Goal: Task Accomplishment & Management: Complete application form

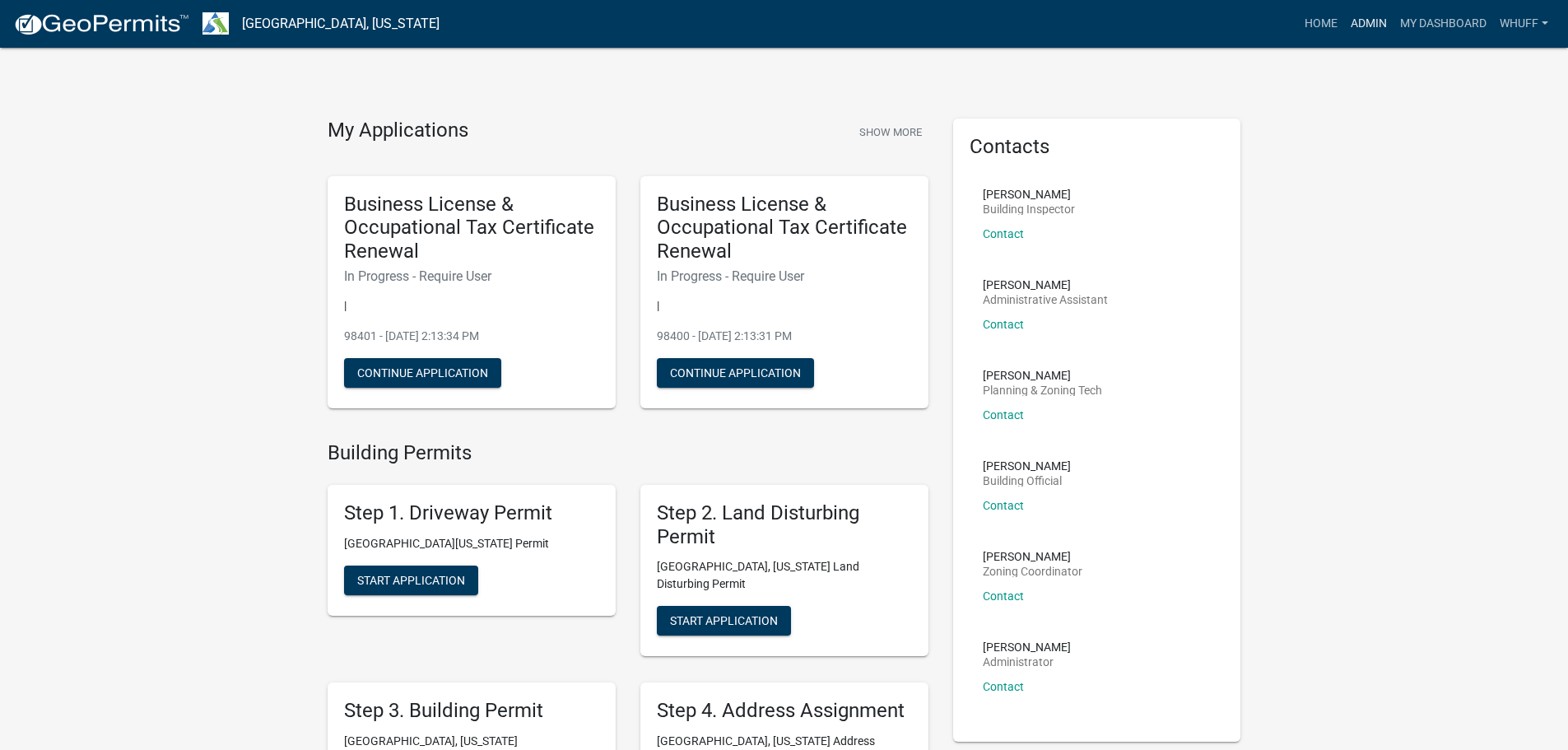
click at [1352, 18] on link "Admin" at bounding box center [1369, 24] width 49 height 31
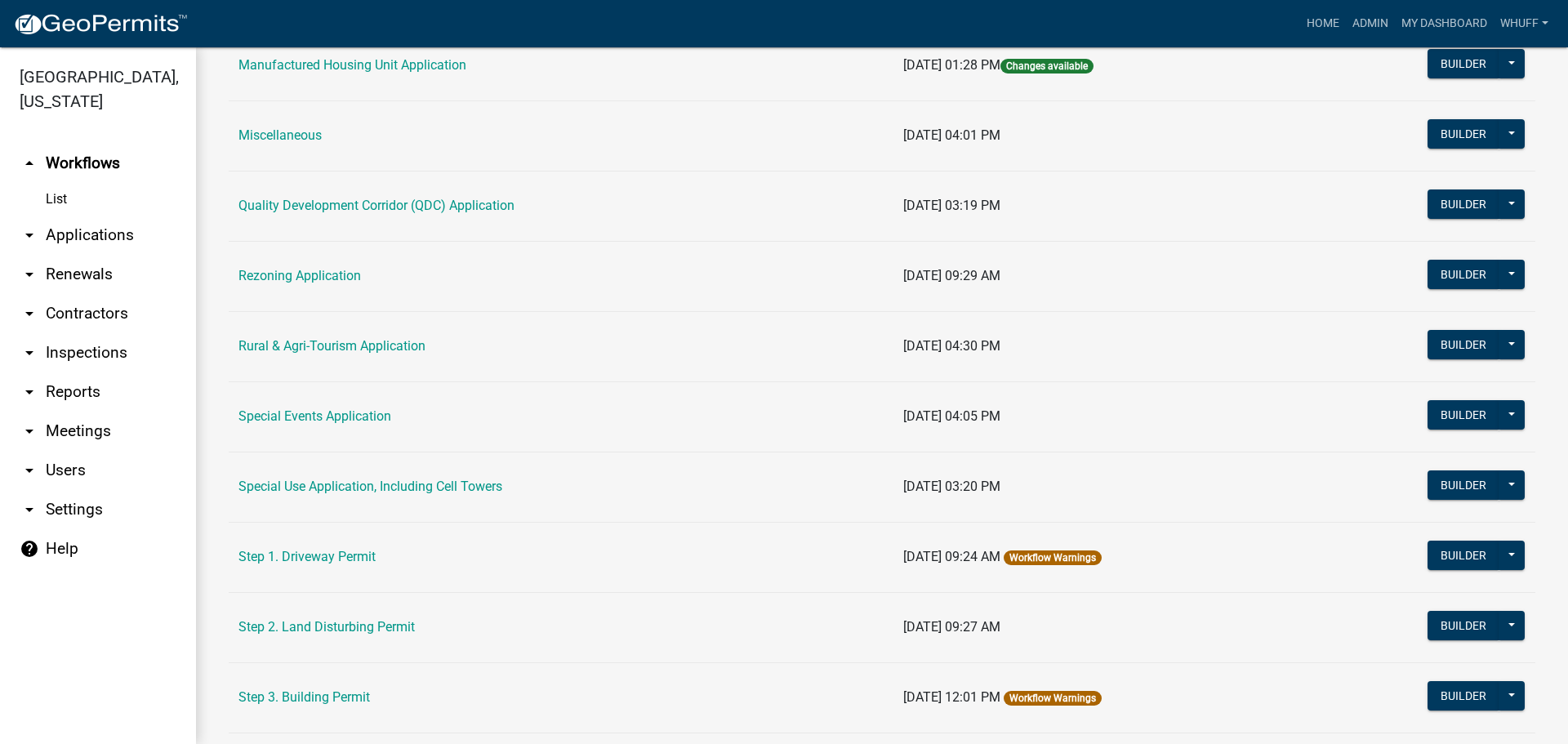
scroll to position [408, 0]
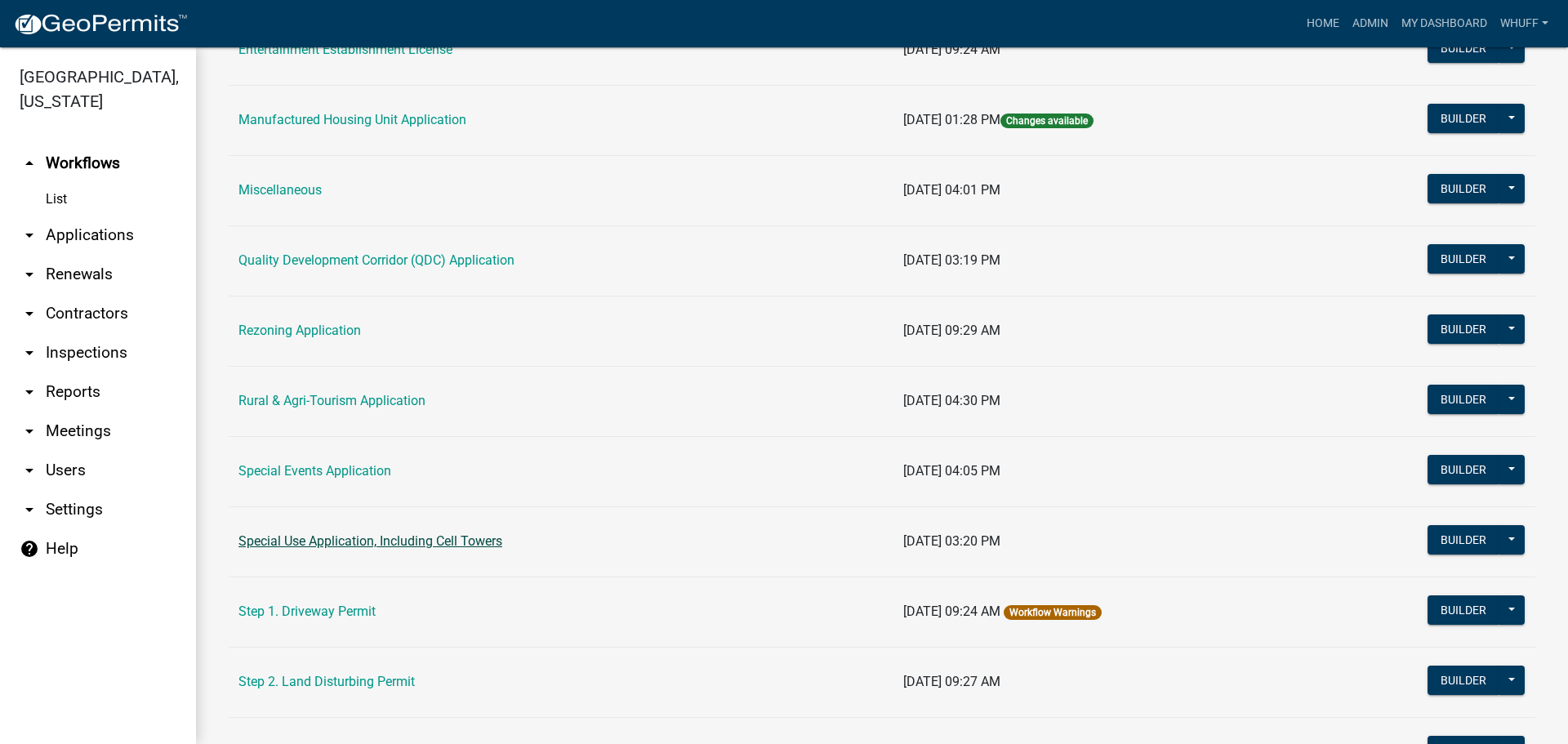
click at [375, 540] on link "Special Use Application, Including Cell Towers" at bounding box center [369, 541] width 263 height 16
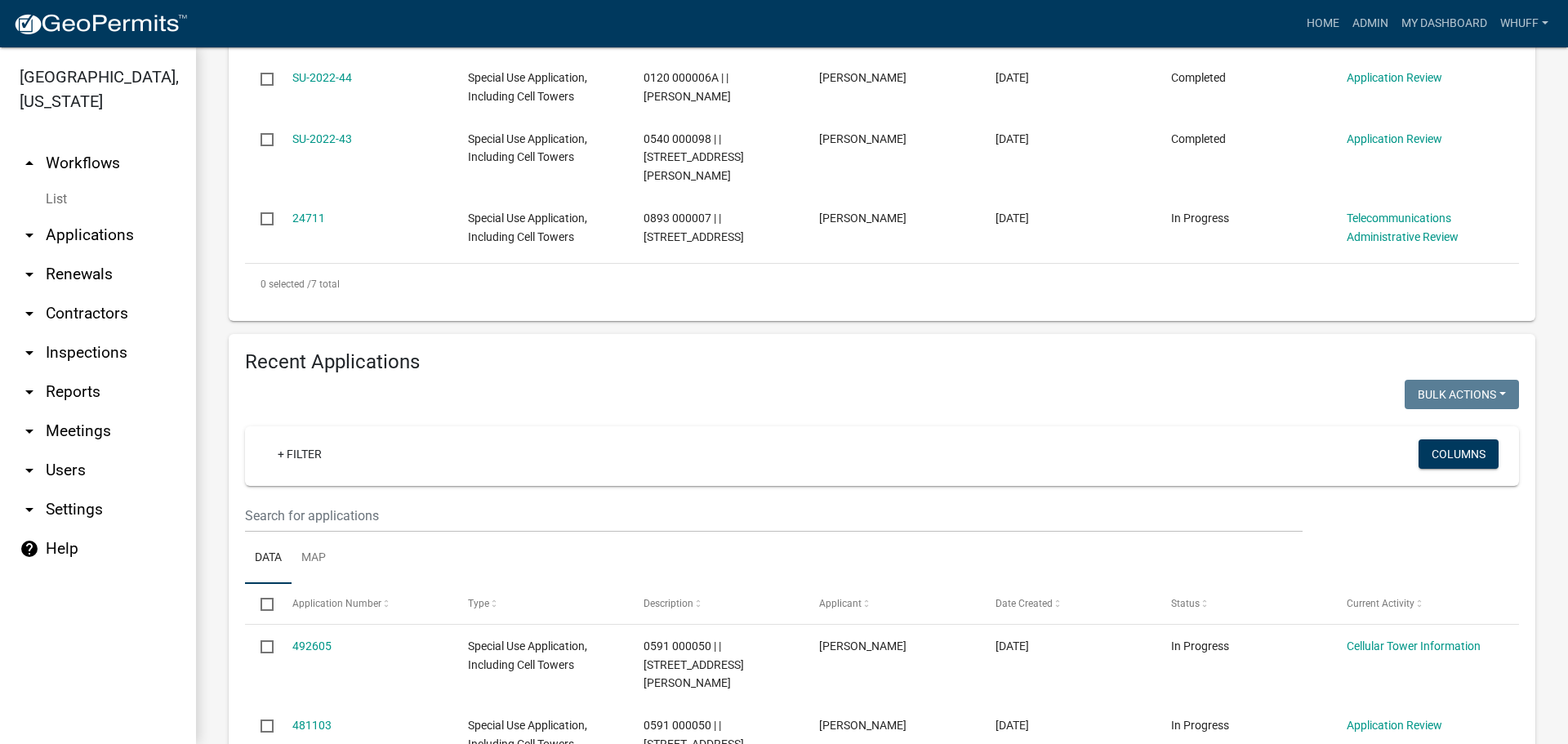
scroll to position [817, 0]
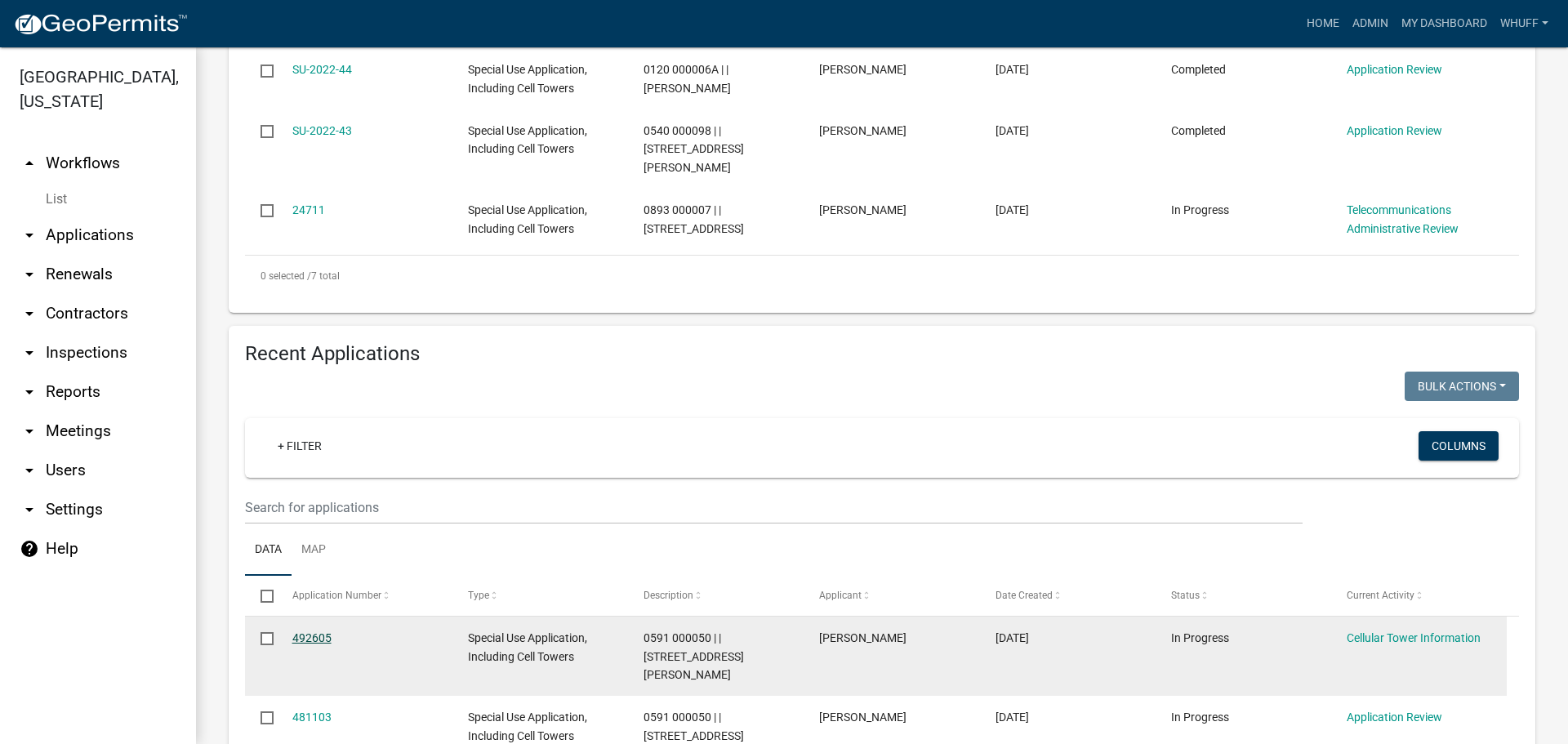
click at [317, 631] on link "492605" at bounding box center [312, 637] width 39 height 13
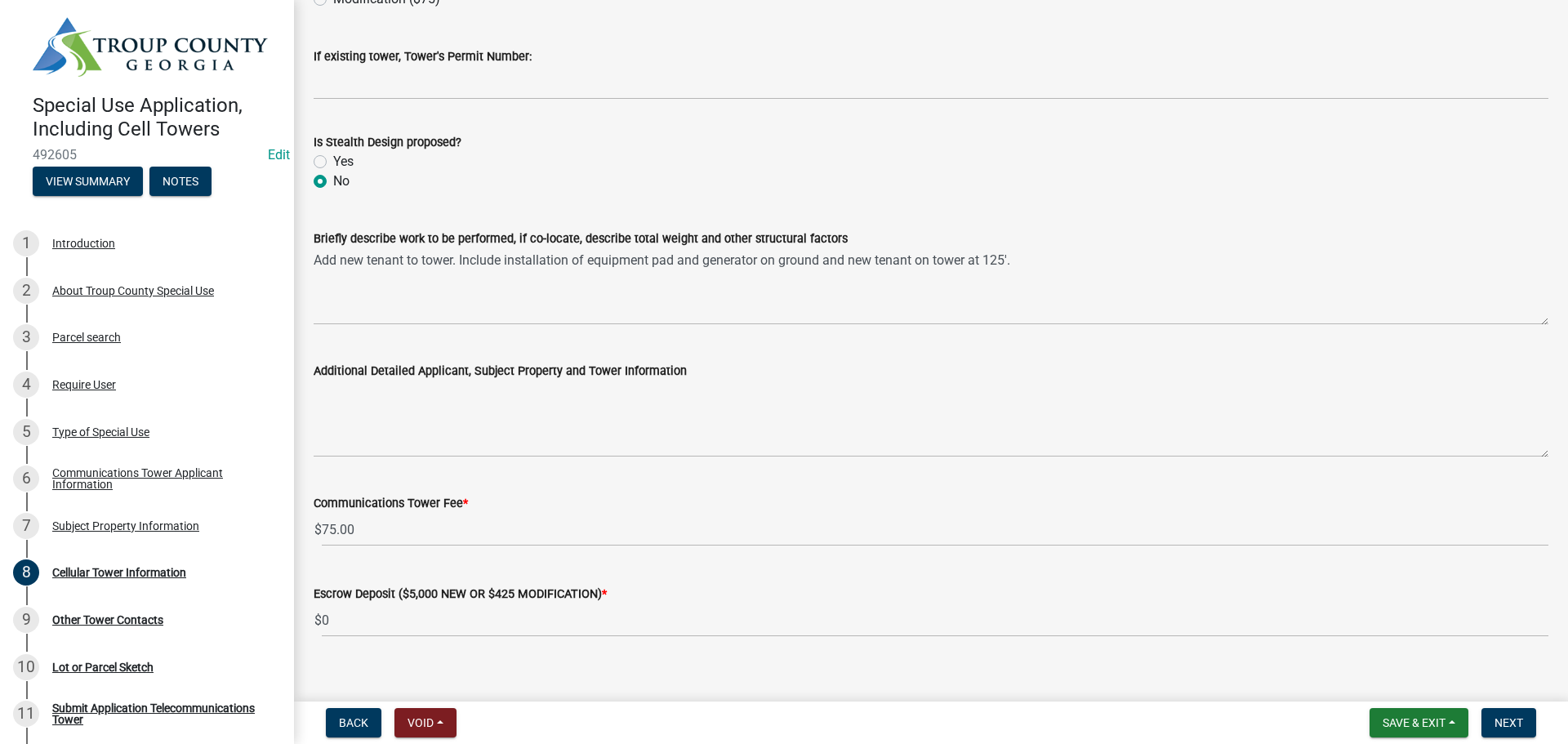
scroll to position [2100, 0]
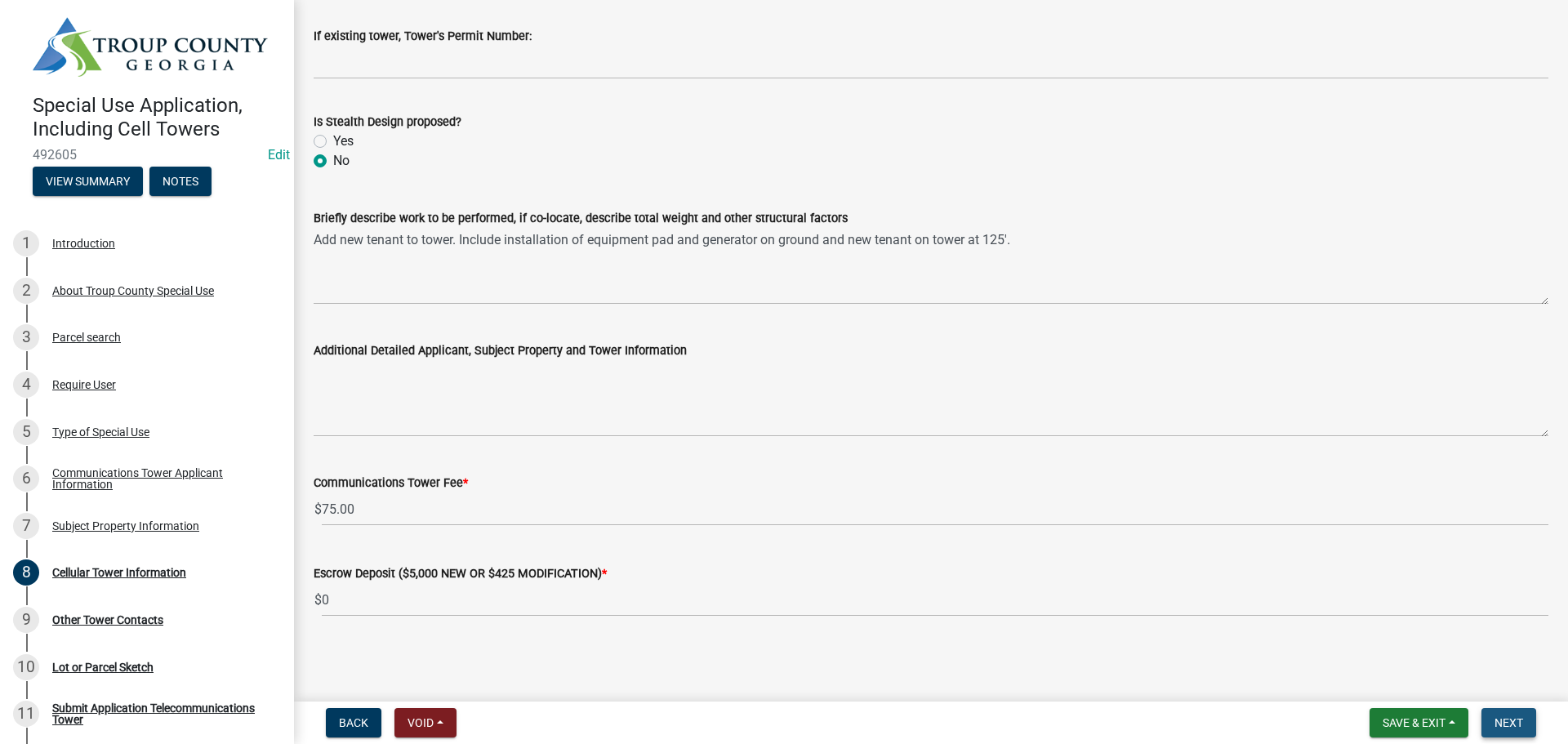
click at [1514, 720] on span "Next" at bounding box center [1508, 723] width 28 height 13
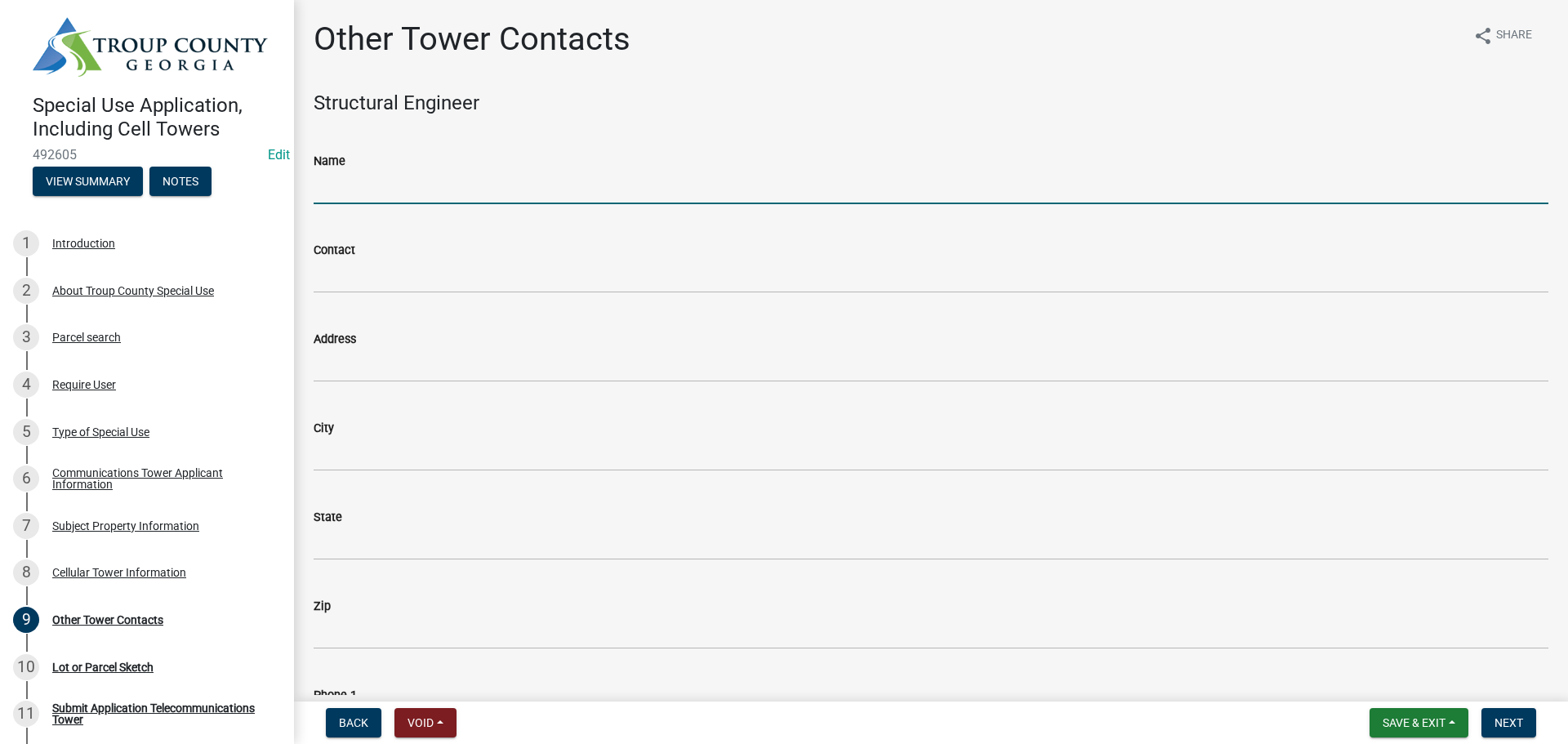
click at [391, 169] on form "Name" at bounding box center [931, 177] width 1235 height 53
type input "American Tower Corporation"
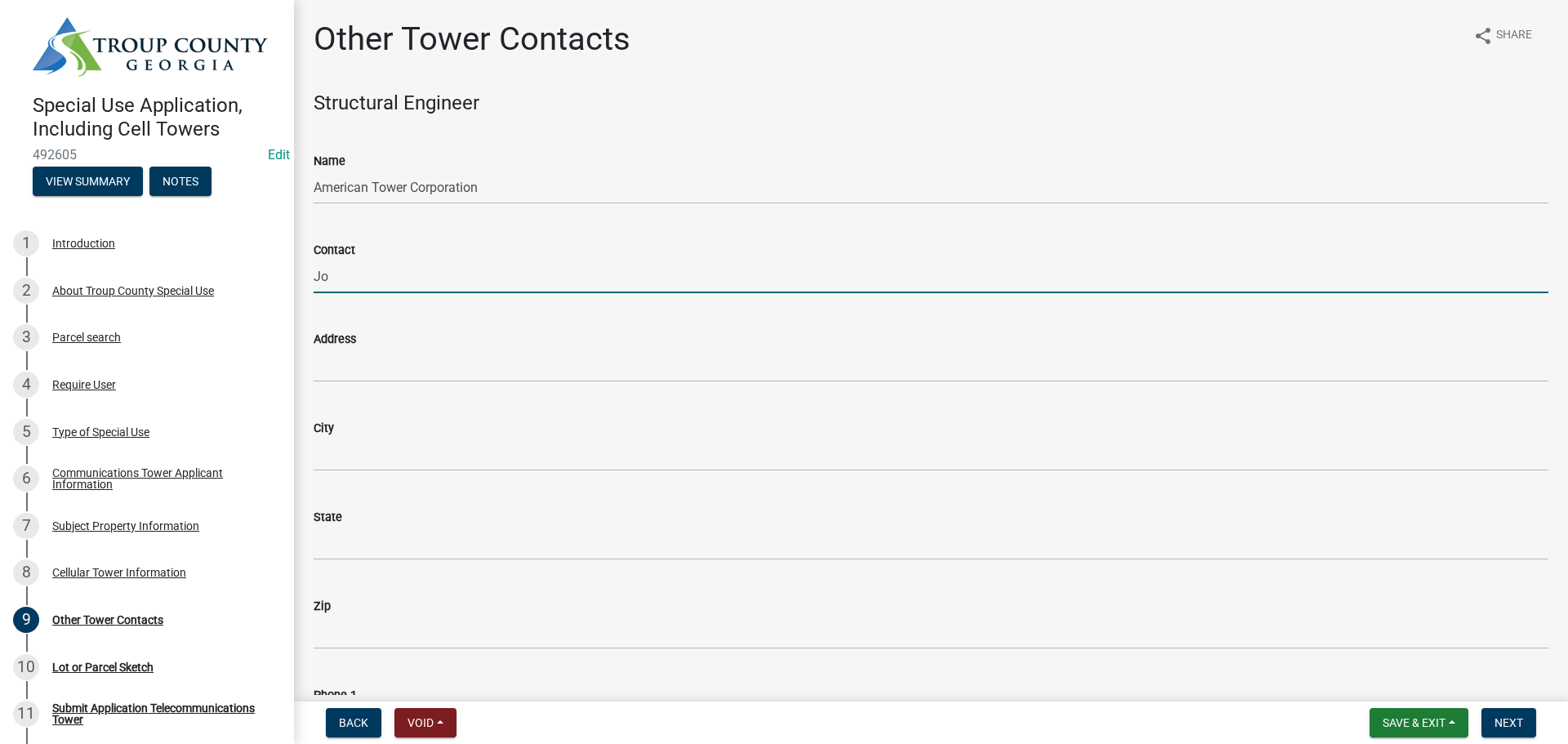
type input "[PERSON_NAME]"
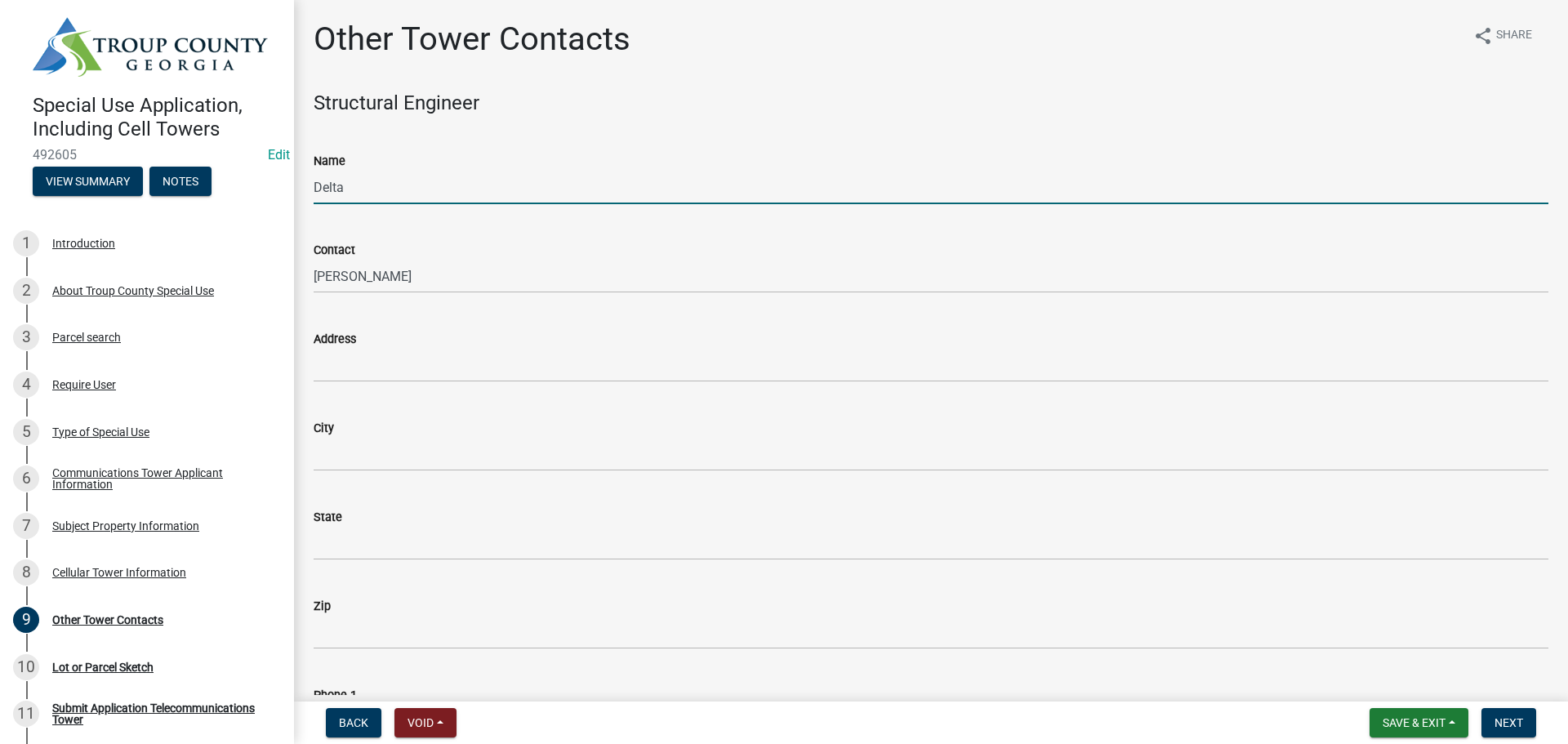
type input "Delta Oaks Group"
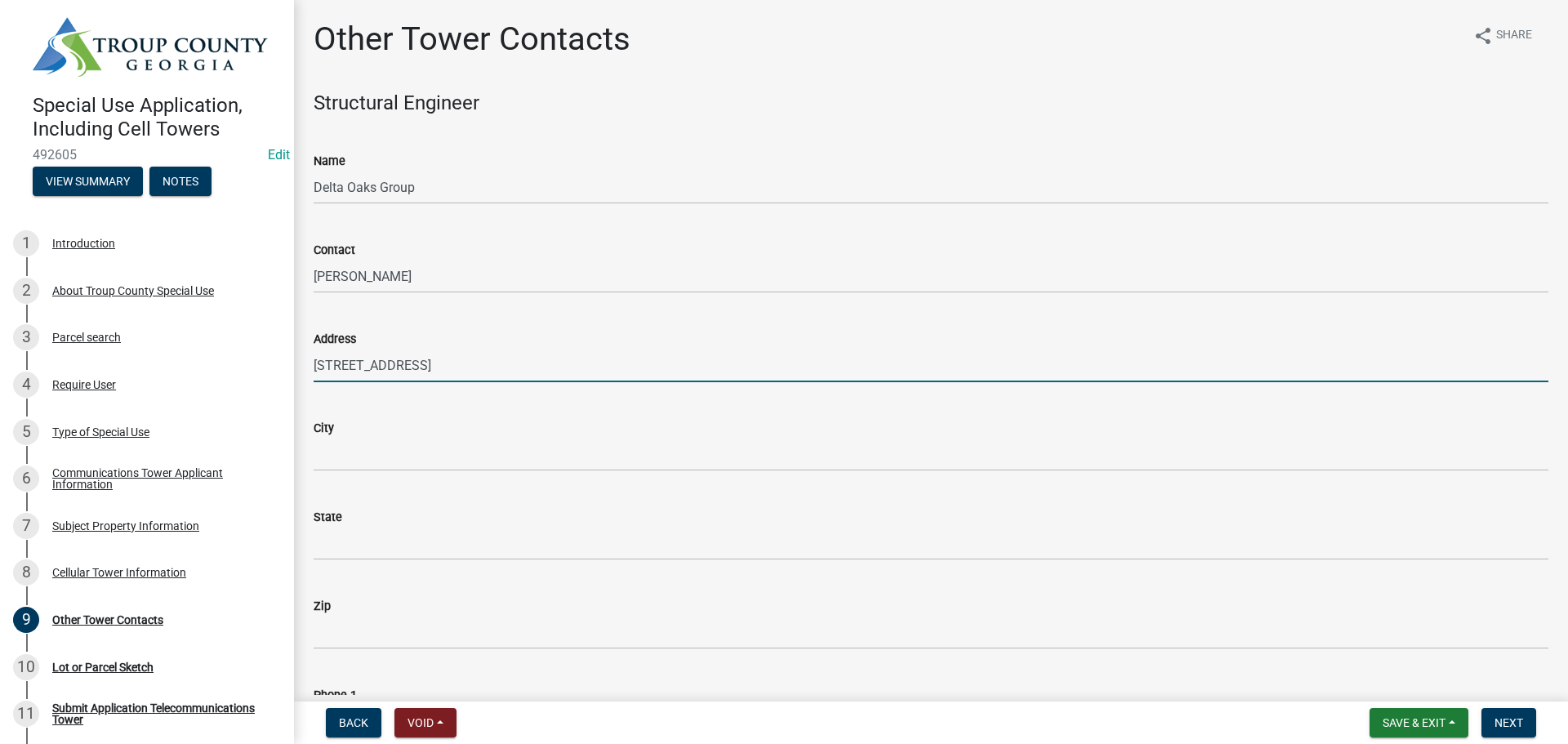
type input "[STREET_ADDRESS]"
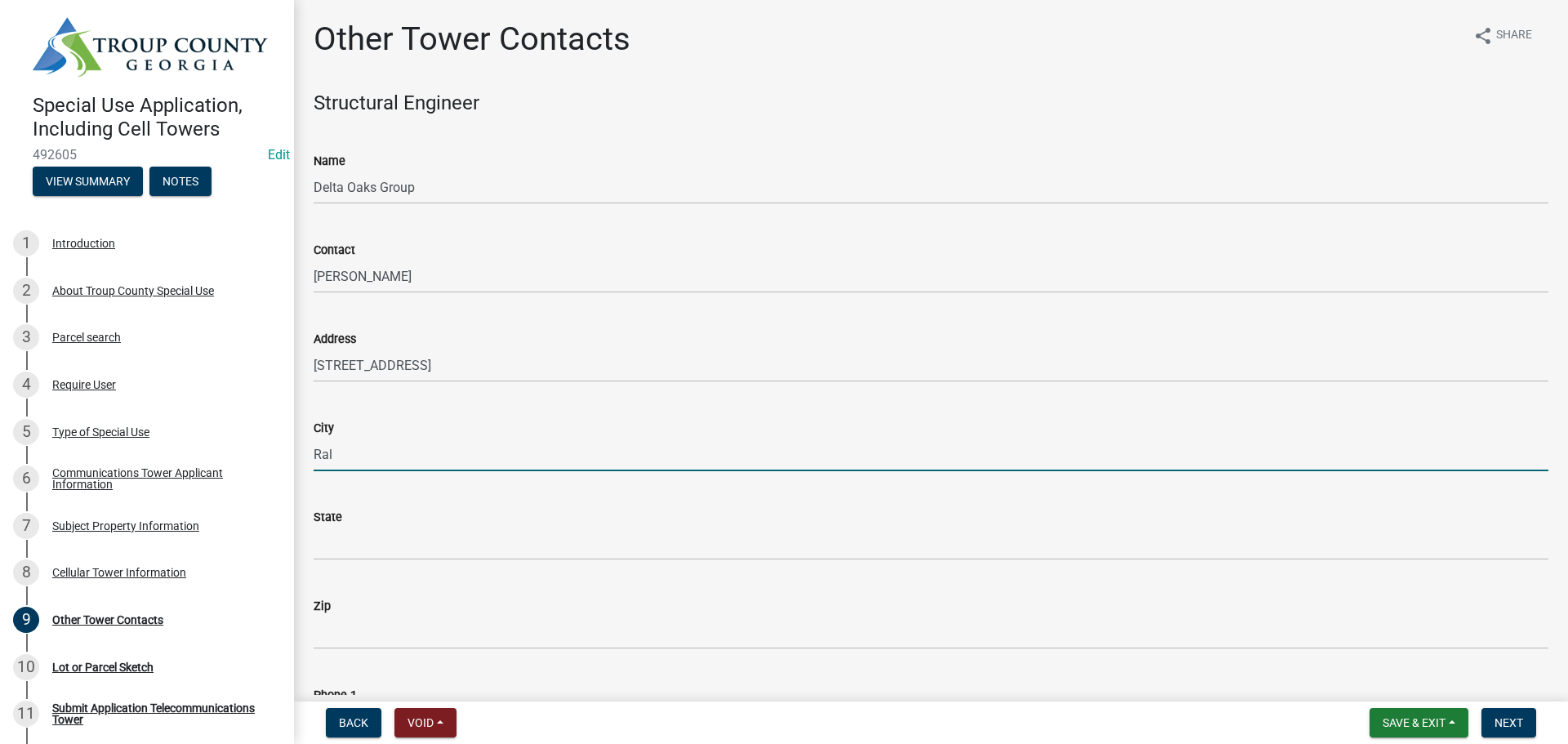
type input "[GEOGRAPHIC_DATA]"
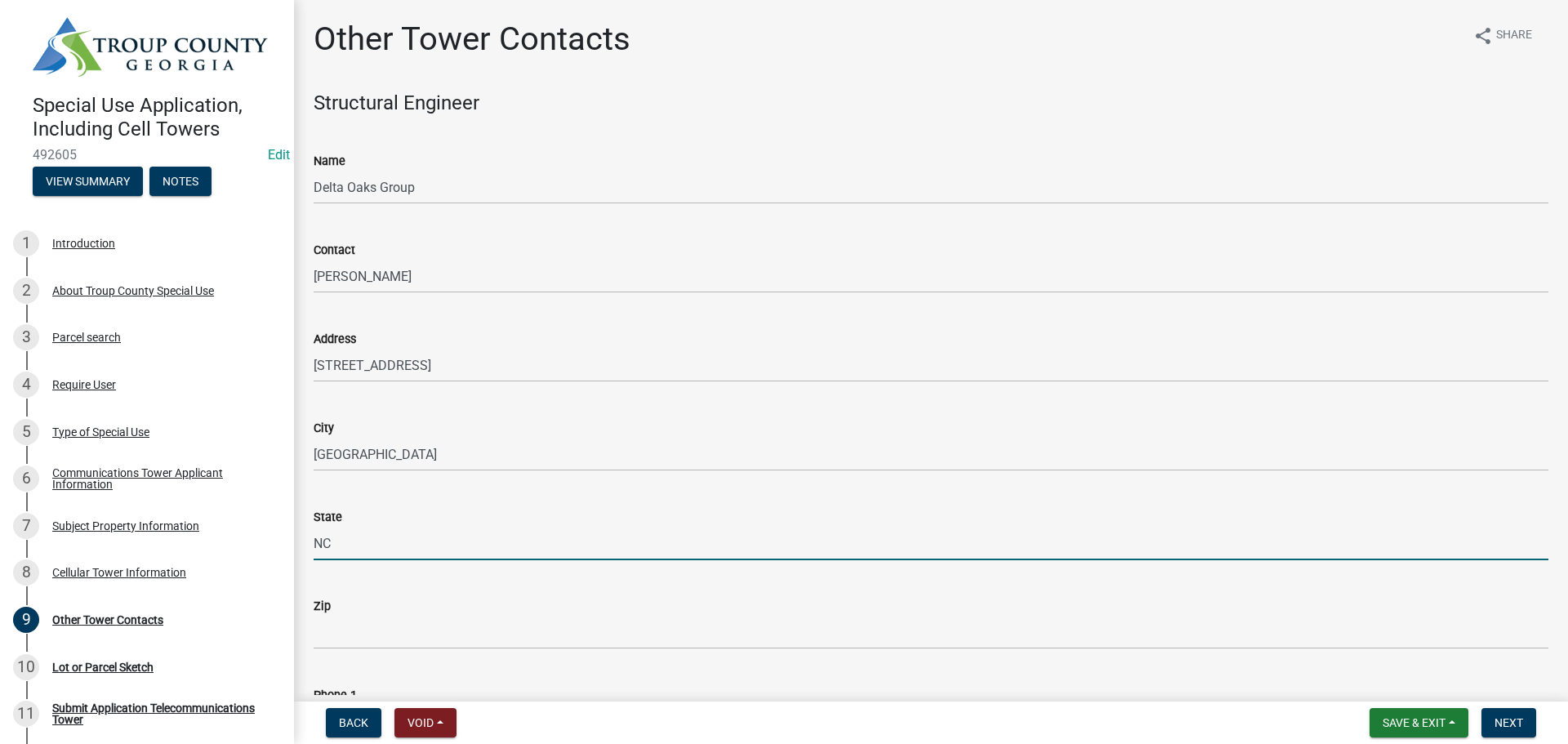
type input "NC"
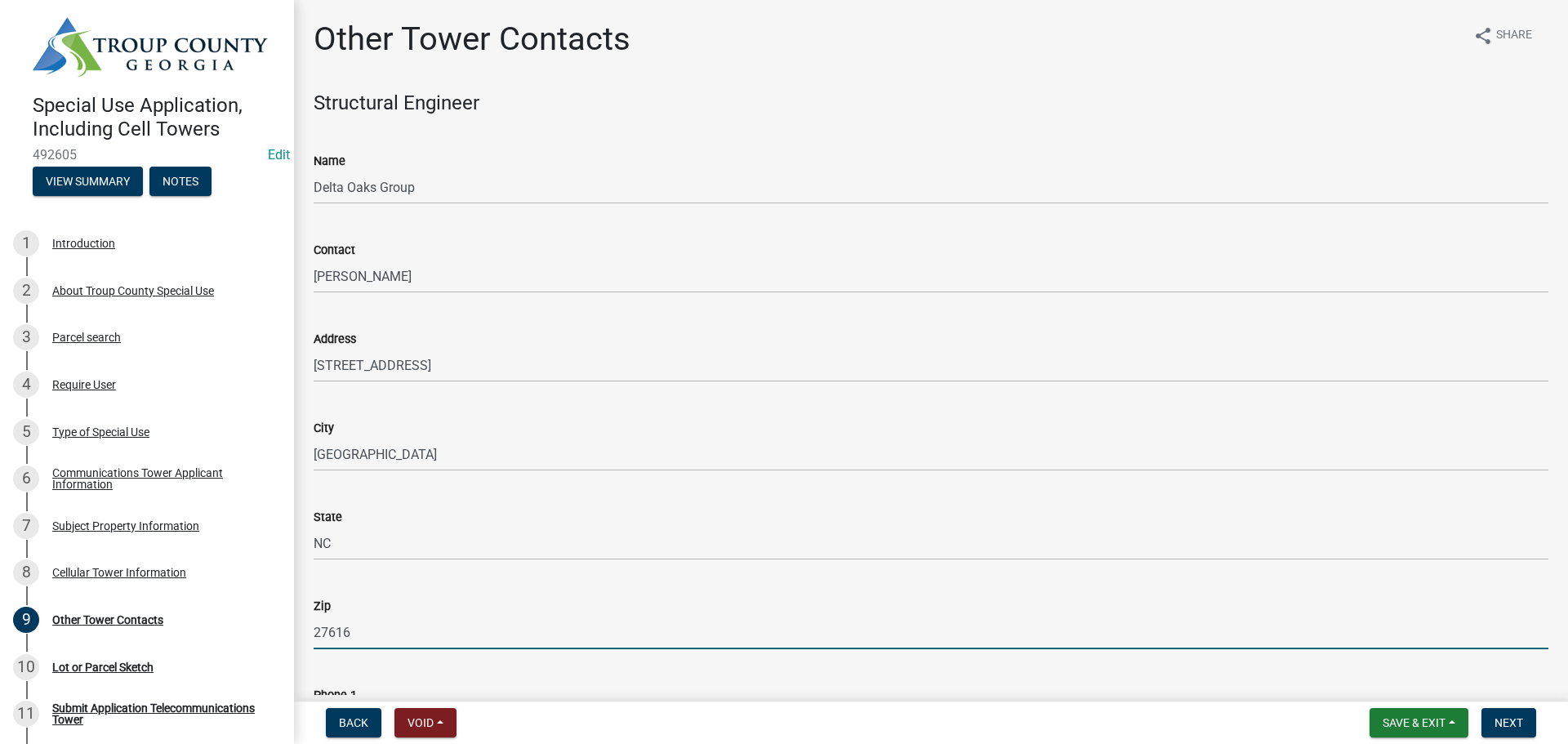
type input "27616"
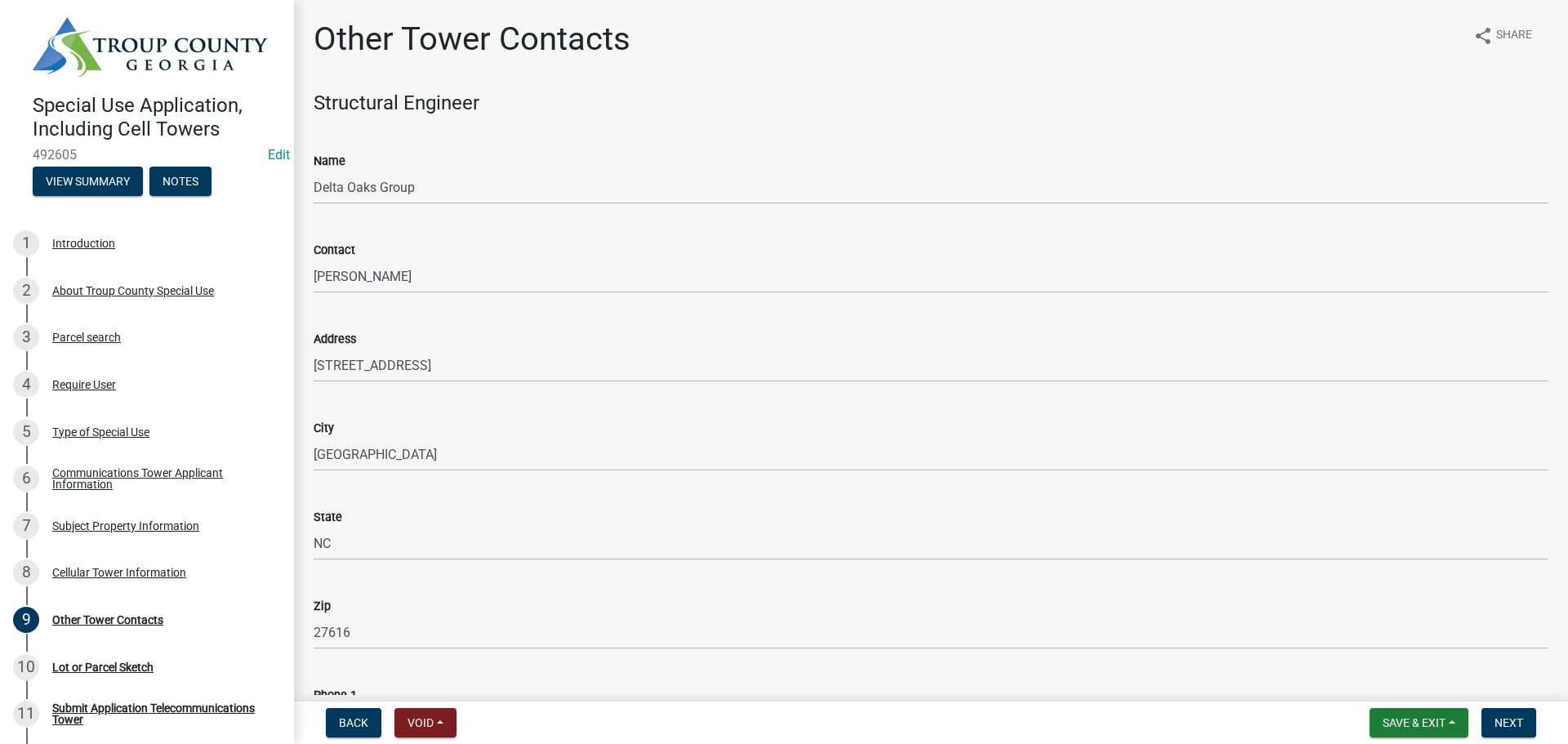
scroll to position [374, 0]
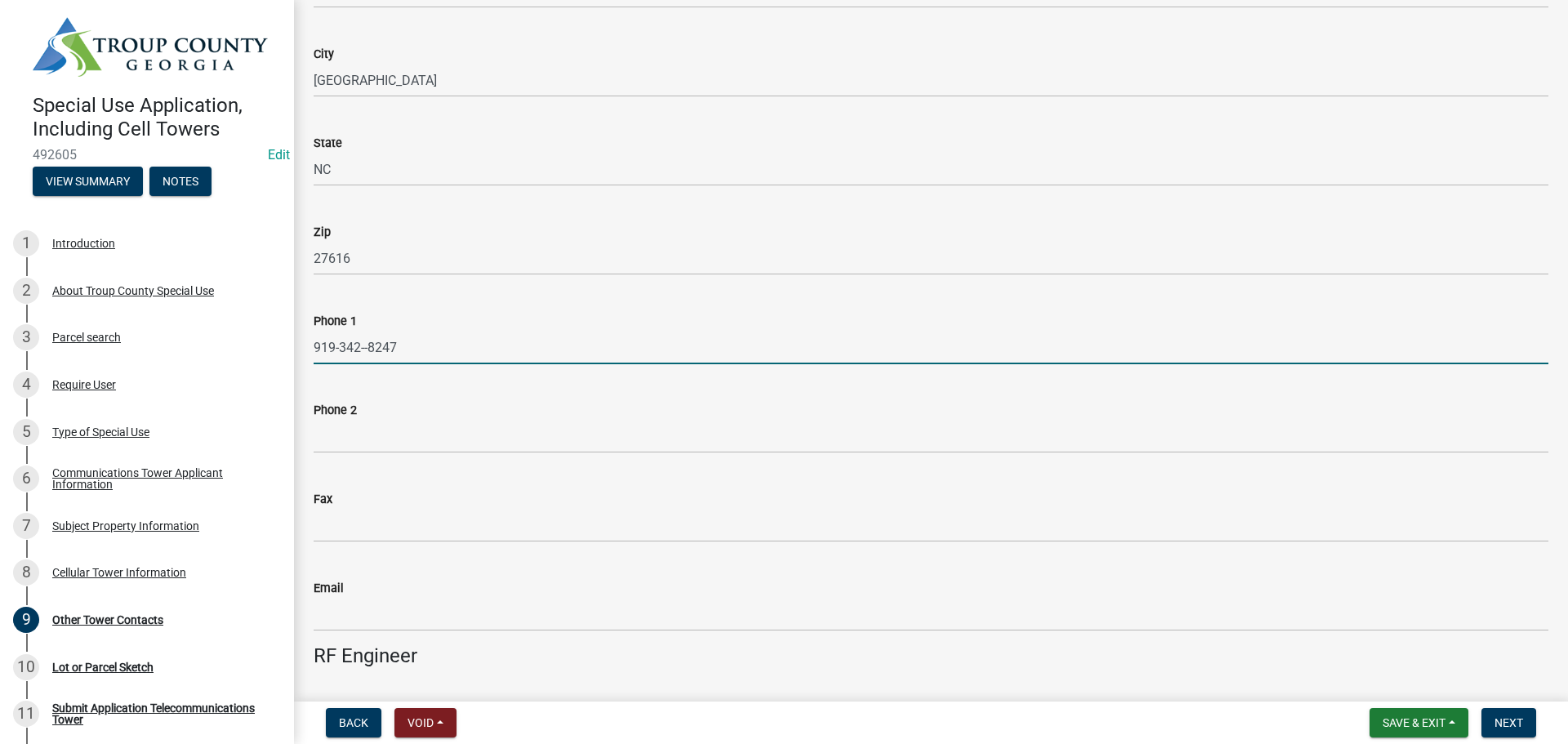
type input "919-342--8247"
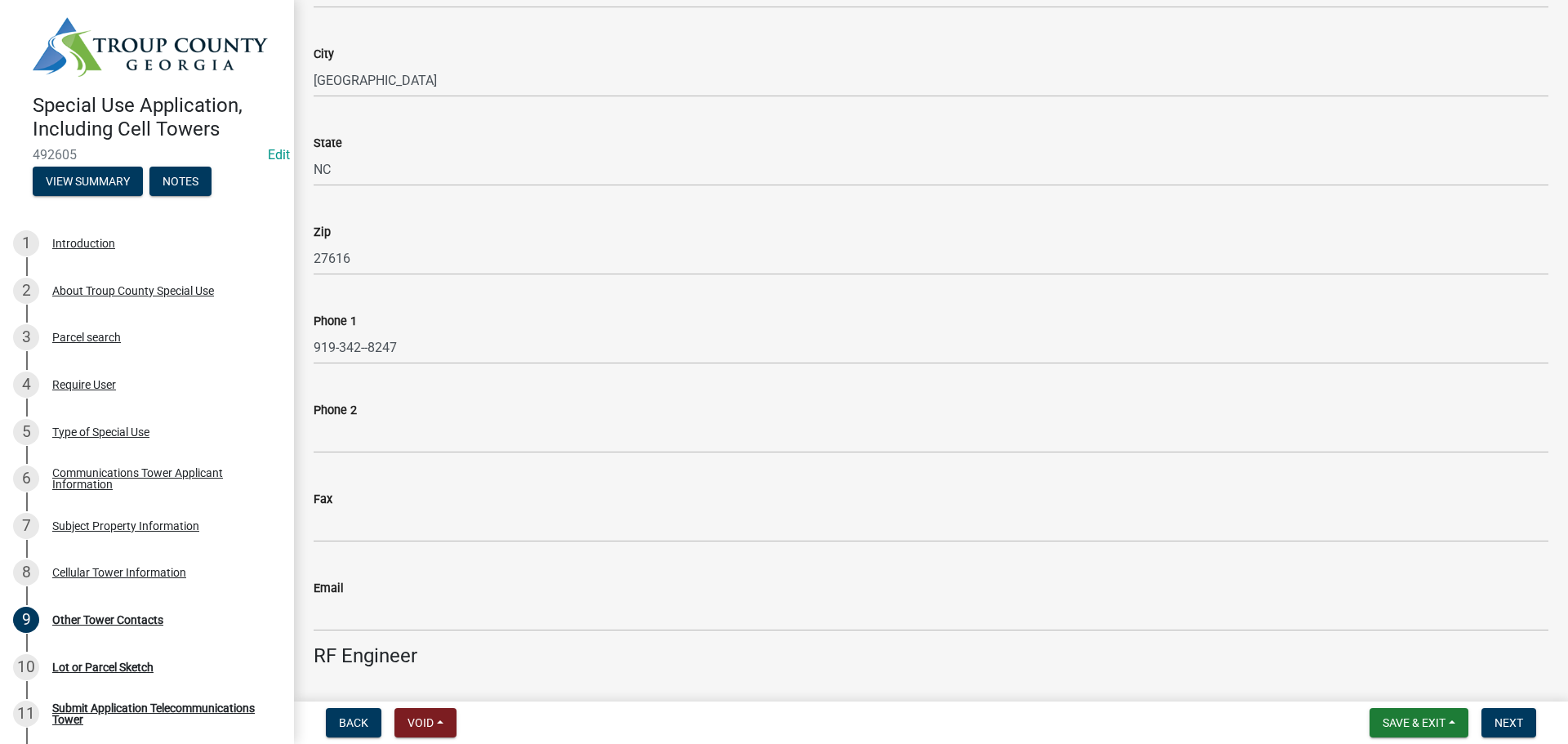
scroll to position [767, 0]
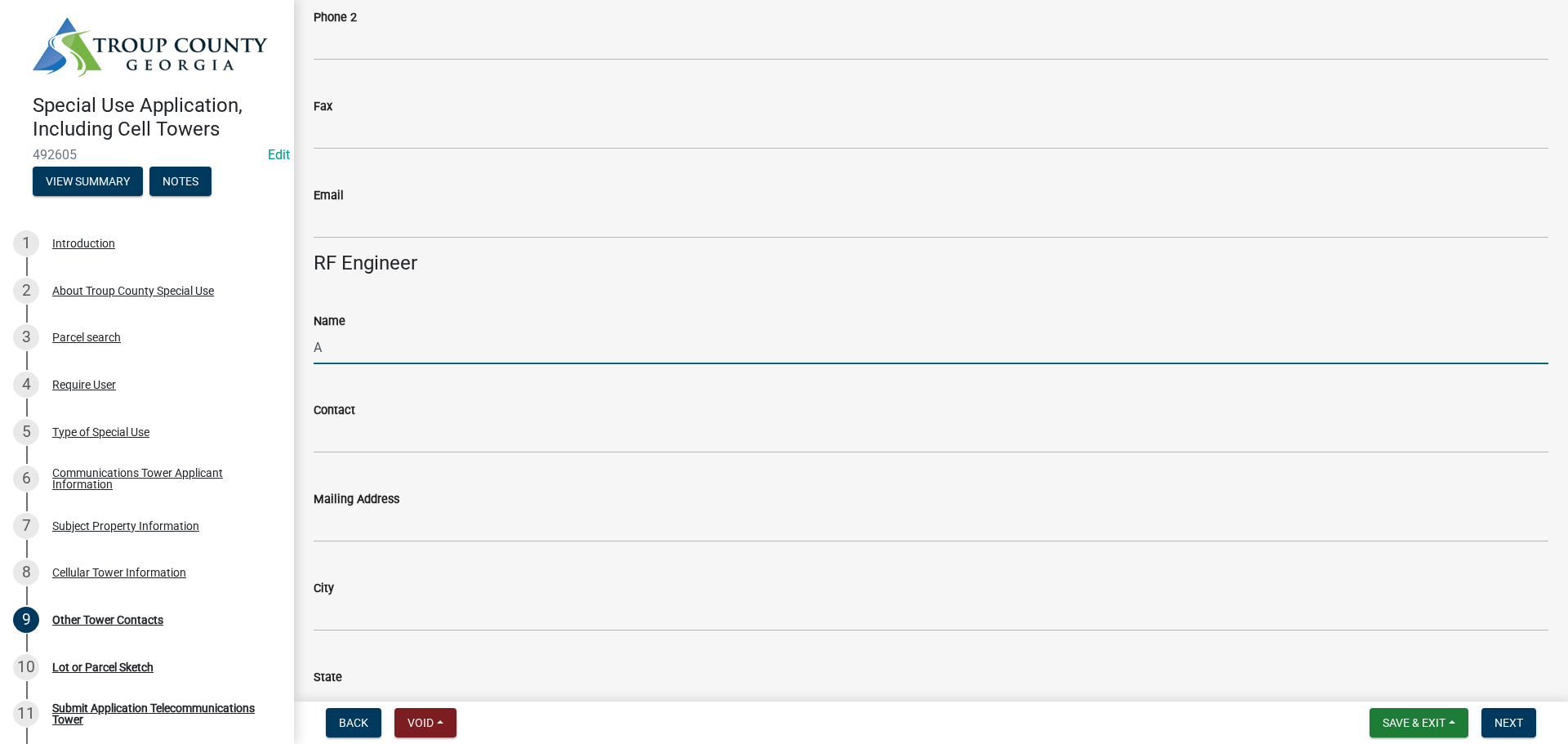
type input "ATC Tower Services, LLC"
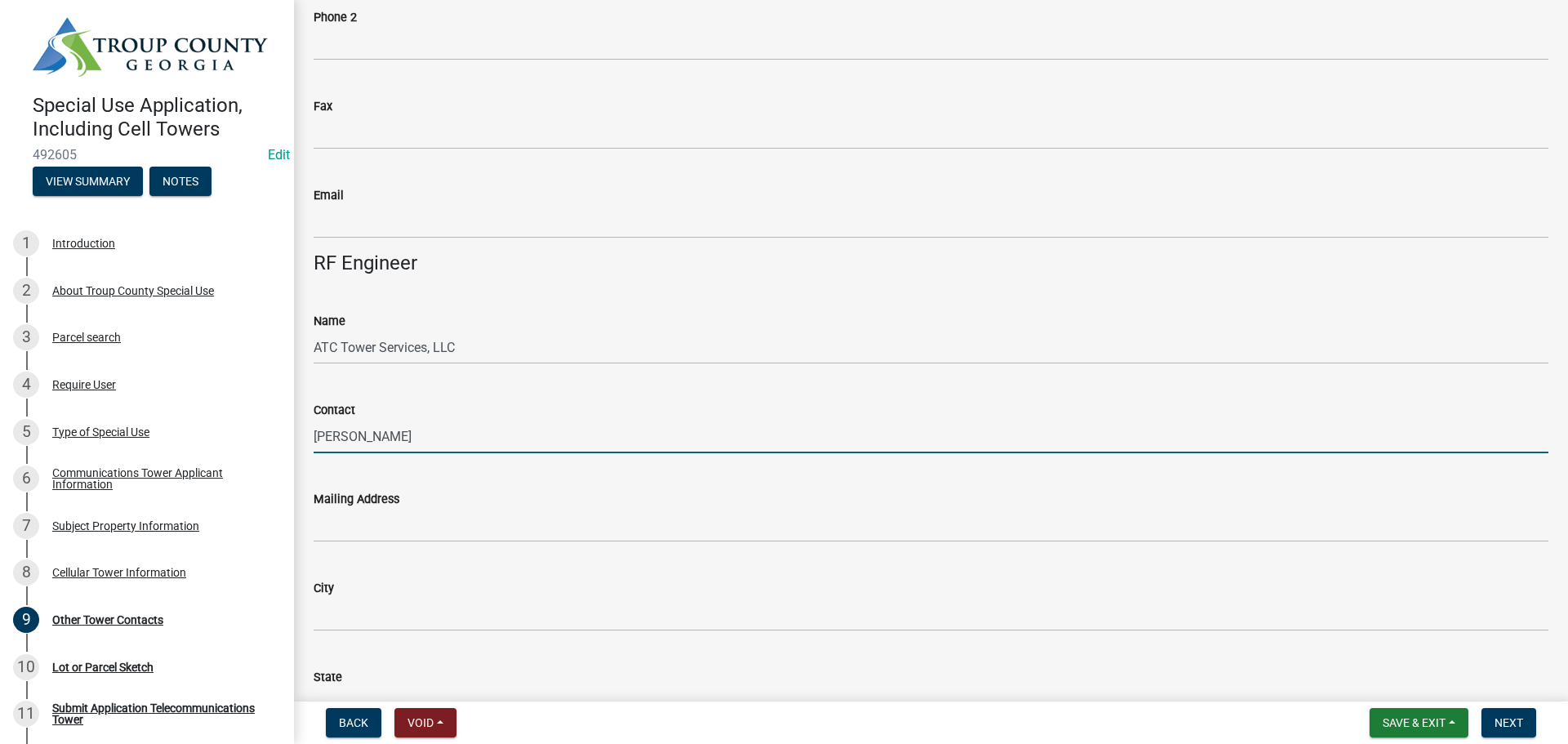
type input "[PERSON_NAME]"
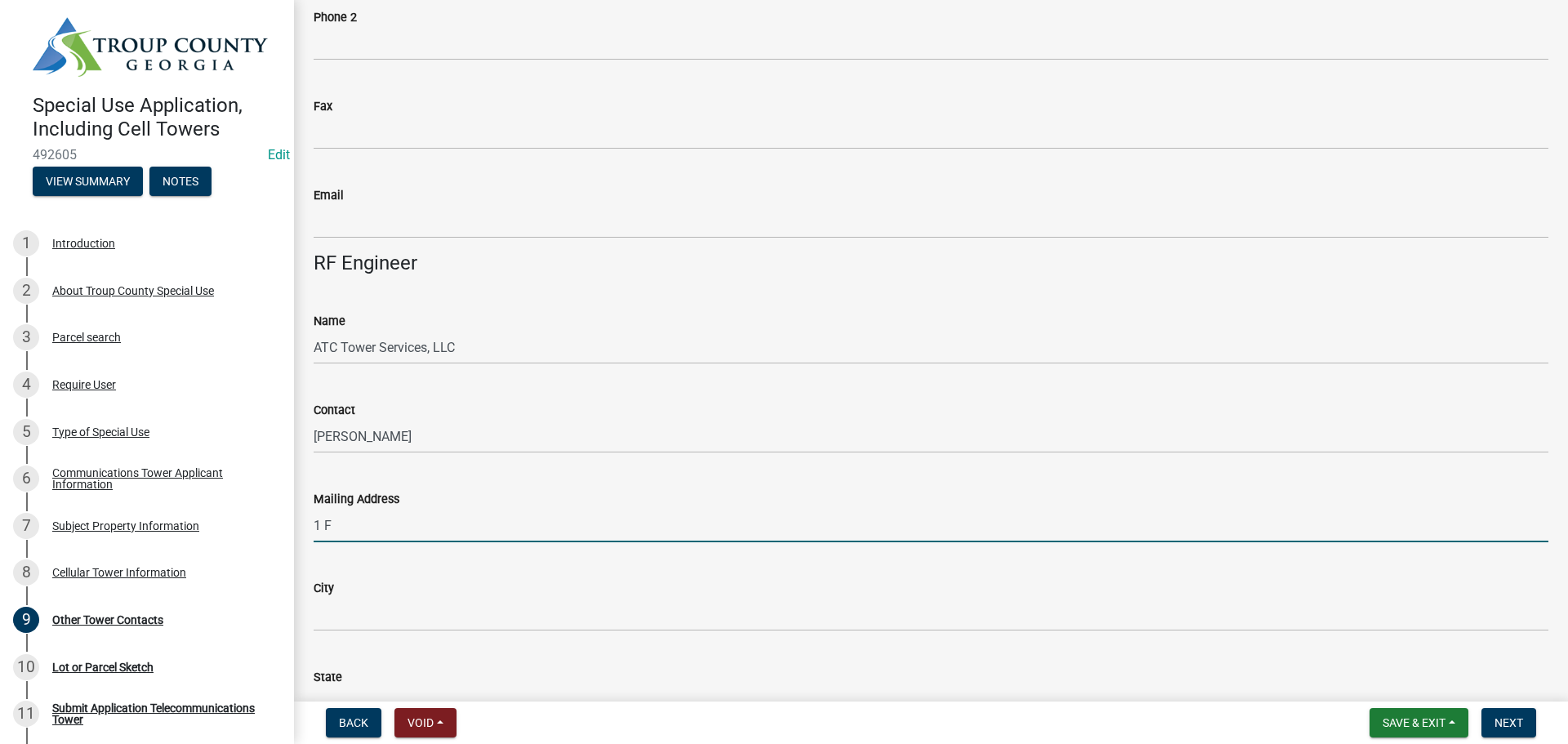
type input "[STREET_ADDRESS][PERSON_NAME]"
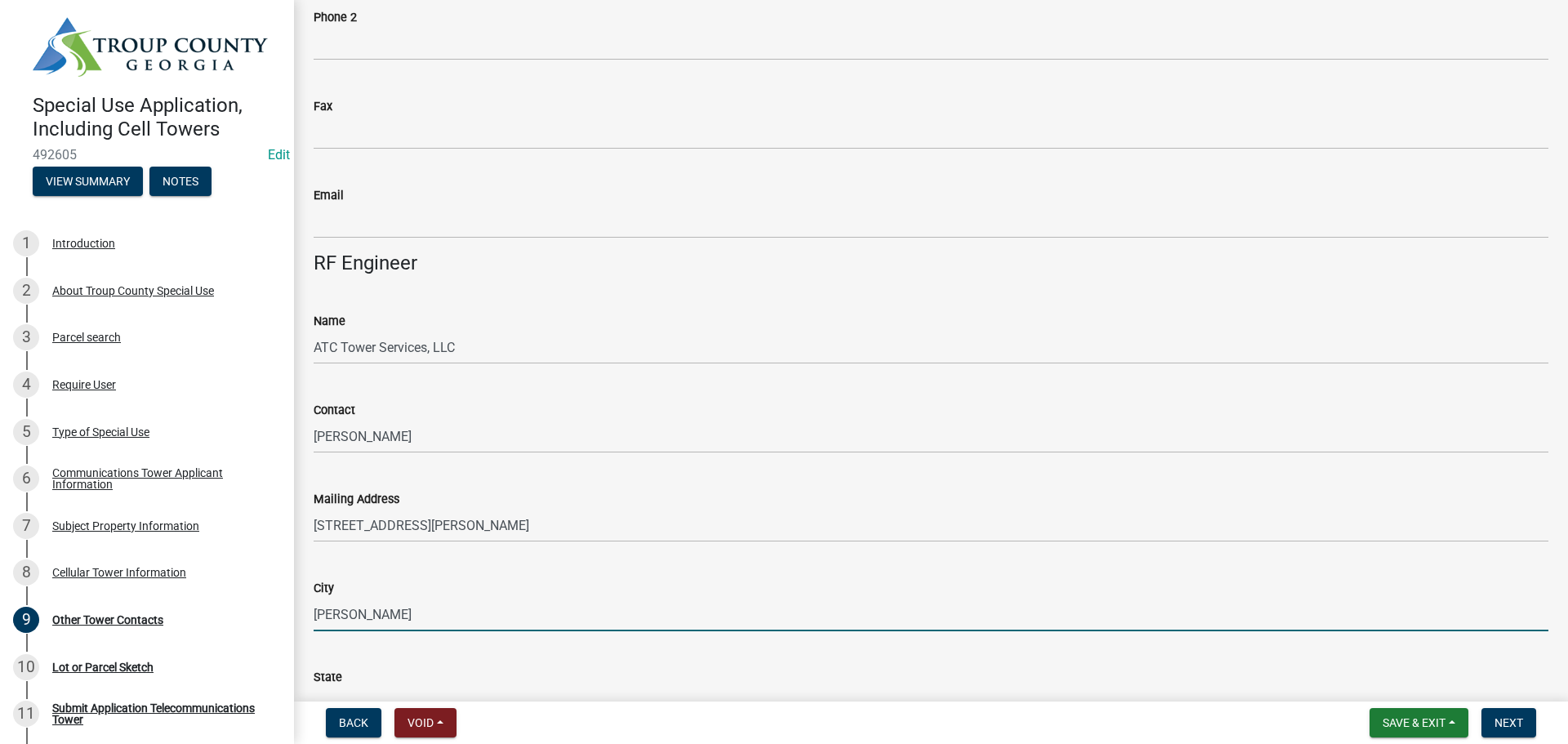
type input "[PERSON_NAME]"
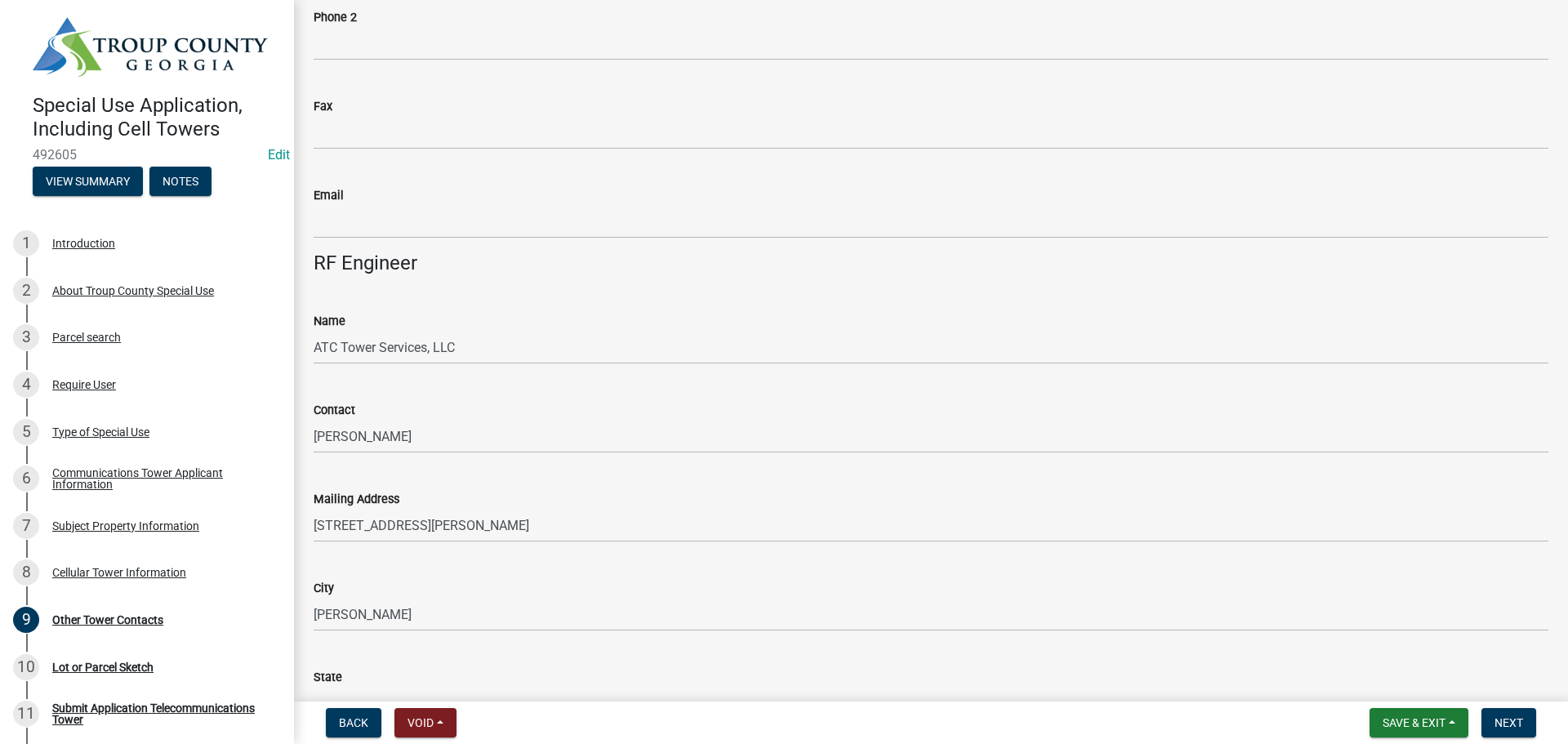
scroll to position [793, 0]
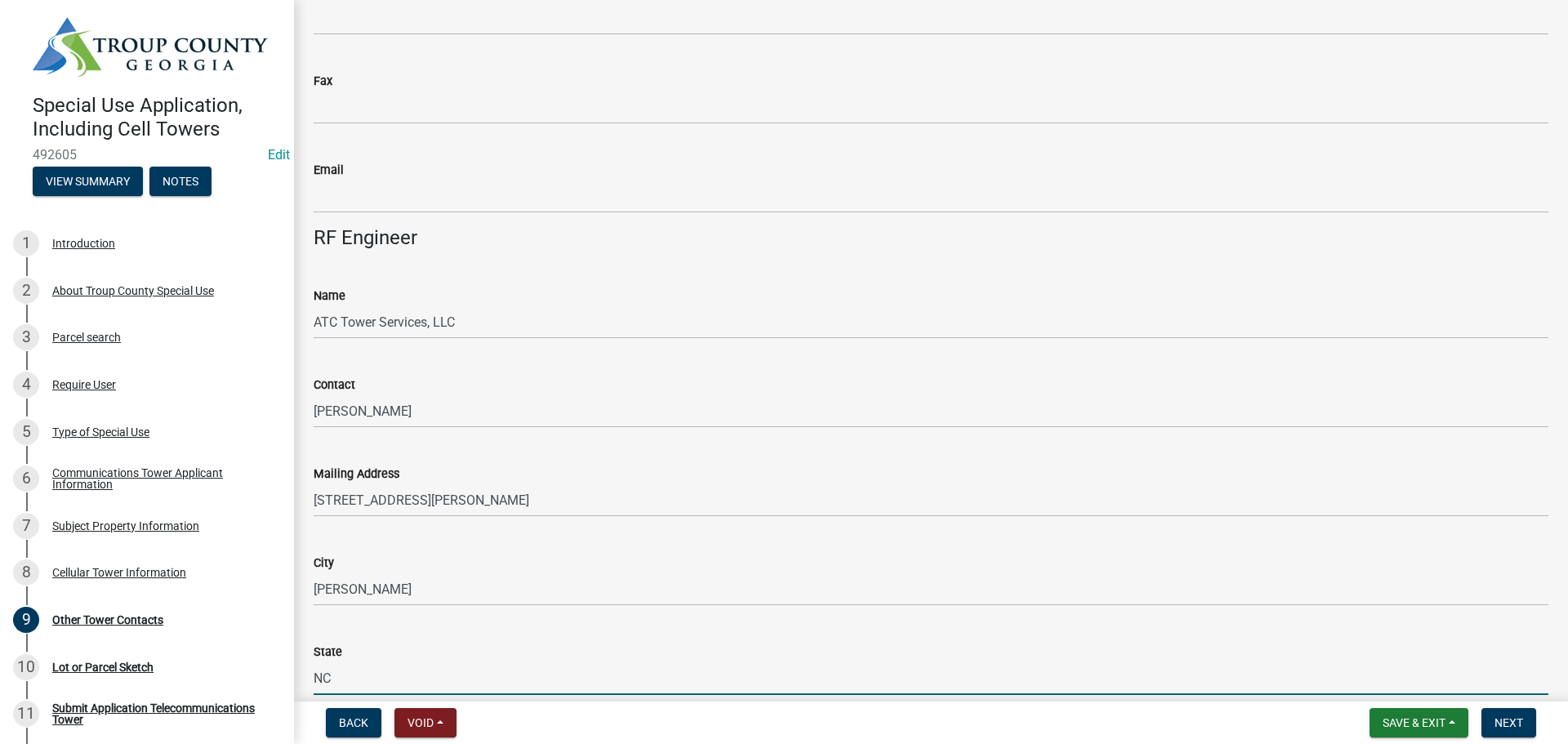
type input "NC"
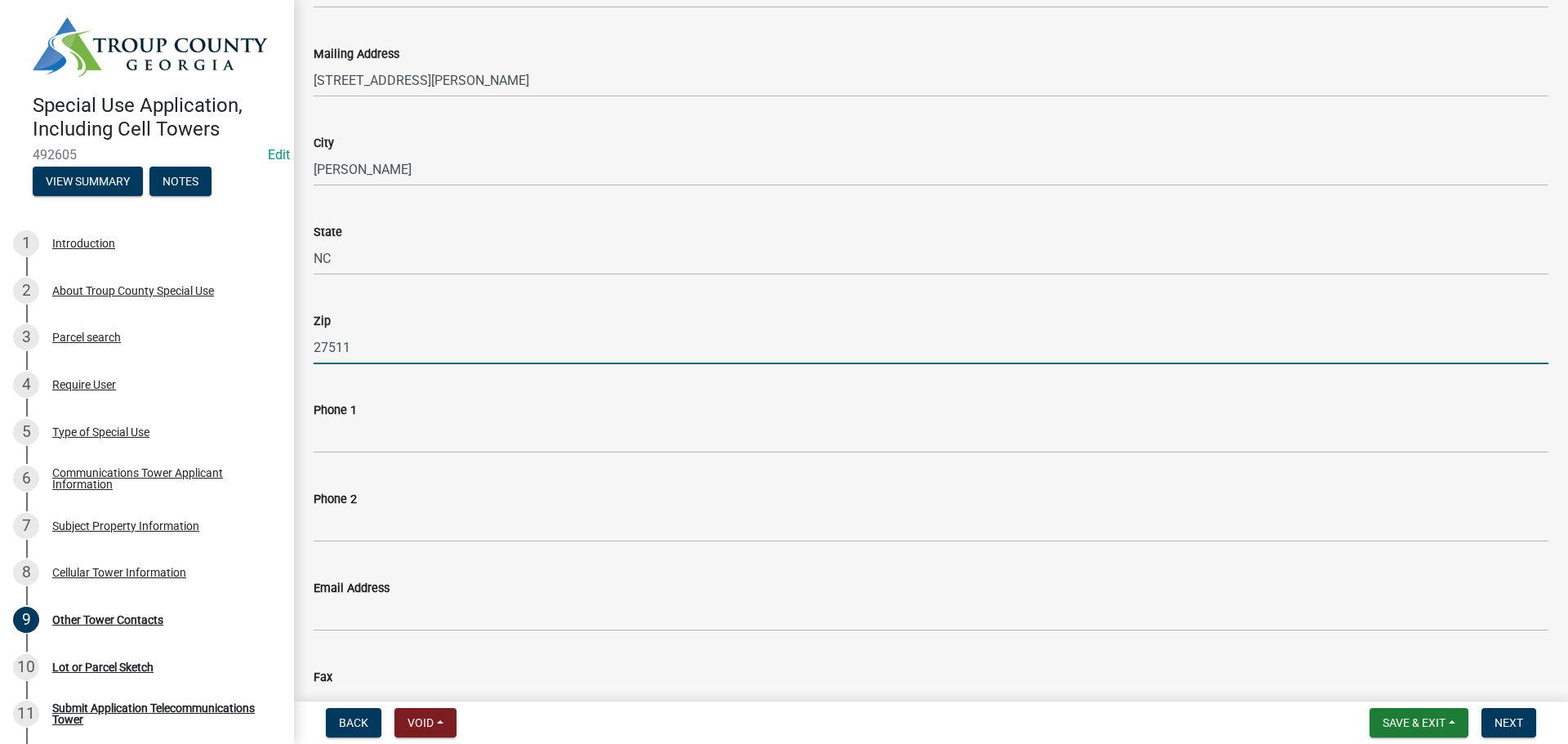
type input "27511"
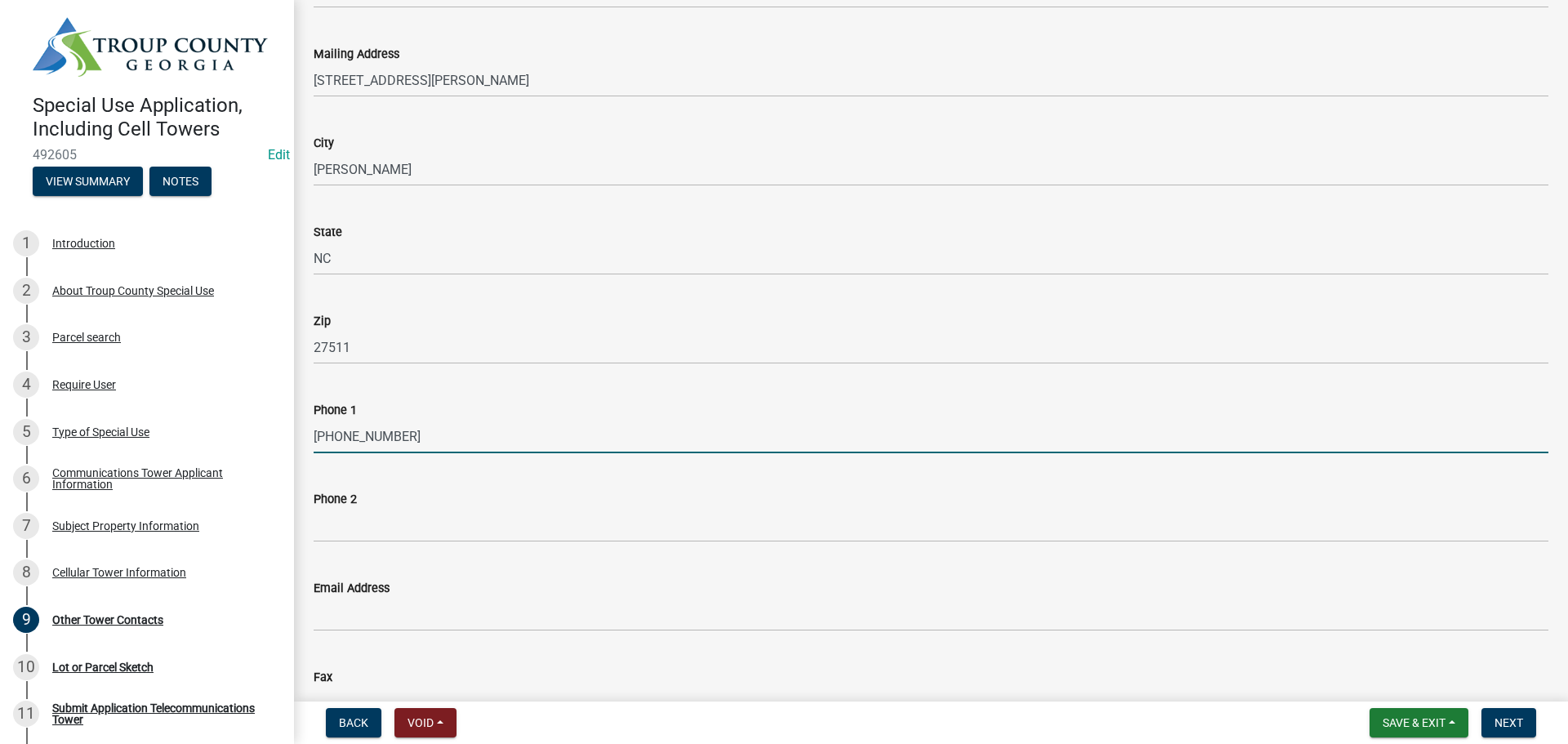
type input "[PHONE_NUMBER]"
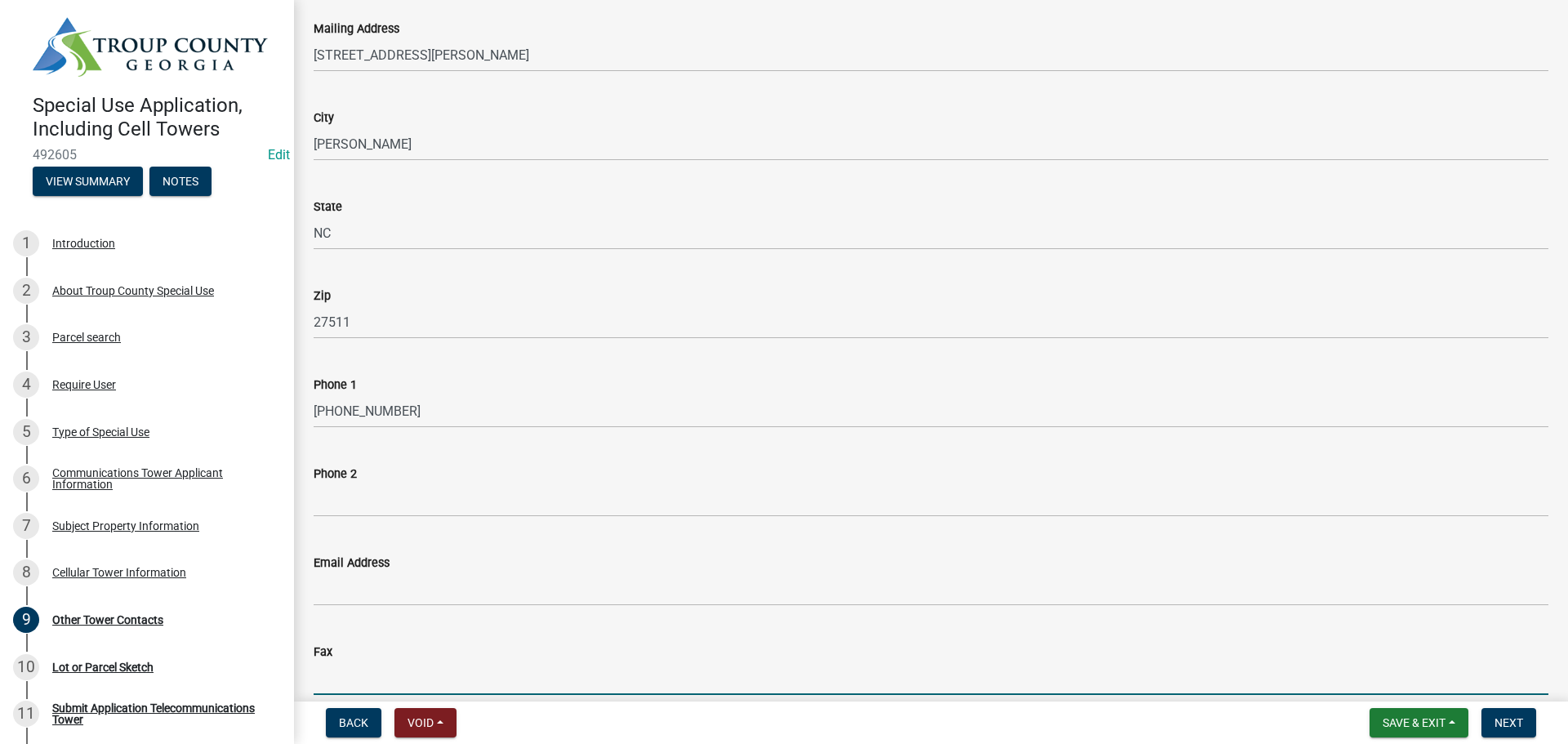
scroll to position [1693, 0]
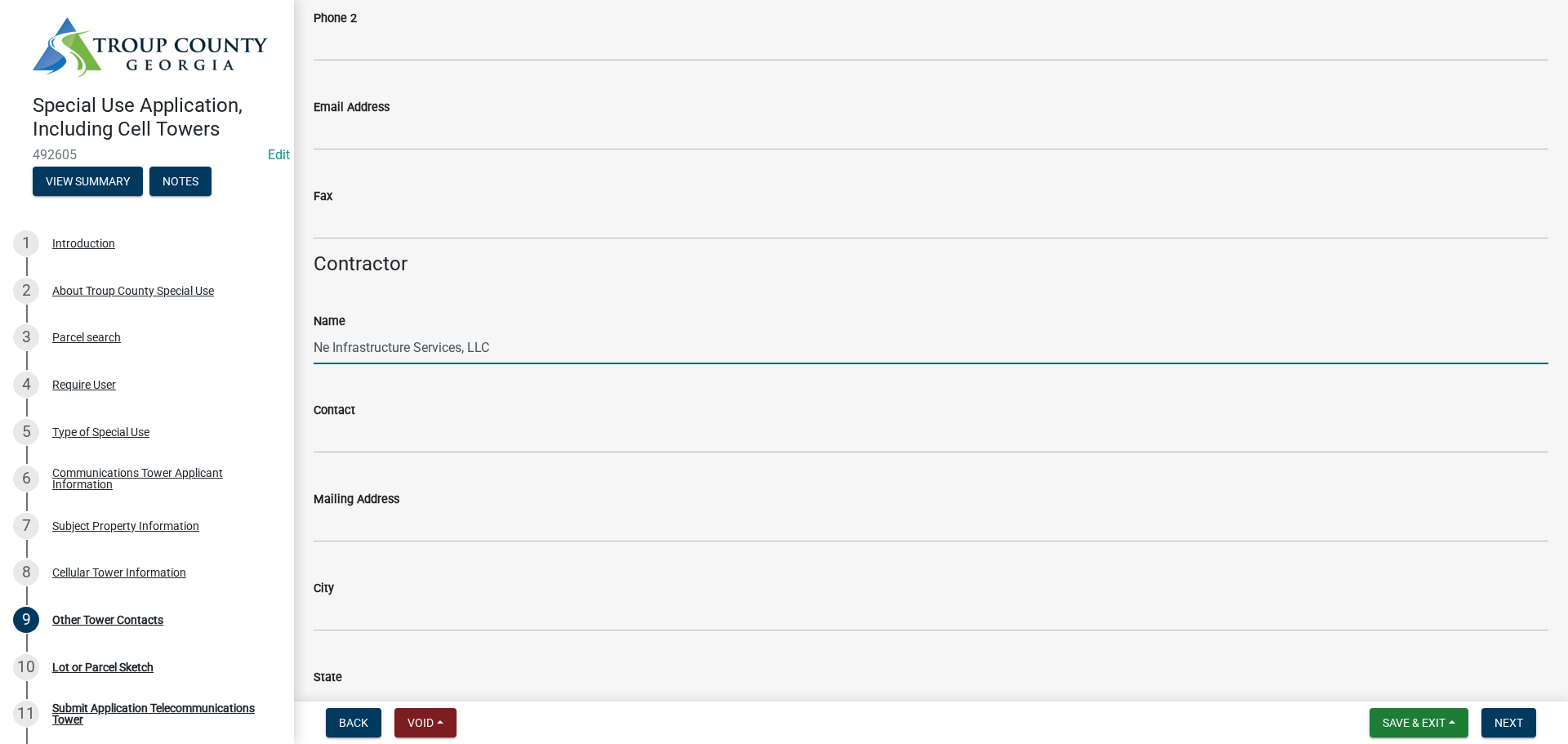
type input "Ne Infrastructure Services, LLC"
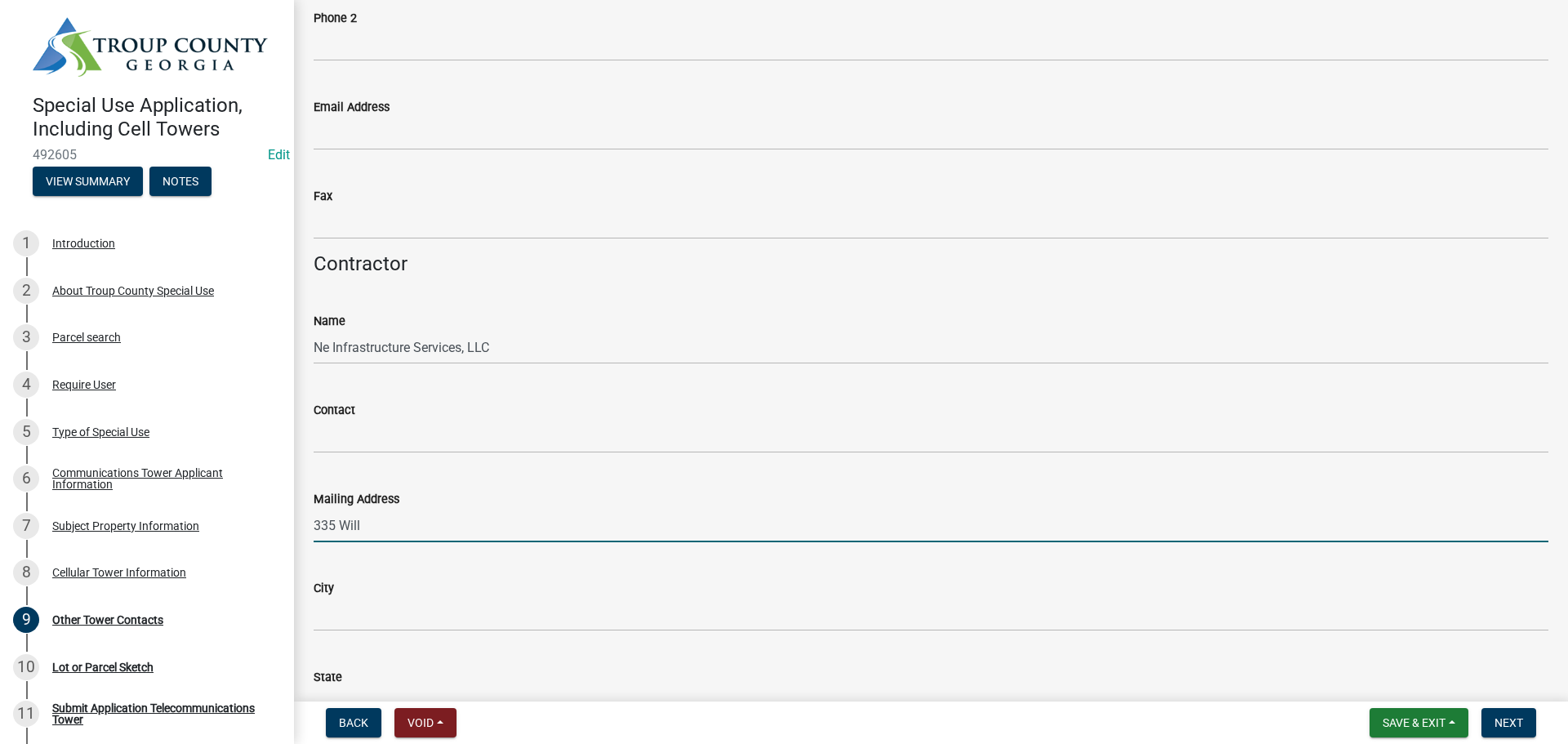
type input "[STREET_ADDRESS][PERSON_NAME]"
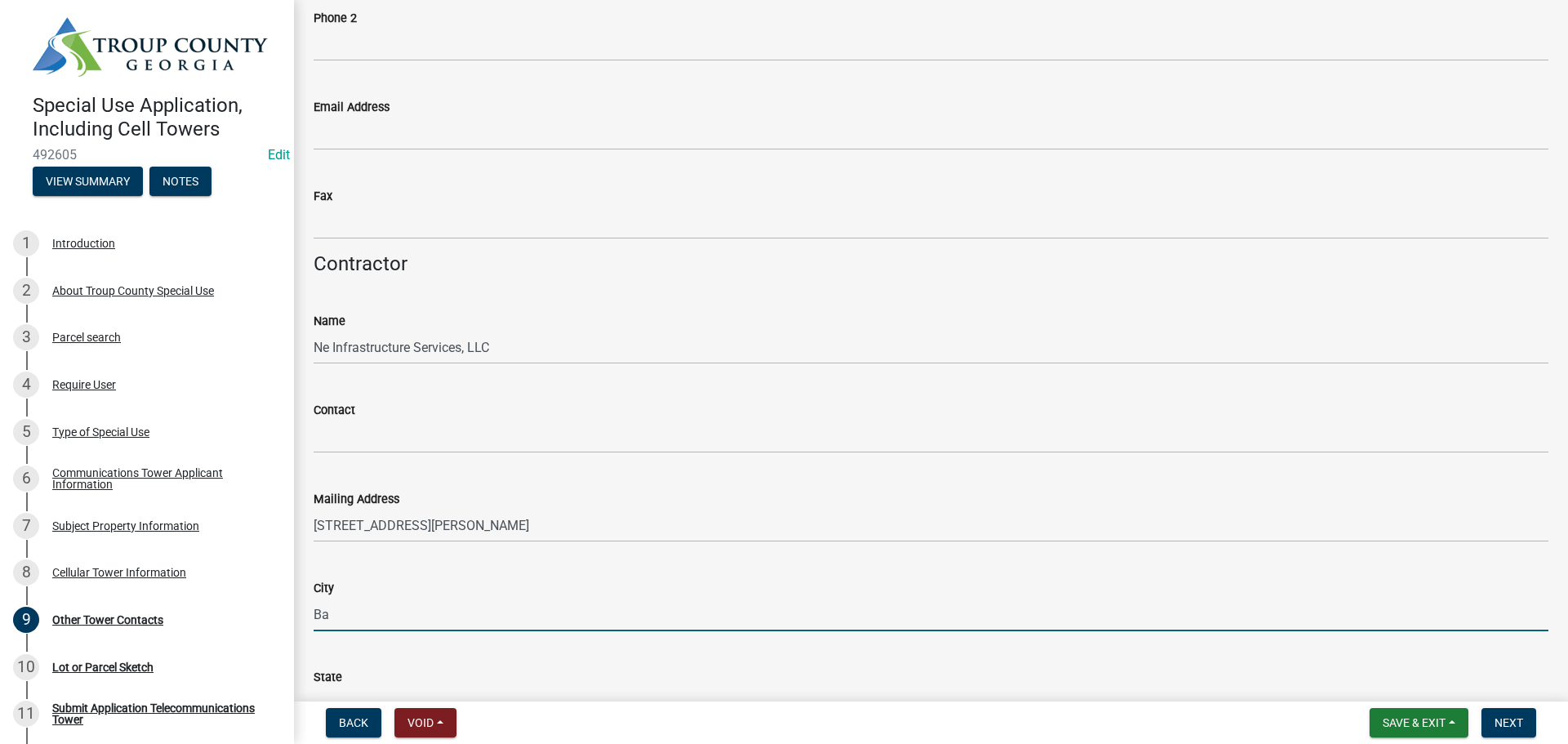
type input "Ball Ground"
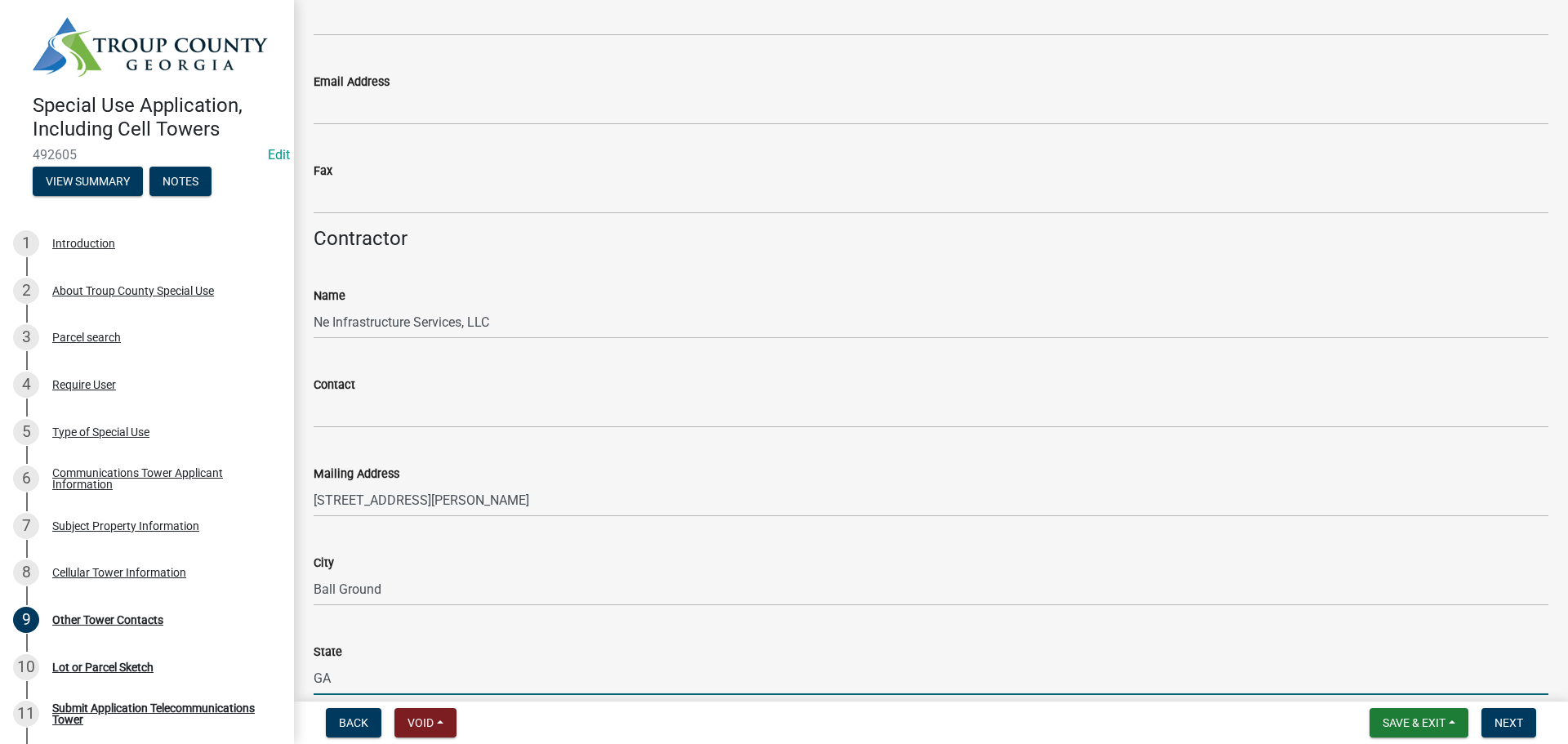
type input "GA"
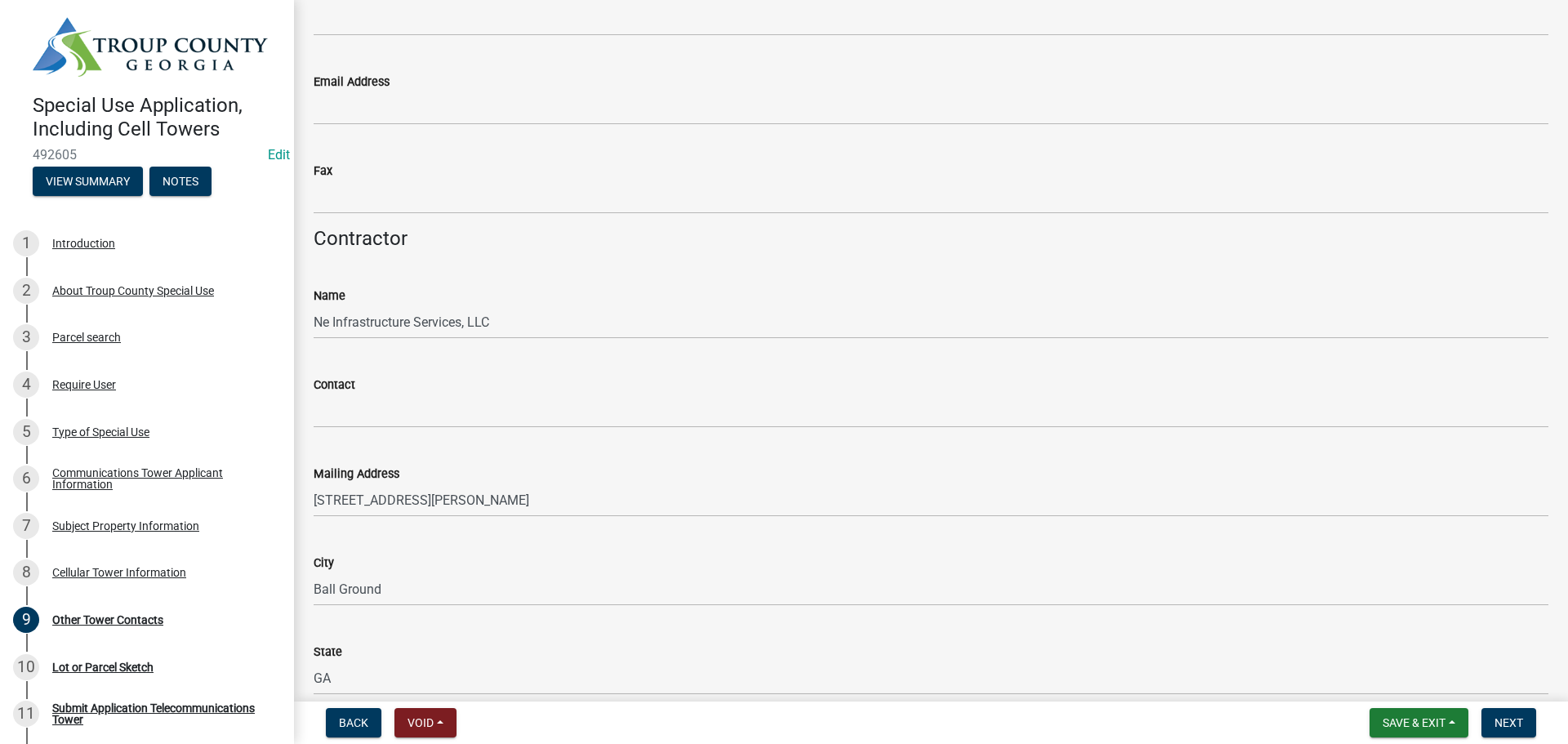
scroll to position [2139, 0]
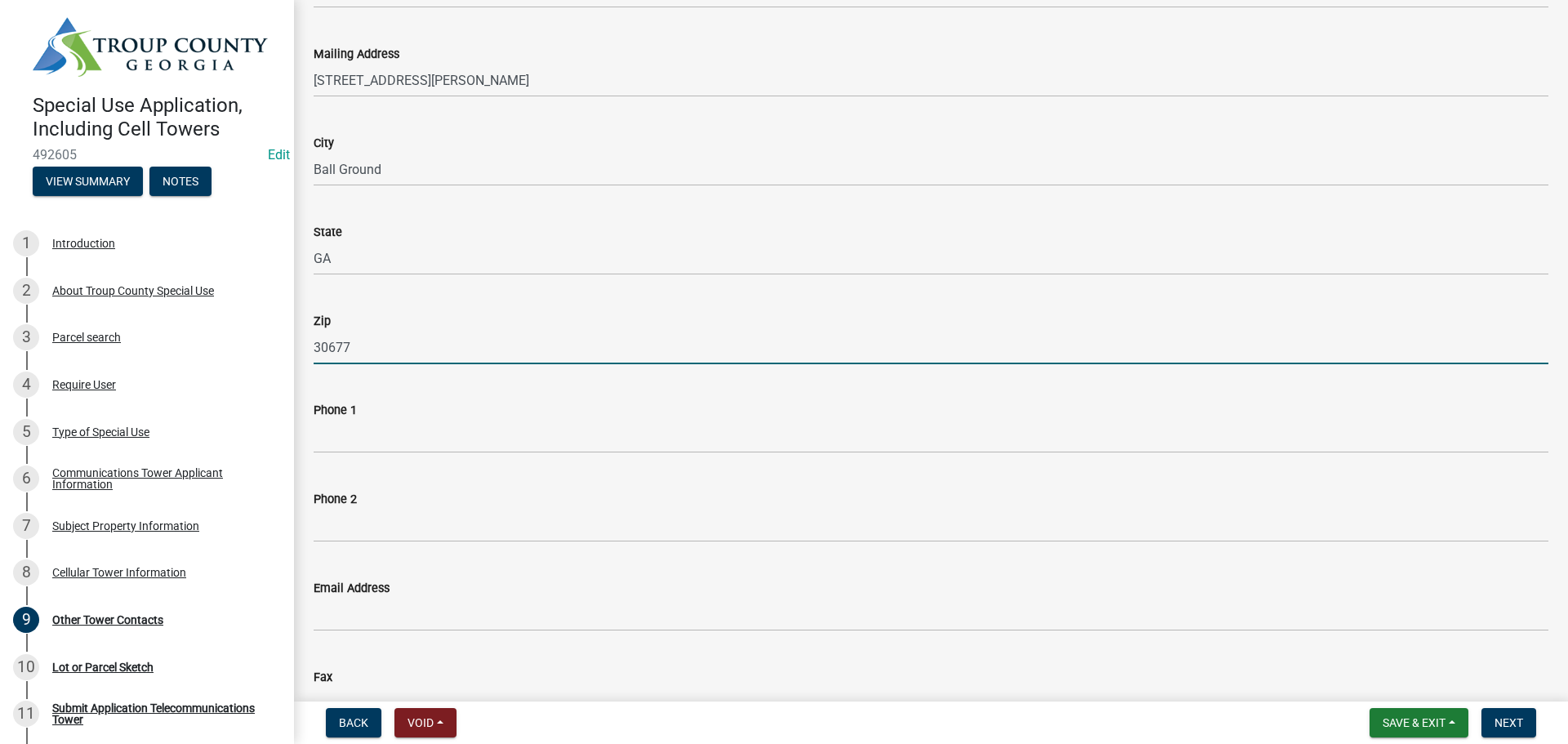
type input "30677"
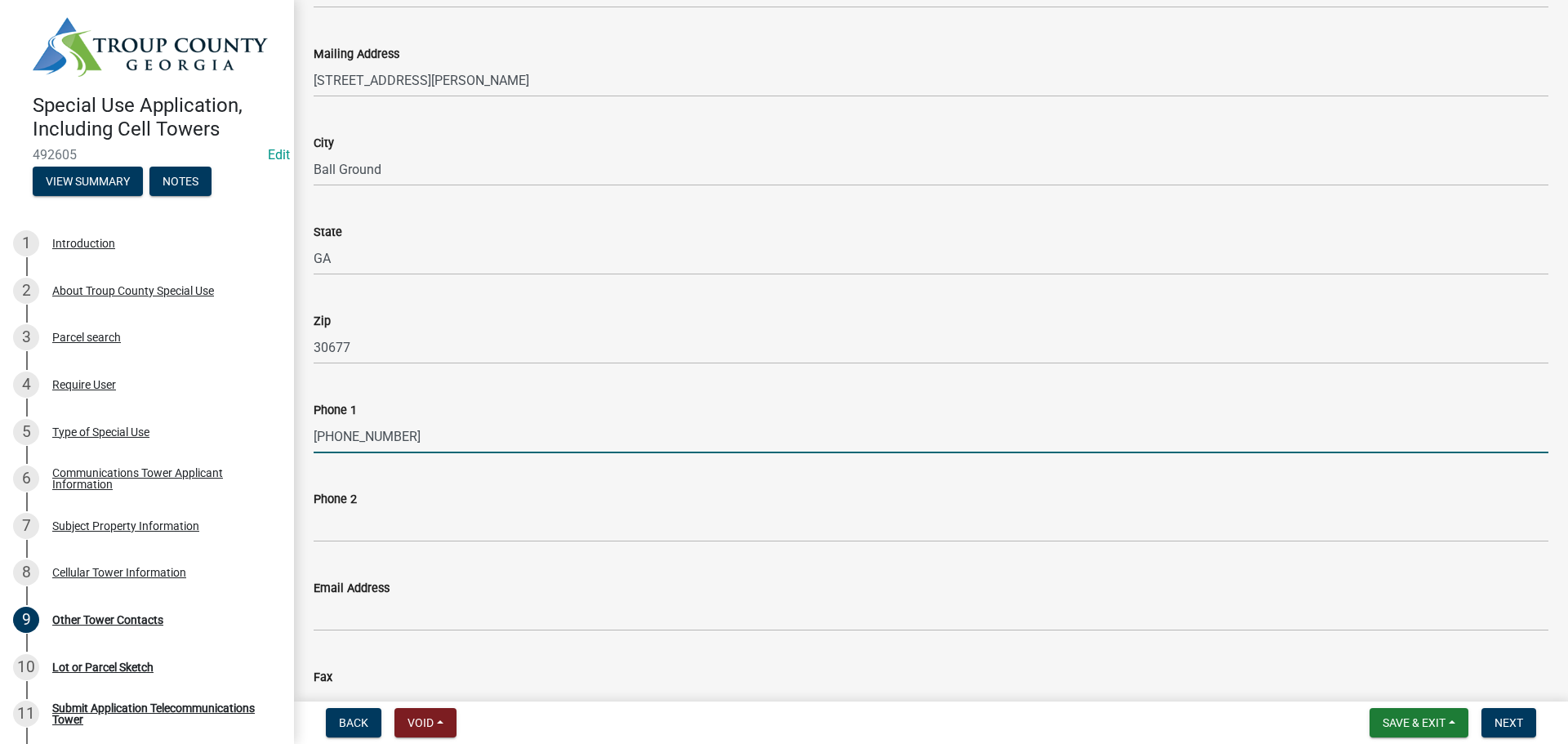
type input "[PHONE_NUMBER]"
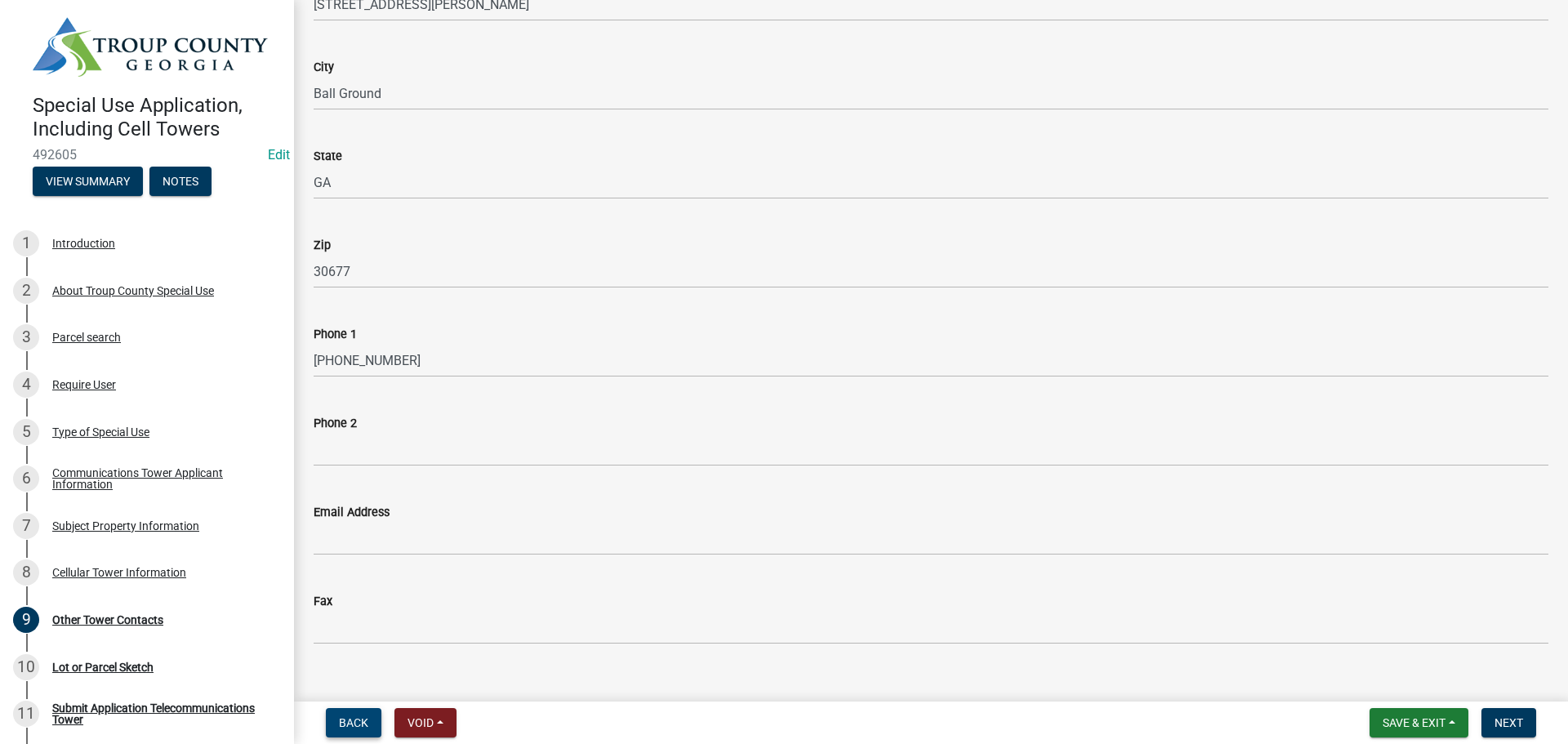
scroll to position [2241, 0]
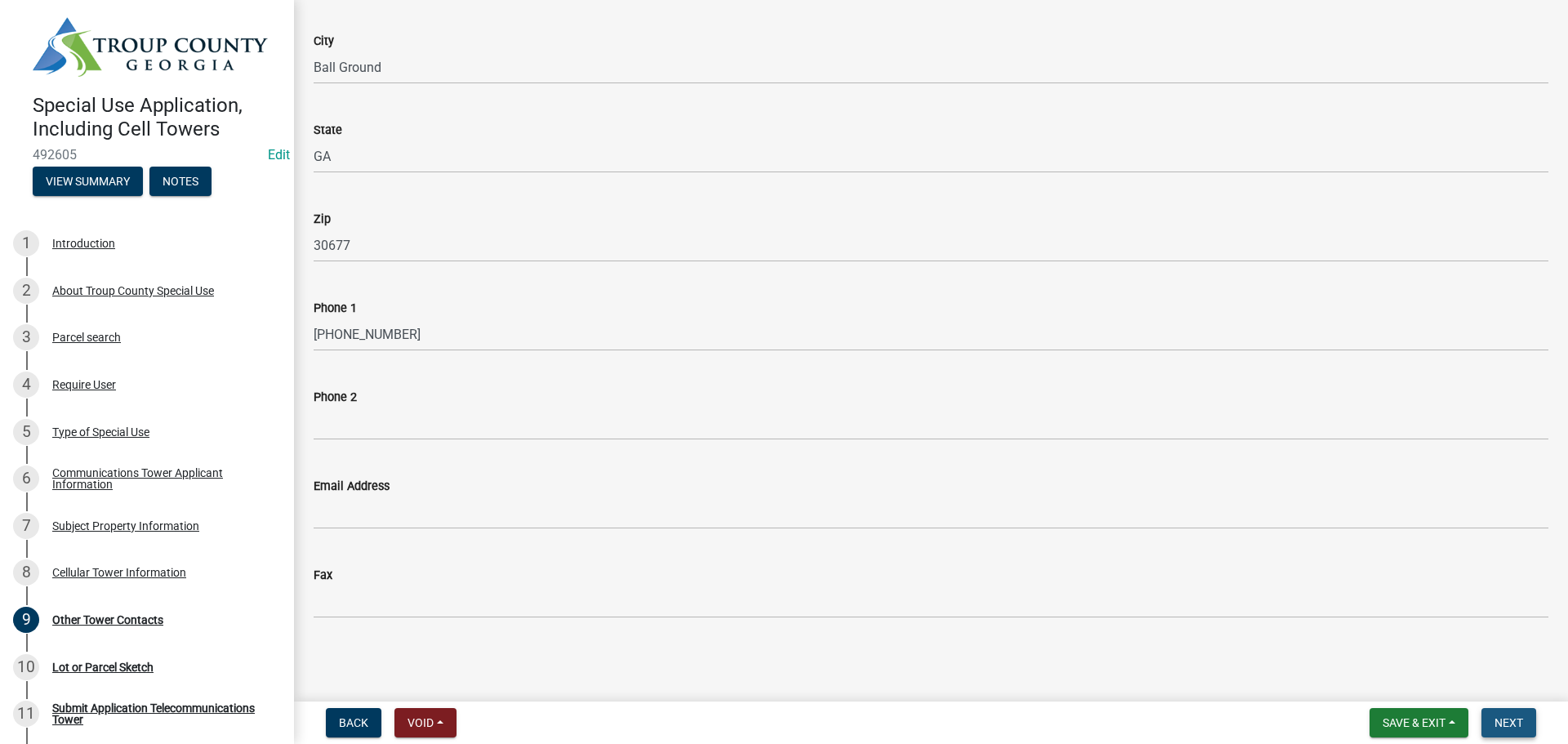
click at [1513, 719] on span "Next" at bounding box center [1508, 723] width 28 height 13
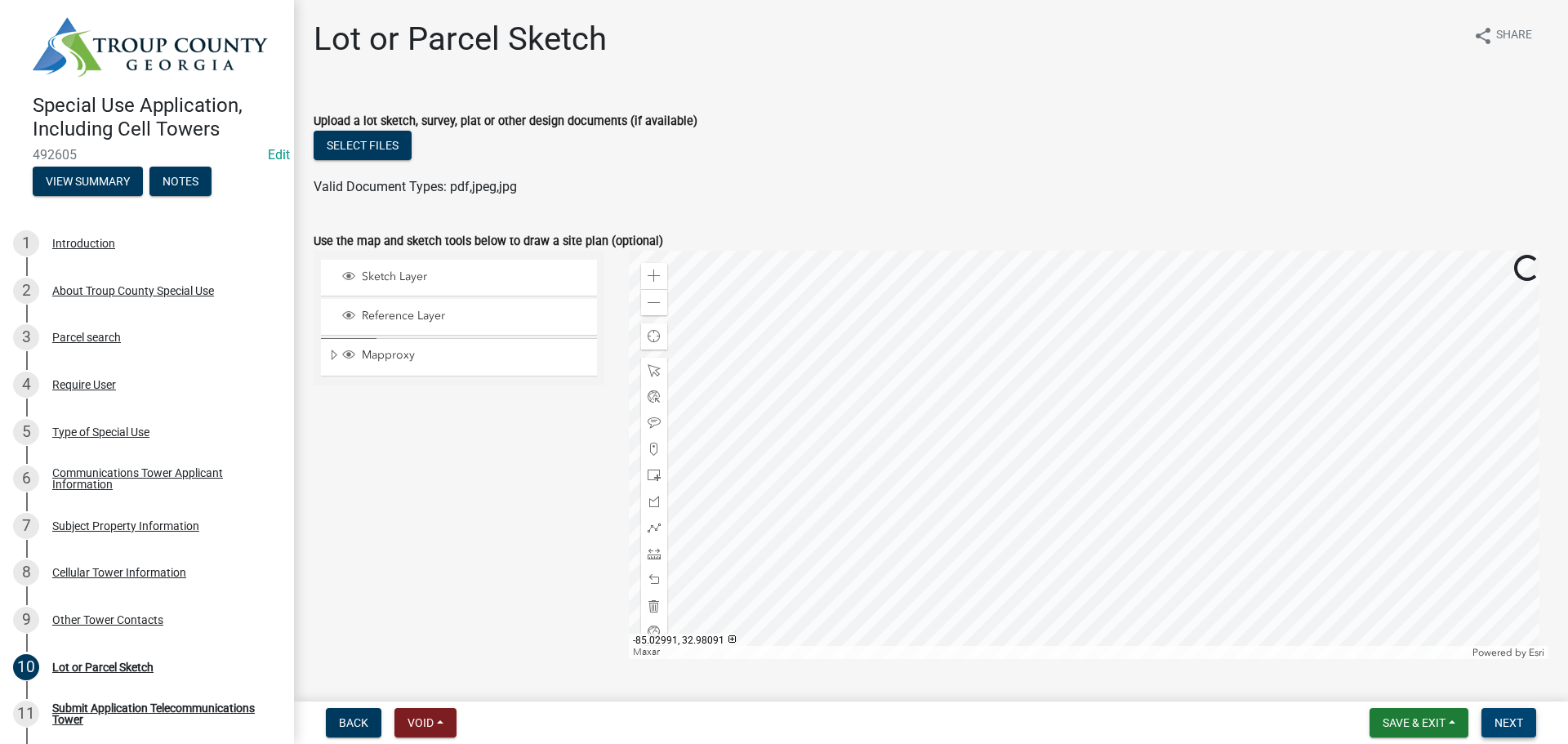
click at [1517, 727] on span "Next" at bounding box center [1508, 723] width 28 height 13
click at [1497, 726] on span "Next" at bounding box center [1508, 723] width 28 height 13
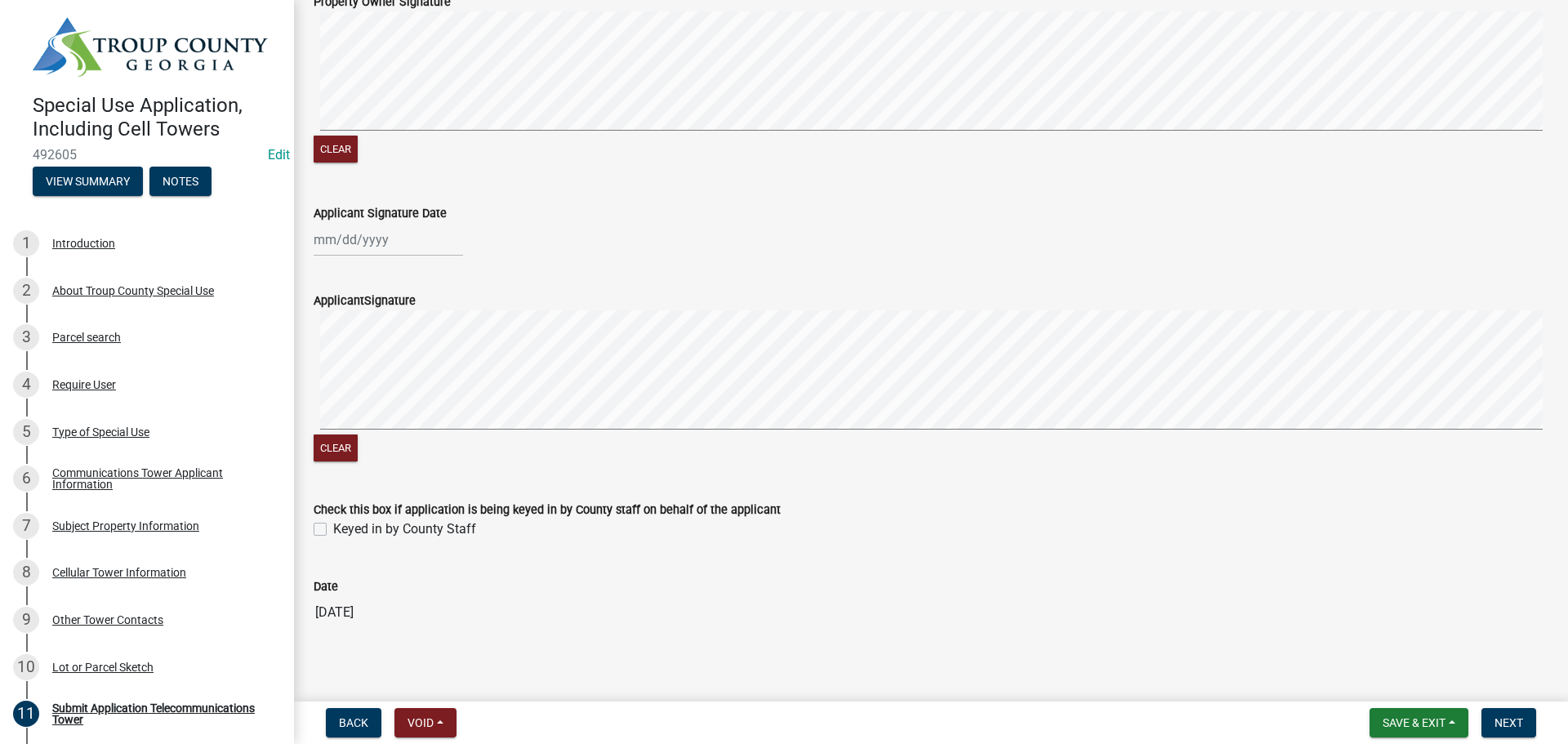
scroll to position [1174, 0]
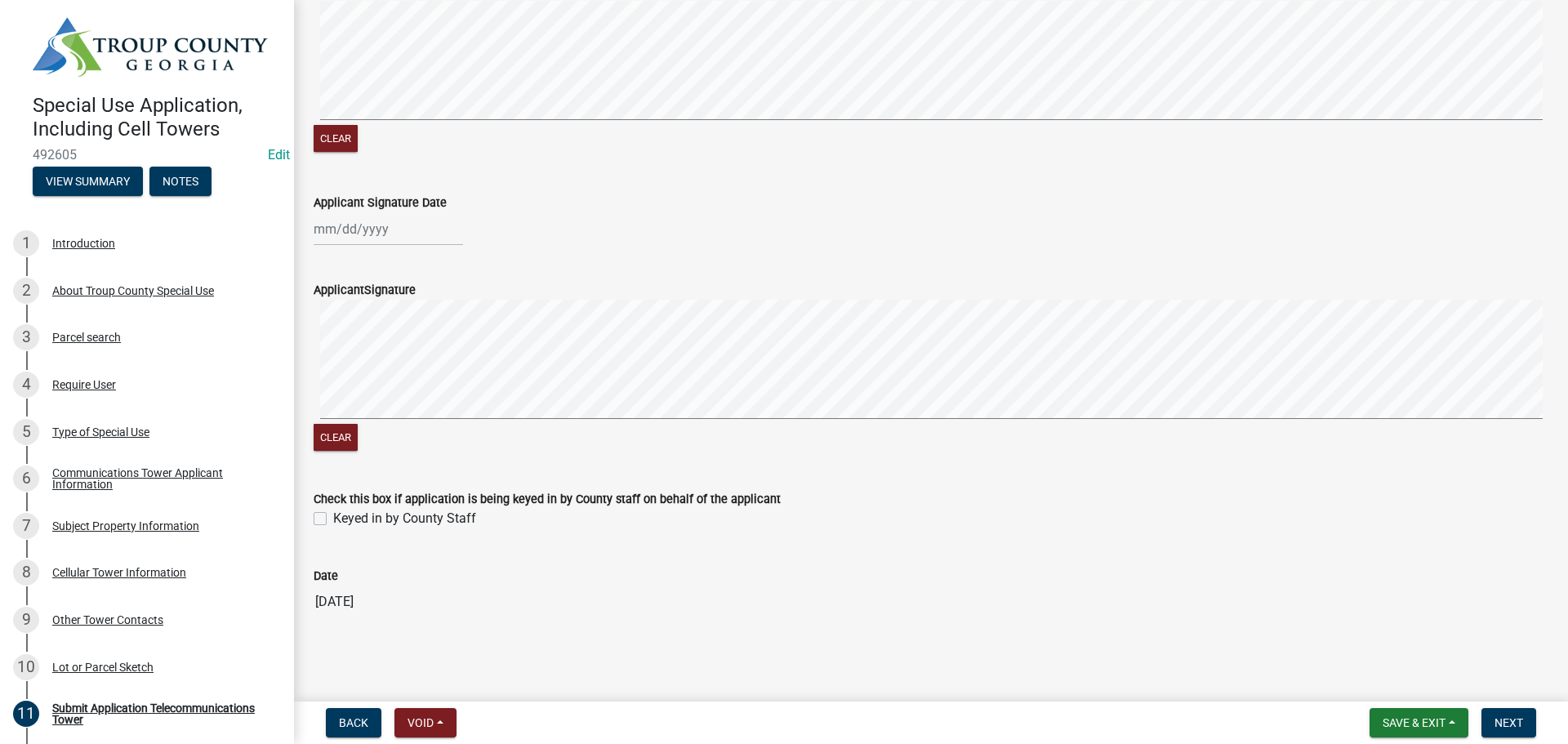
click at [415, 517] on label "Keyed in by County Staff" at bounding box center [404, 518] width 143 height 19
click at [344, 517] on input "Keyed in by County Staff" at bounding box center [338, 514] width 11 height 11
checkbox input "true"
drag, startPoint x: 1006, startPoint y: 605, endPoint x: 1304, endPoint y: 608, distance: 298.0
click at [1009, 605] on input "[DATE]" at bounding box center [931, 602] width 1235 height 33
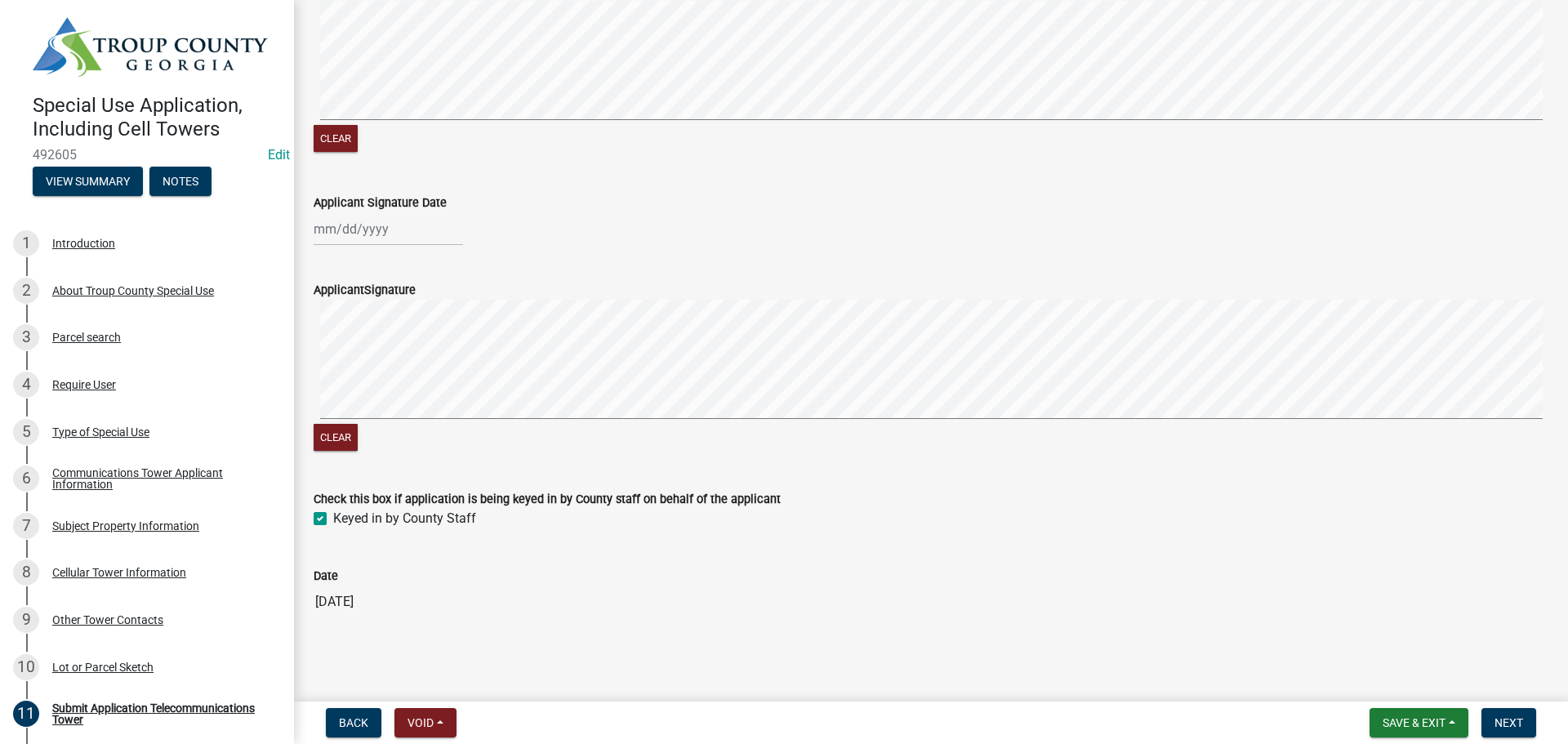
click at [1308, 673] on main "Submit Application Telecommunications Tower share Share NOTE: All applicants fo…" at bounding box center [930, 347] width 1273 height 695
click at [1418, 661] on main "Submit Application Telecommunications Tower share Share NOTE: All applicants fo…" at bounding box center [930, 347] width 1273 height 695
click at [1502, 726] on span "Next" at bounding box center [1508, 723] width 28 height 13
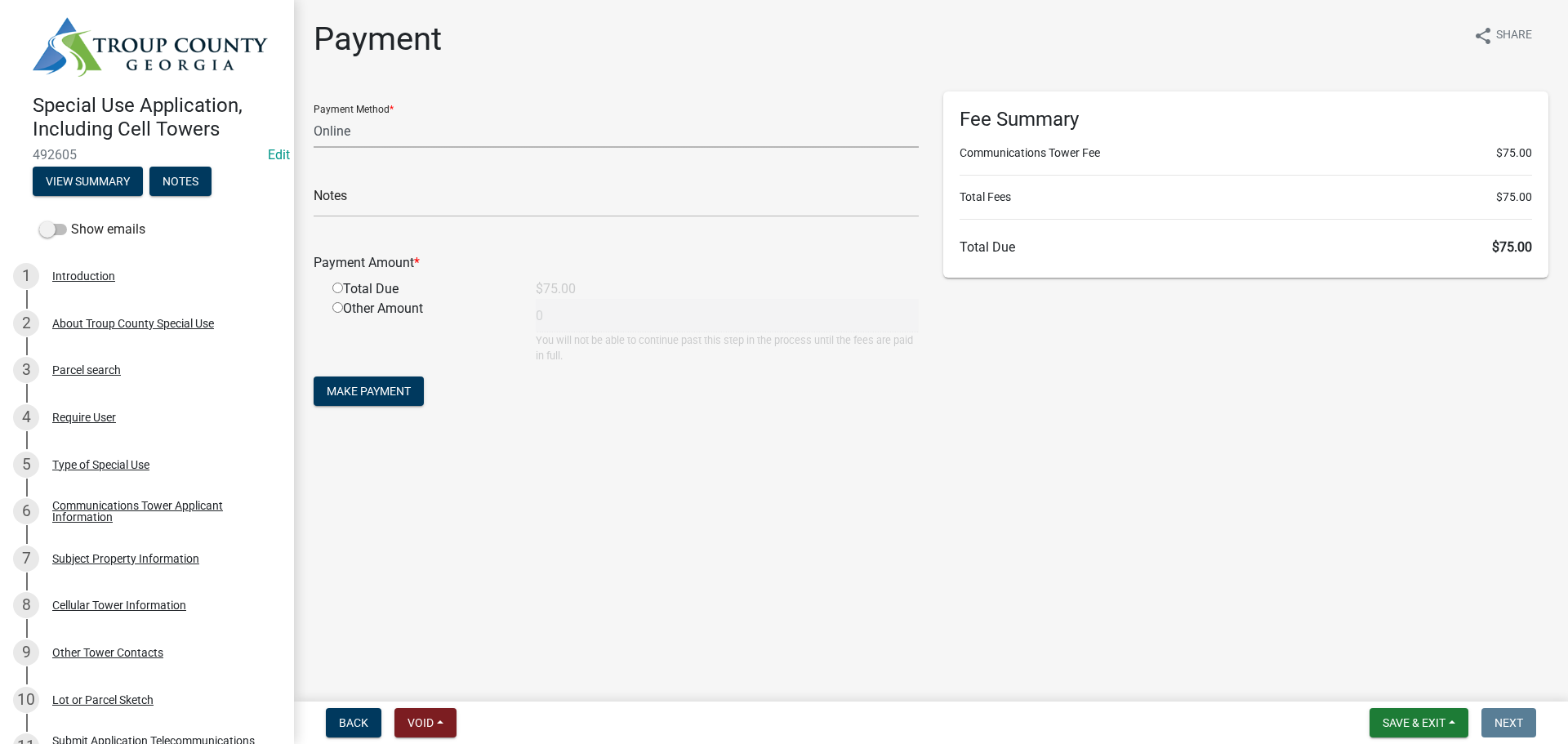
click at [353, 128] on select "Credit Card POS Check Cash Online" at bounding box center [616, 131] width 605 height 33
select select "1: 0"
click at [314, 115] on select "Credit Card POS Check Cash Online" at bounding box center [616, 131] width 605 height 33
click at [381, 201] on input "text" at bounding box center [616, 200] width 605 height 33
type input "2195"
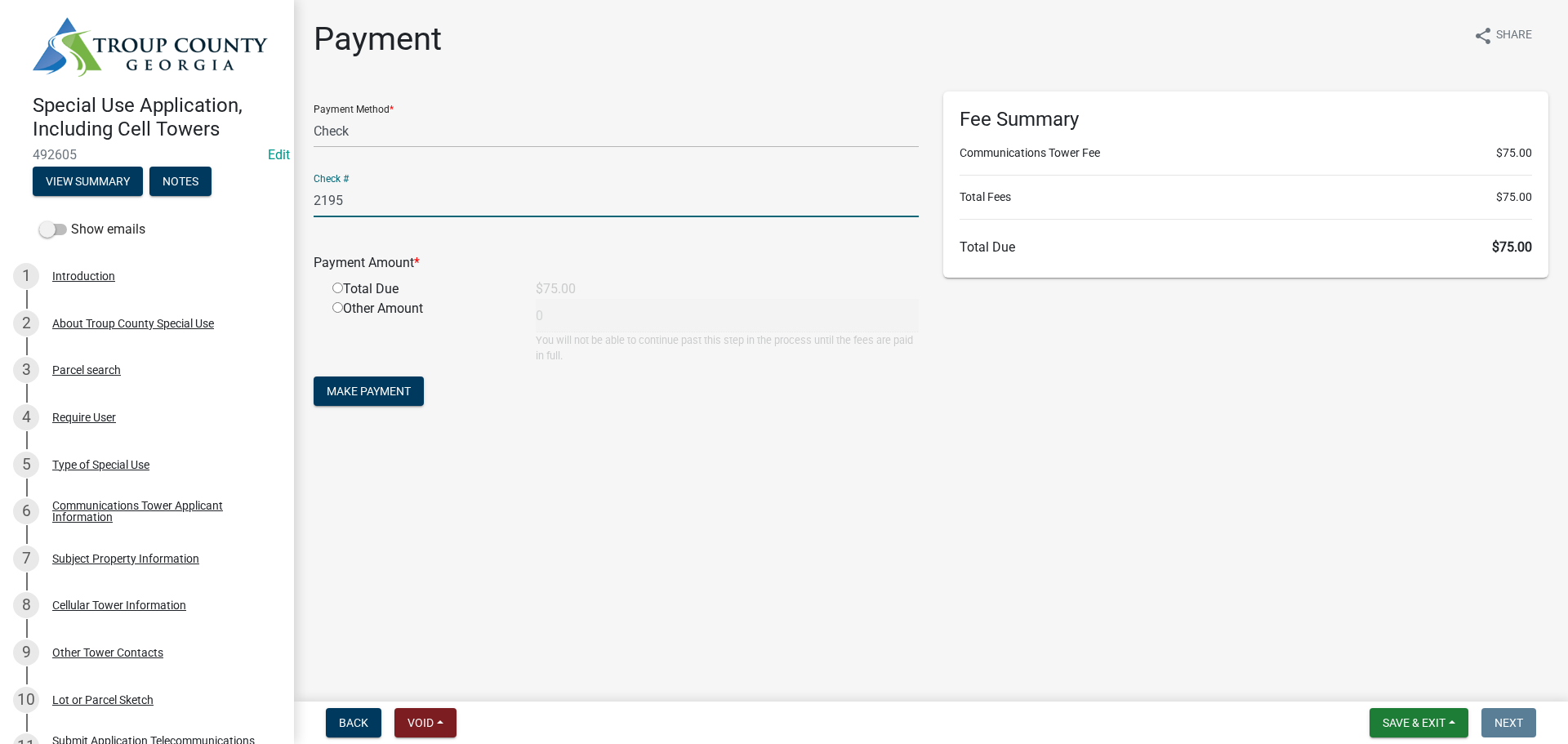
click at [338, 287] on input "radio" at bounding box center [337, 288] width 11 height 11
radio input "true"
type input "75"
click at [716, 555] on main "Payment share Share Payment Method * Credit Card POS Check Cash Online Check # …" at bounding box center [930, 347] width 1273 height 695
click at [395, 395] on span "Make Payment" at bounding box center [368, 391] width 85 height 13
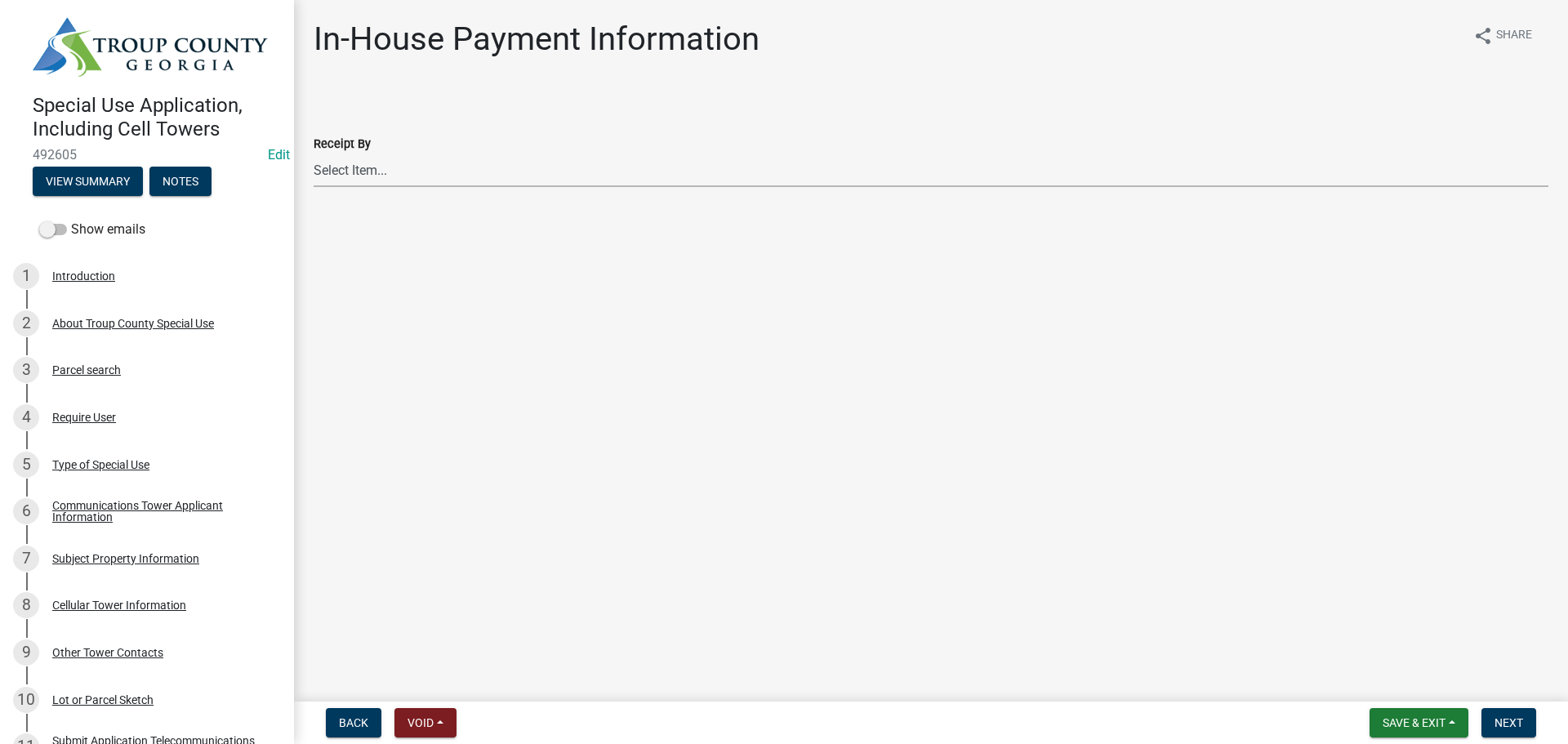
click at [426, 176] on select "Select Item... [PERSON_NAME] [PERSON_NAME] [PERSON_NAME] [PERSON_NAME]" at bounding box center [931, 170] width 1235 height 33
click at [314, 154] on select "Select Item... [PERSON_NAME] [PERSON_NAME] [PERSON_NAME] [PERSON_NAME]" at bounding box center [931, 170] width 1235 height 33
select select "4b424303-c7cc-4c62-bc62-fcf32e50628b"
drag, startPoint x: 655, startPoint y: 425, endPoint x: 886, endPoint y: 421, distance: 231.0
click at [716, 436] on main "In-House Payment Information share Share Receipt By Select Item... [PERSON_NAME…" at bounding box center [930, 347] width 1273 height 695
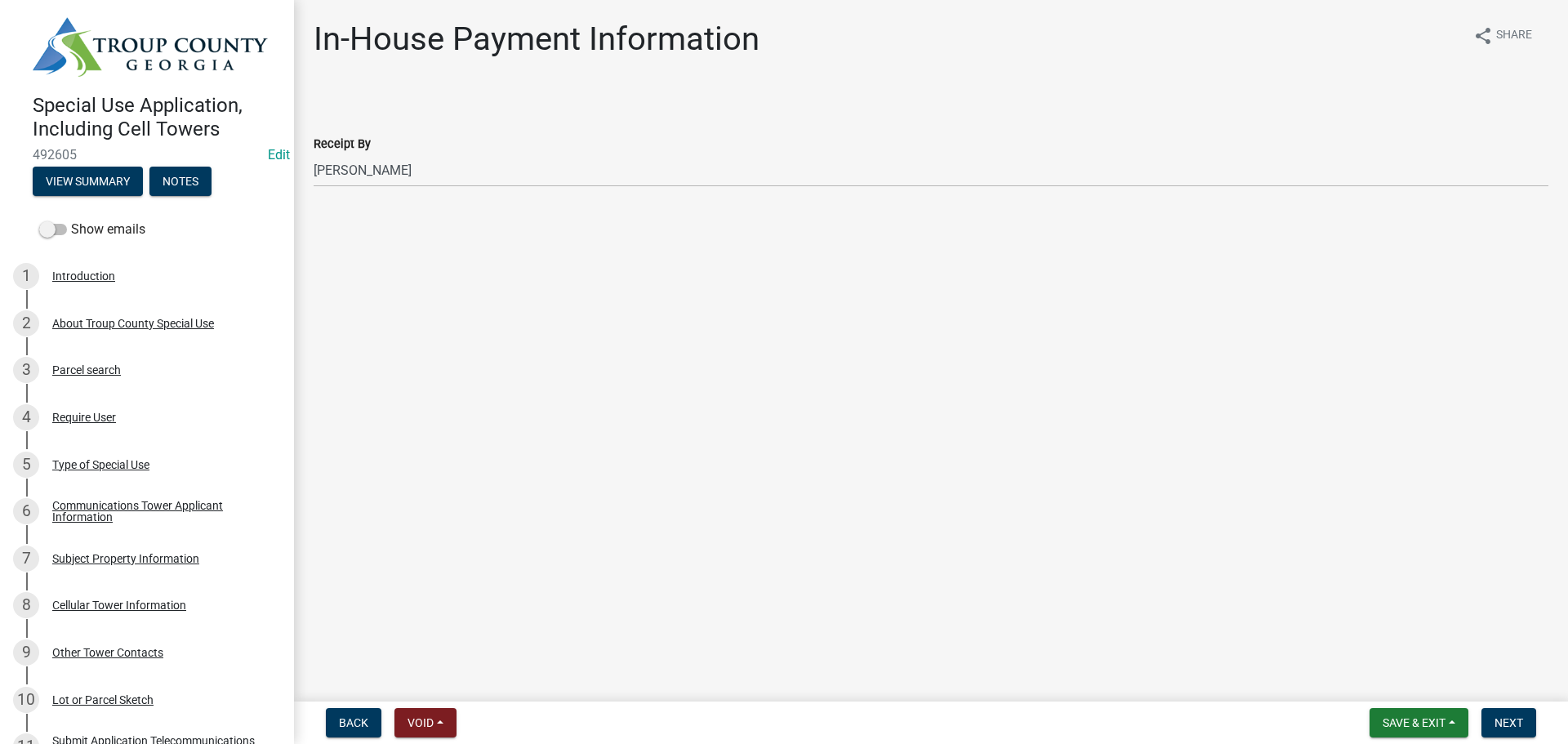
drag, startPoint x: 1117, startPoint y: 350, endPoint x: 1269, endPoint y: 437, distance: 175.1
click at [1118, 350] on main "In-House Payment Information share Share Receipt By Select Item... [PERSON_NAME…" at bounding box center [930, 347] width 1273 height 695
click at [1503, 726] on span "Next" at bounding box center [1508, 723] width 28 height 13
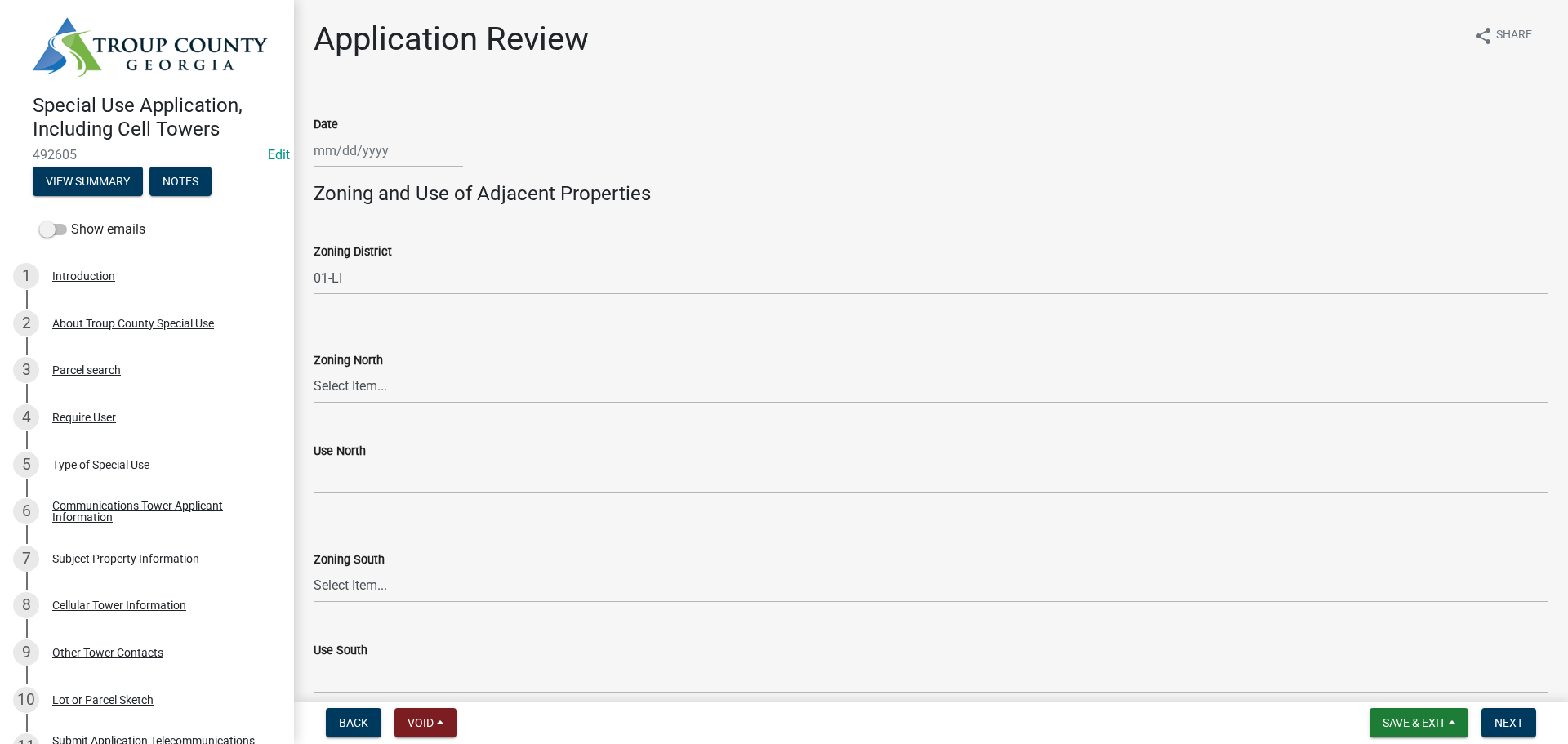
select select "10"
select select "2025"
click at [350, 160] on div "[PERSON_NAME] Feb Mar Apr [PERSON_NAME][DATE] Oct Nov [DATE] 1526 1527 1528 152…" at bounding box center [389, 151] width 150 height 33
click at [381, 285] on div "15" at bounding box center [382, 290] width 26 height 26
type input "[DATE]"
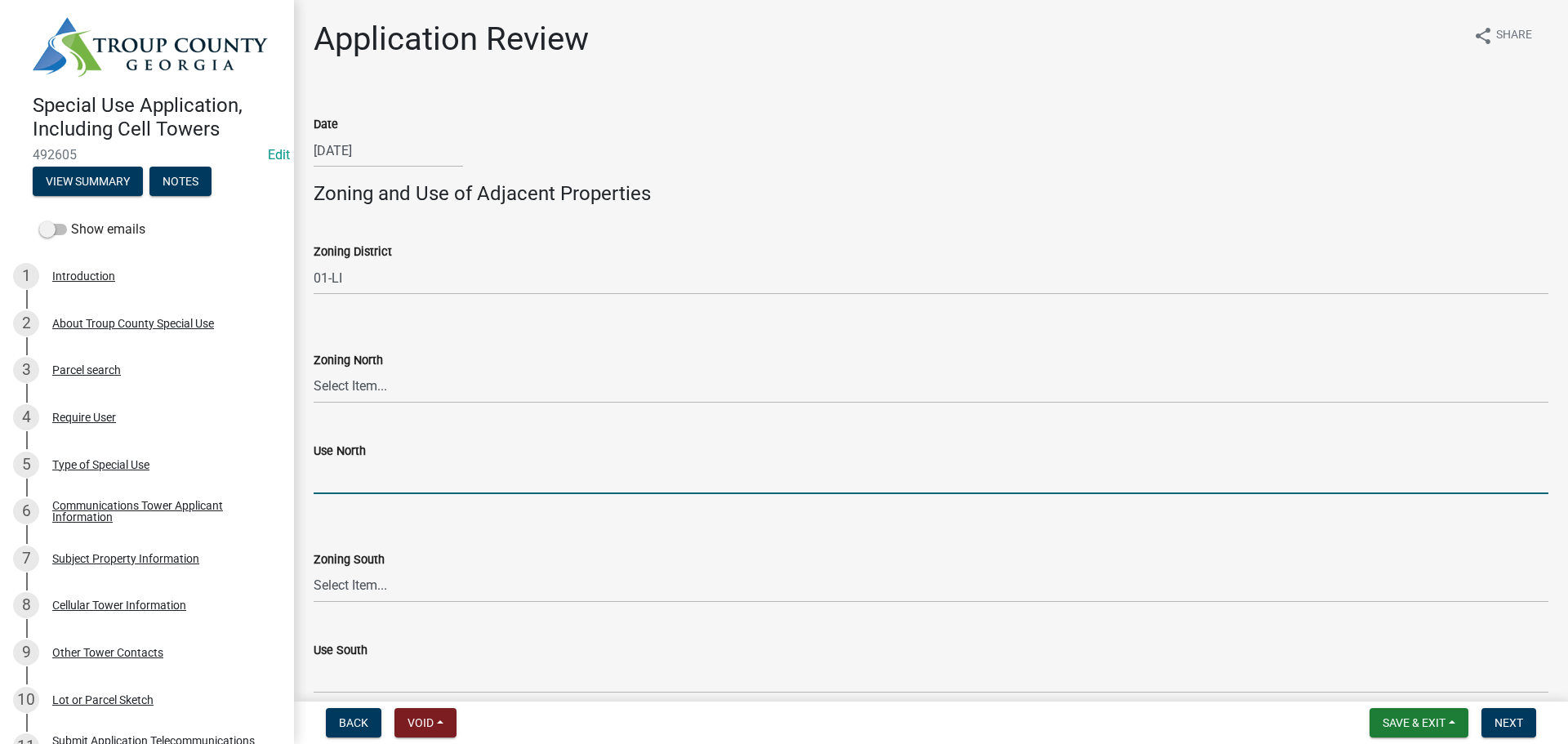
click at [352, 461] on input "Use North" at bounding box center [931, 478] width 1235 height 33
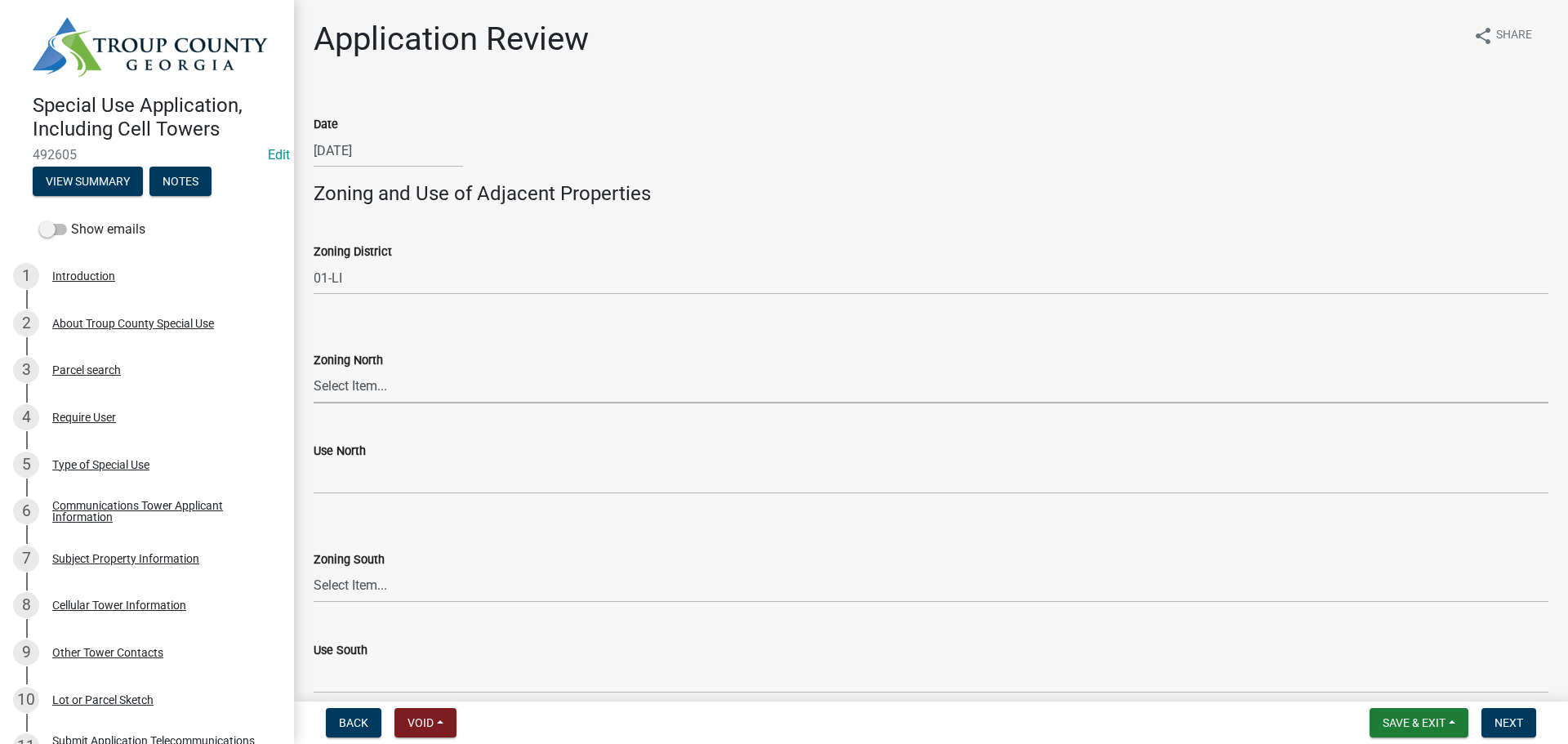
click at [381, 384] on select "Select Item... 01-AG 01-AGR 01-HC 01-HI 01-LC 01-LI 01-LR 01-SD-MH 01-SU-VL 01-…" at bounding box center [931, 387] width 1235 height 33
click at [314, 371] on select "Select Item... 01-AG 01-AGR 01-HC 01-HI 01-LC 01-LI 01-LR 01-SD-MH 01-SU-VL 01-…" at bounding box center [931, 387] width 1235 height 33
select select "669f34d8-9dd3-4a1a-a8d0-94855e4fbb22"
click at [366, 589] on select "Select Item... 01-AG 01-AGR 01-HC 01-HI 01-LC 01-LI 01-LR 01-SD-MH 01-SU-VL 01-…" at bounding box center [931, 585] width 1235 height 33
click at [364, 583] on select "Select Item... 01-AG 01-AGR 01-HC 01-HI 01-LC 01-LI 01-LR 01-SD-MH 01-SU-VL 01-…" at bounding box center [931, 585] width 1235 height 33
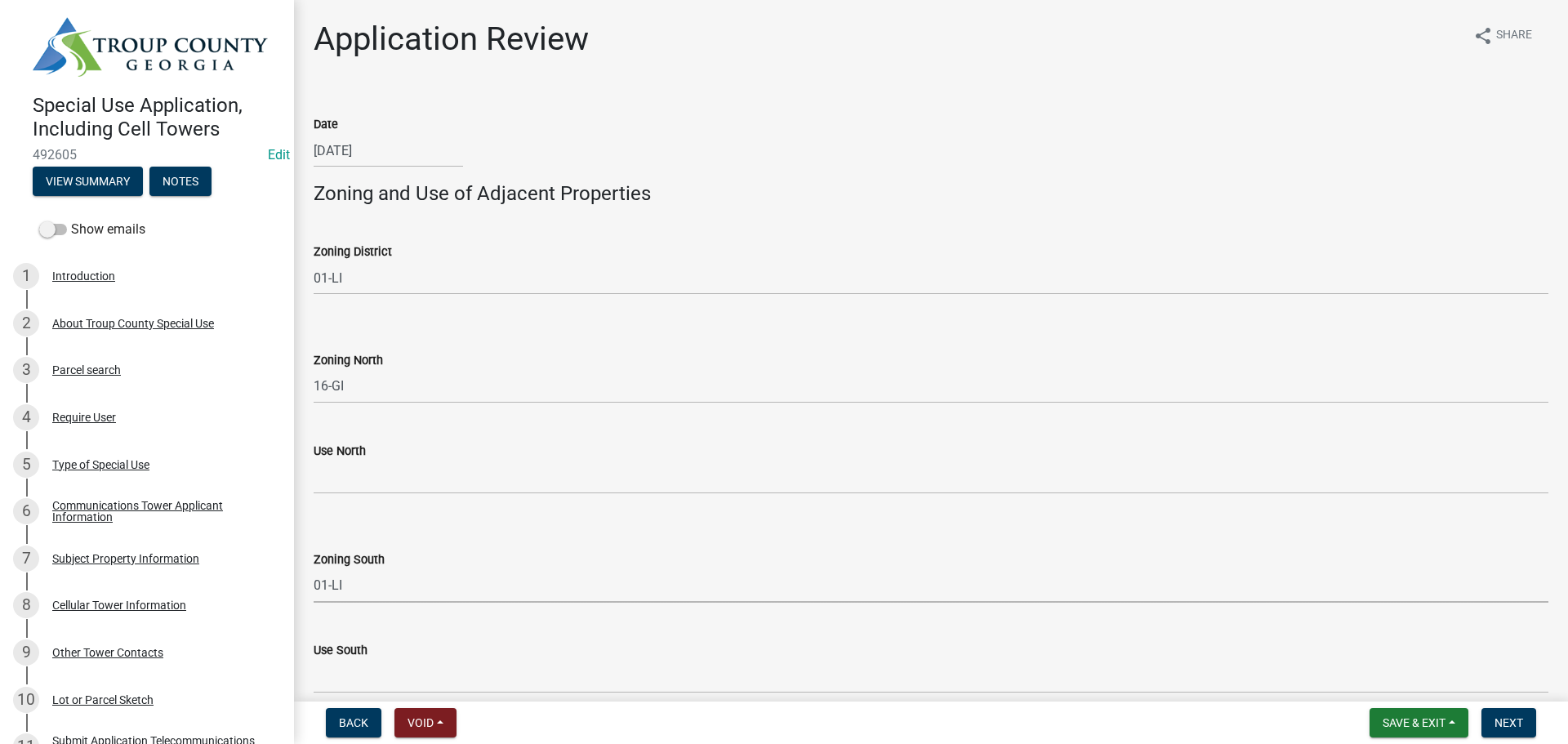
click at [314, 569] on select "Select Item... 01-AG 01-AGR 01-HC 01-HI 01-LC 01-LI 01-LR 01-SD-MH 01-SU-VL 01-…" at bounding box center [931, 585] width 1235 height 33
select select "aa7e5c9d-f8e4-428e-b6b3-abc0a96a1016"
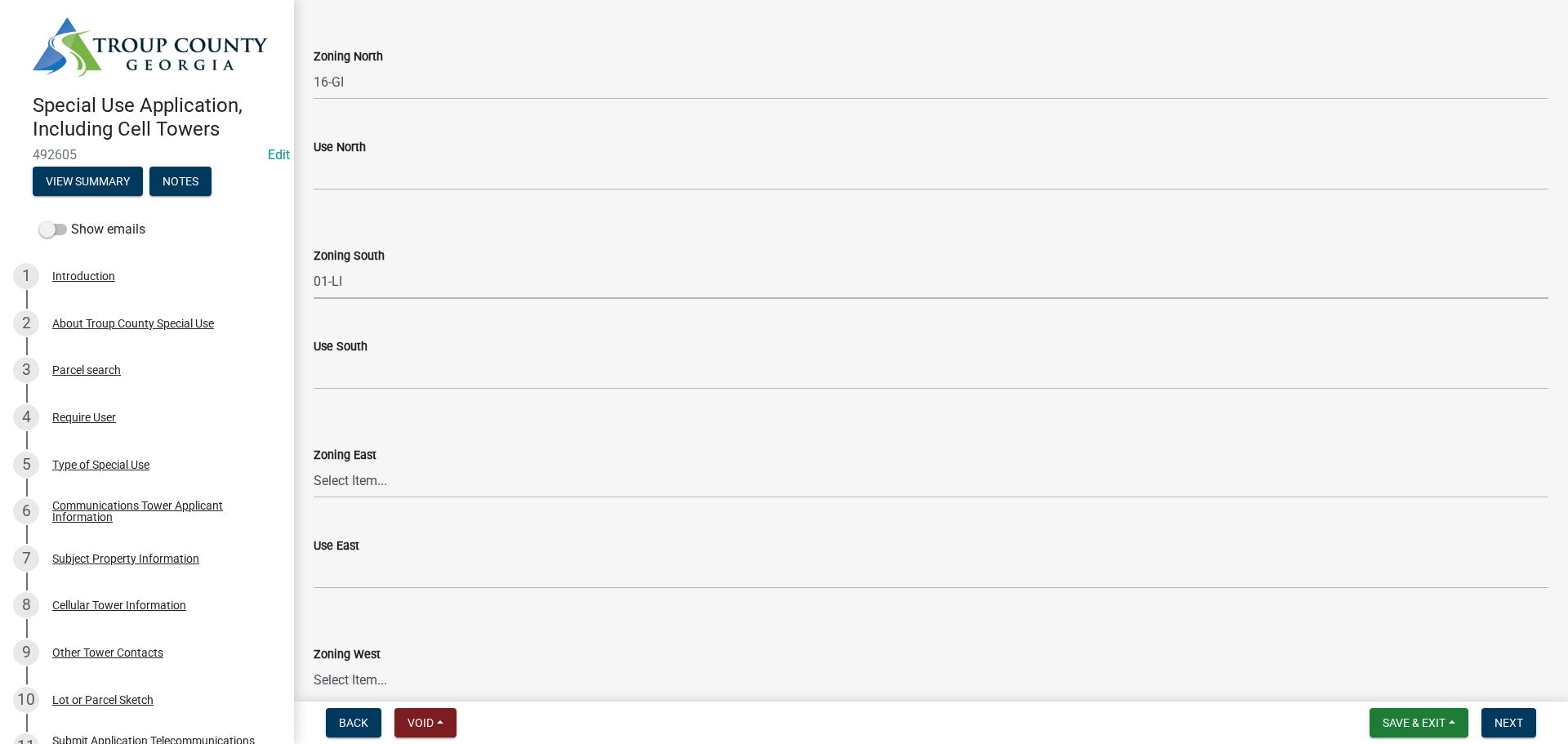
scroll to position [327, 0]
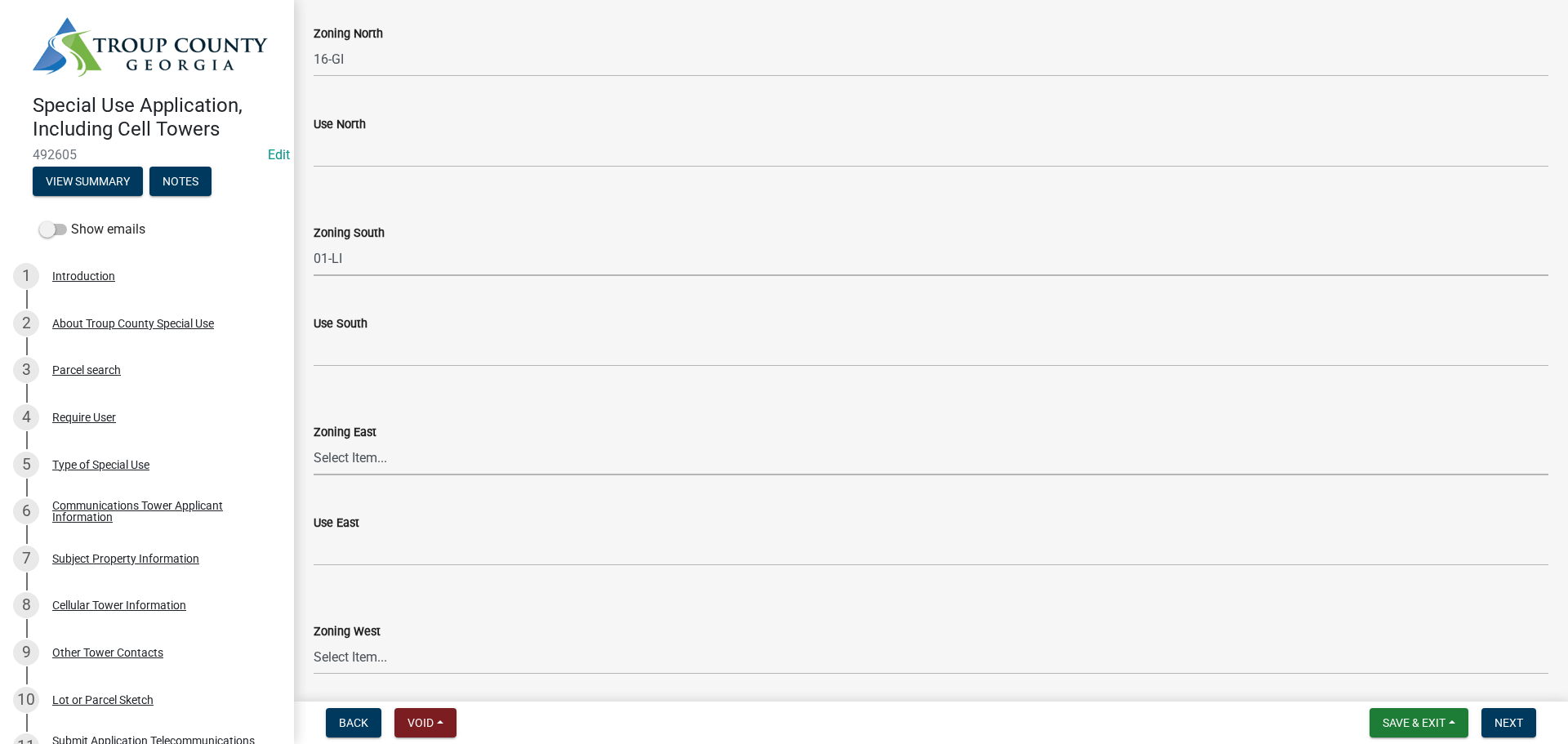
click at [388, 448] on select "Select Item... 01-AG 01-AGR 01-HC 01-HI 01-LC 01-LI 01-LR 01-SD-MH 01-SU-VL 01-…" at bounding box center [931, 458] width 1235 height 33
click at [314, 442] on select "Select Item... 01-AG 01-AGR 01-HC 01-HI 01-LC 01-LI 01-LR 01-SD-MH 01-SU-VL 01-…" at bounding box center [931, 458] width 1235 height 33
select select "aa7e5c9d-f8e4-428e-b6b3-abc0a96a1016"
click at [374, 667] on select "Select Item... 01-AG 01-AGR 01-HC 01-HI 01-LC 01-LI 01-LR 01-SD-MH 01-SU-VL 01-…" at bounding box center [931, 657] width 1235 height 33
click at [314, 641] on select "Select Item... 01-AG 01-AGR 01-HC 01-HI 01-LC 01-LI 01-LR 01-SD-MH 01-SU-VL 01-…" at bounding box center [931, 657] width 1235 height 33
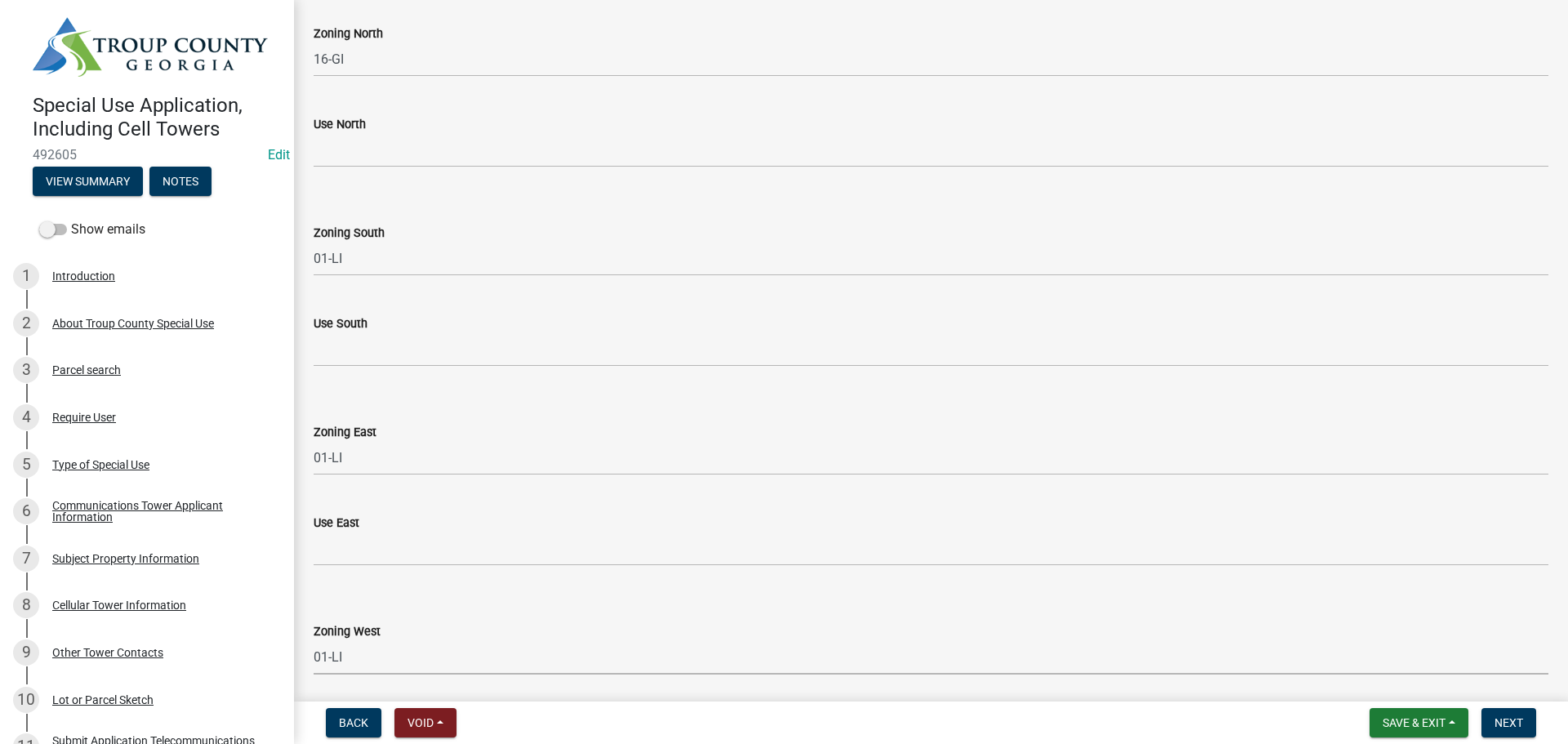
select select "aa7e5c9d-f8e4-428e-b6b3-abc0a96a1016"
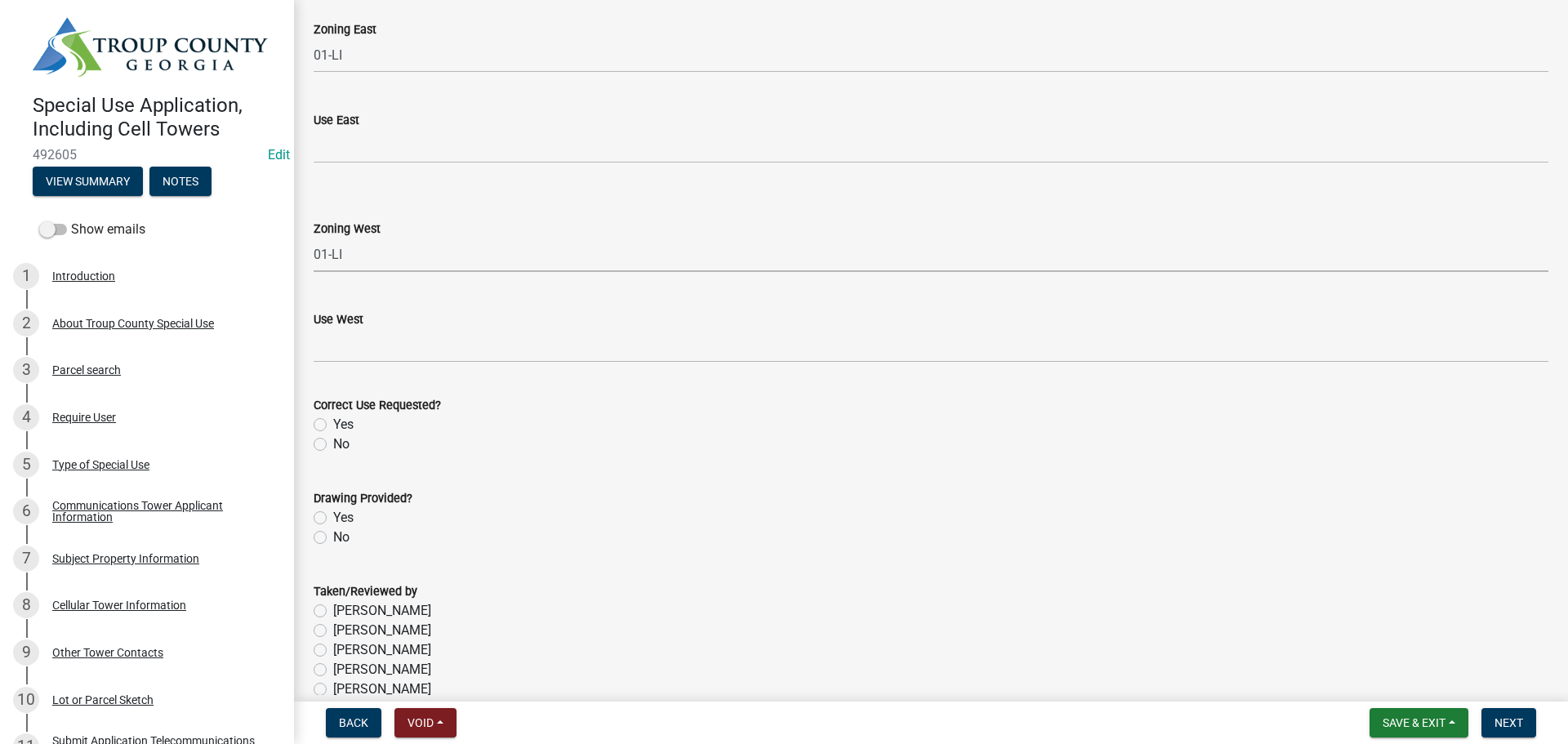
scroll to position [735, 0]
click at [328, 410] on div "Yes" at bounding box center [931, 419] width 1235 height 19
click at [333, 418] on label "Yes" at bounding box center [343, 419] width 20 height 19
click at [333, 418] on input "Yes" at bounding box center [338, 414] width 11 height 11
radio input "true"
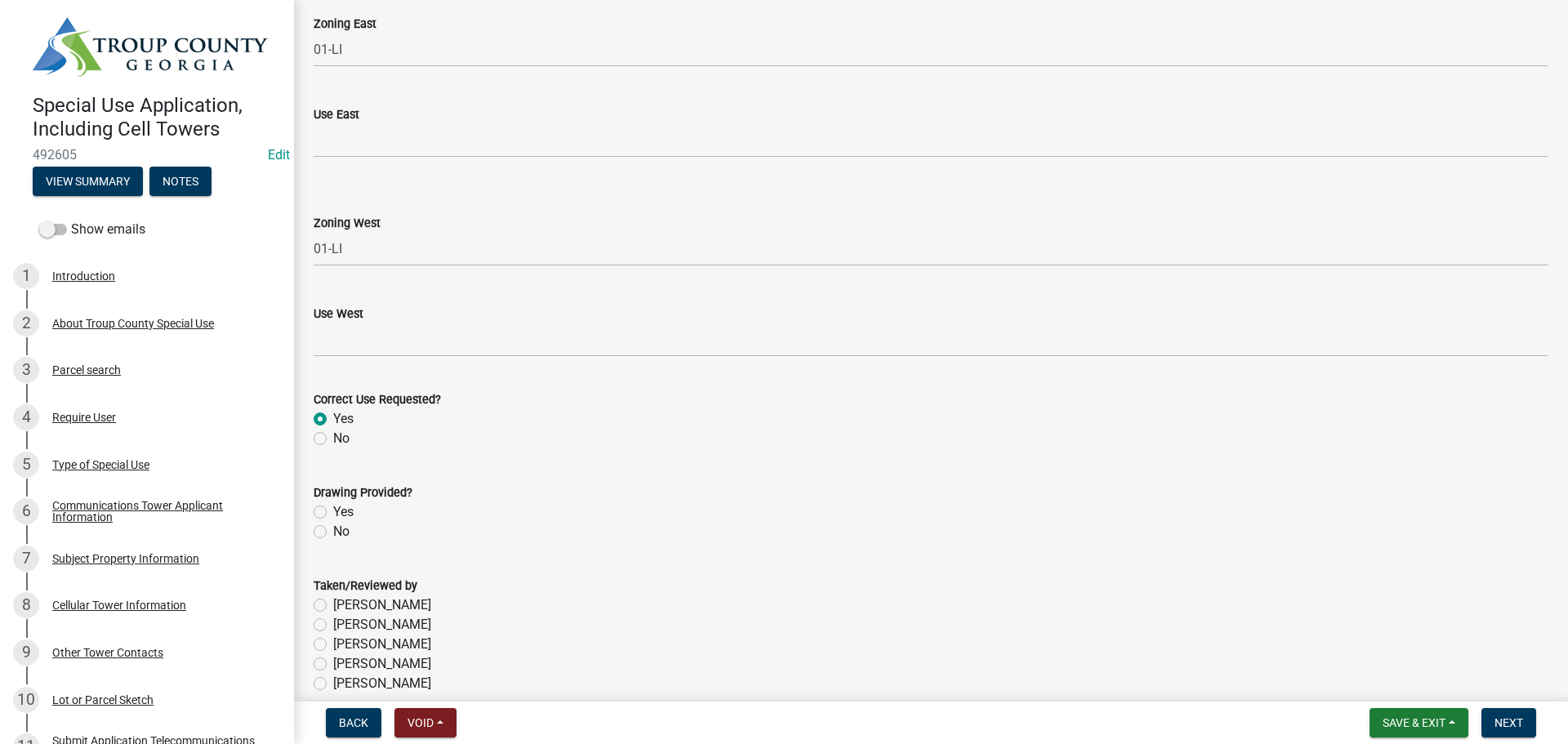
click at [333, 513] on label "Yes" at bounding box center [343, 513] width 20 height 19
click at [333, 513] on input "Yes" at bounding box center [338, 508] width 11 height 11
radio input "true"
click at [333, 686] on label "[PERSON_NAME]" at bounding box center [382, 684] width 98 height 19
click at [333, 685] on input "[PERSON_NAME]" at bounding box center [338, 679] width 11 height 11
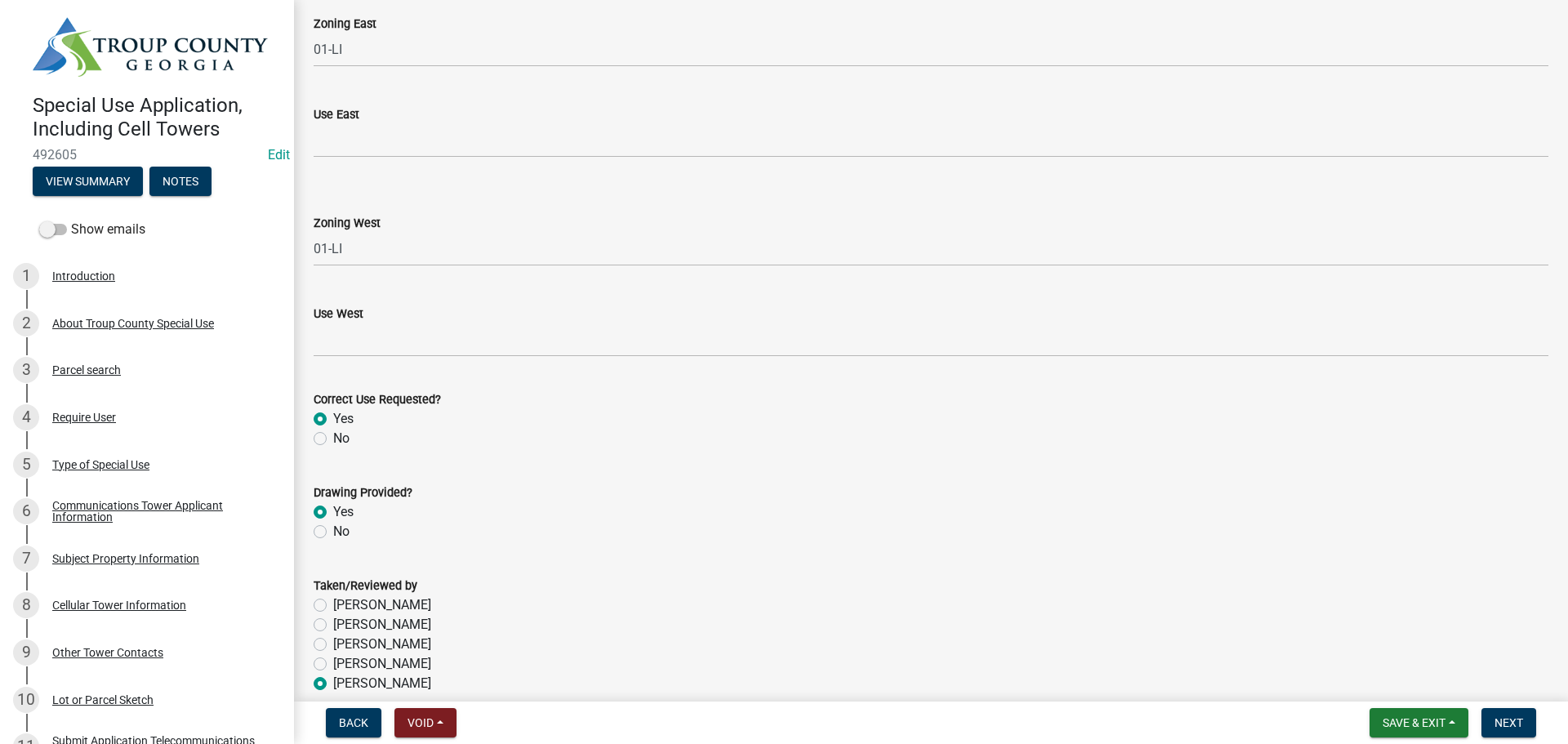
radio input "true"
click at [846, 517] on div "Yes" at bounding box center [931, 513] width 1235 height 19
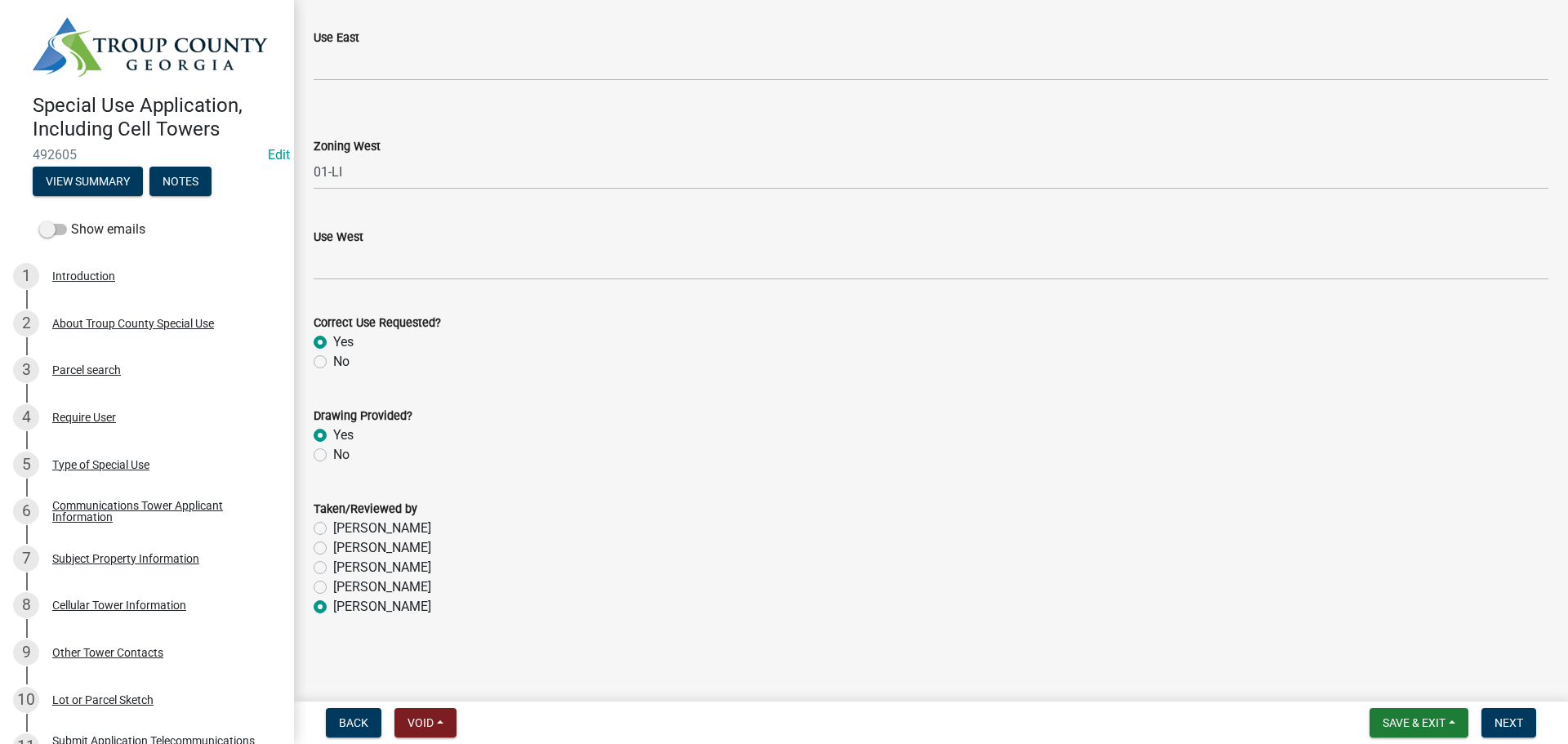
click at [1081, 461] on div "No" at bounding box center [931, 455] width 1235 height 19
click at [1517, 720] on span "Next" at bounding box center [1508, 723] width 28 height 13
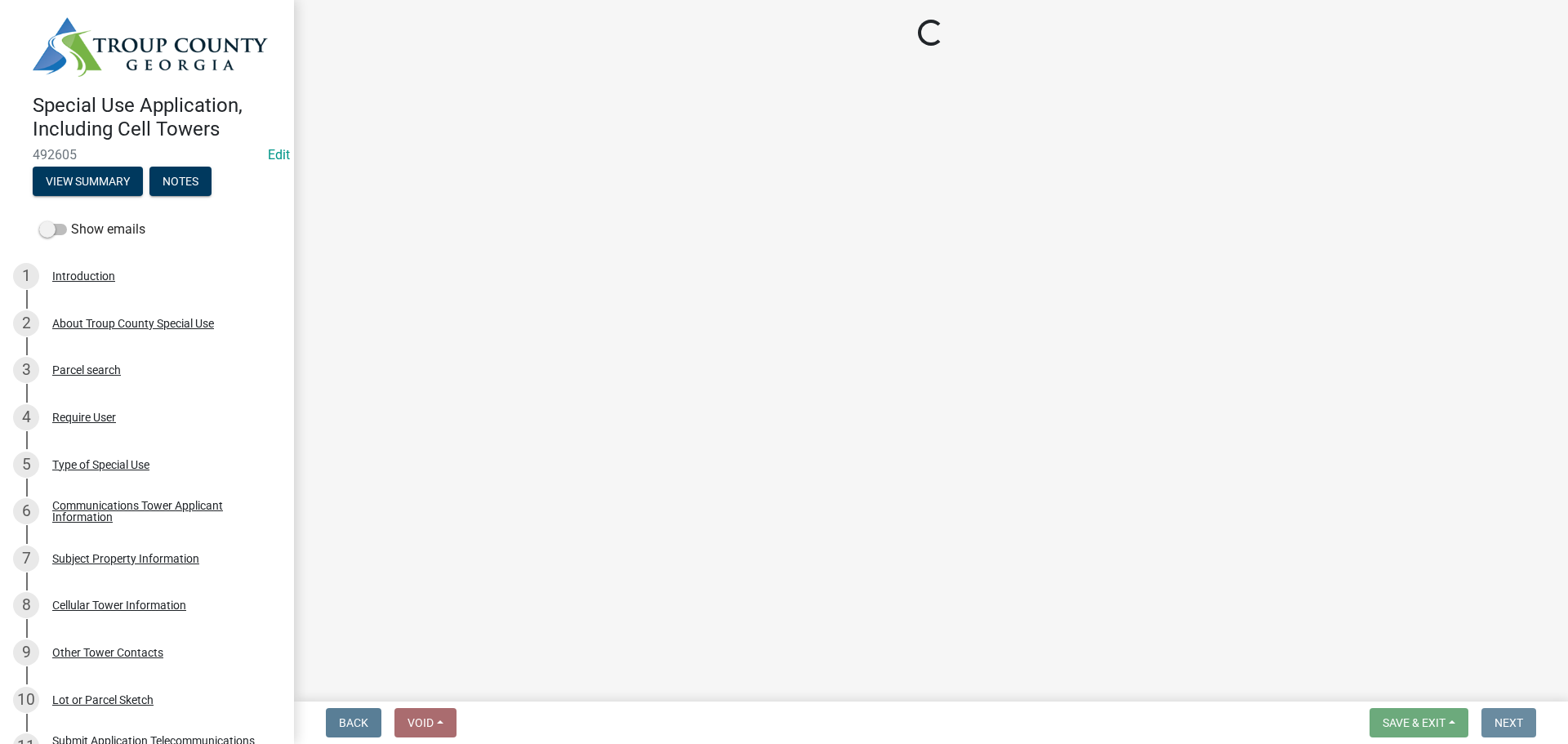
scroll to position [0, 0]
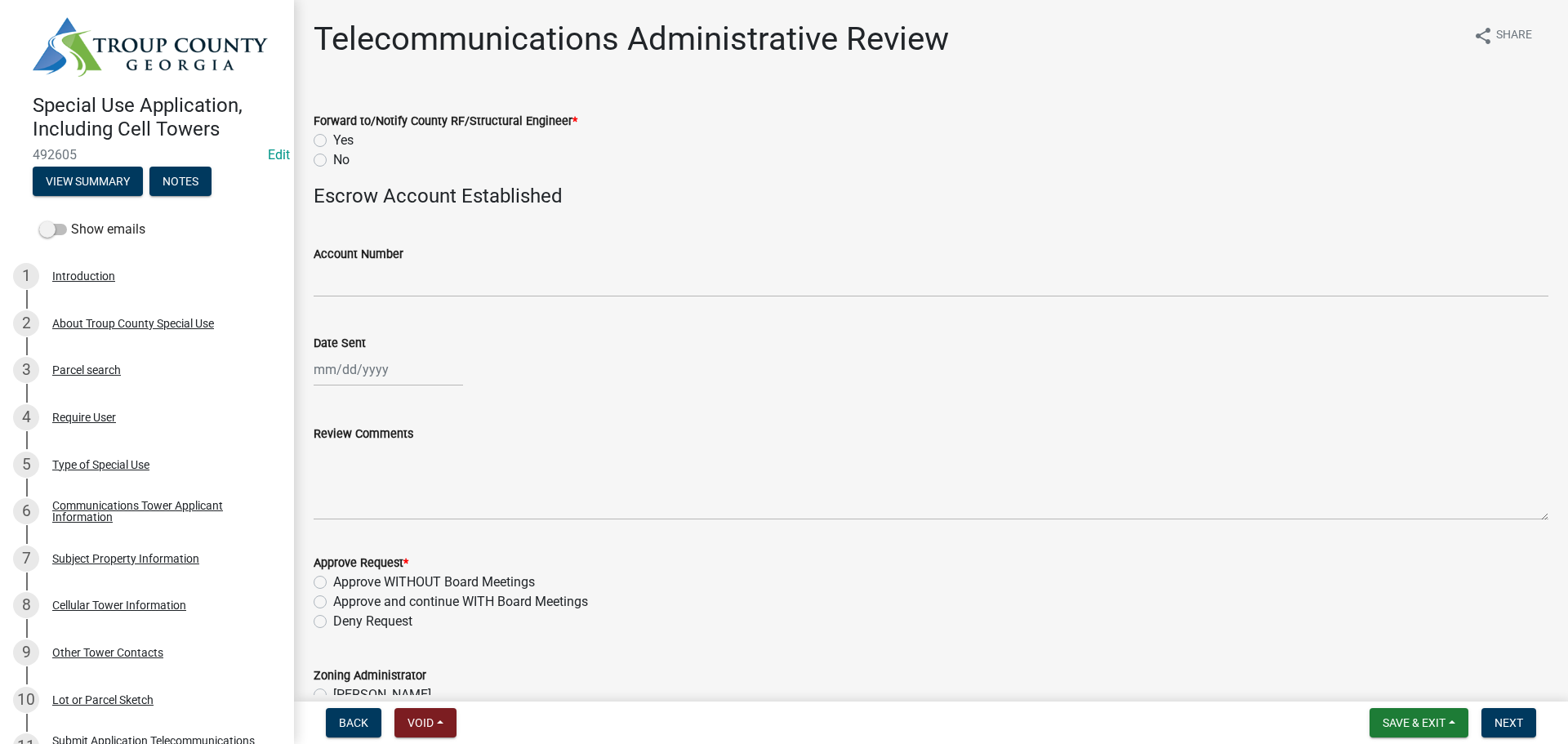
click at [333, 142] on label "Yes" at bounding box center [343, 140] width 20 height 19
click at [333, 141] on input "Yes" at bounding box center [338, 135] width 11 height 11
radio input "true"
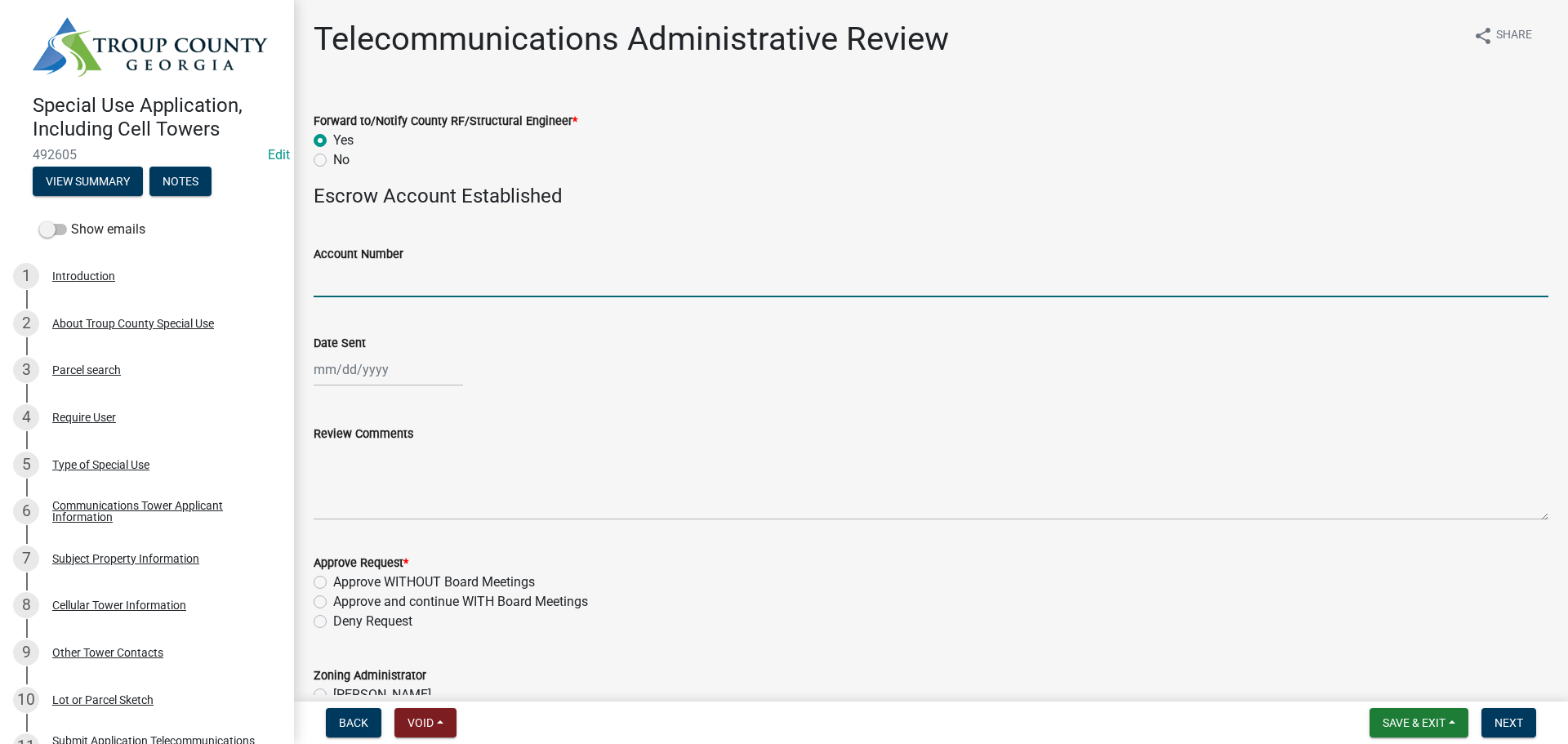
click at [383, 291] on input "Account Number" at bounding box center [931, 280] width 1235 height 33
type input "Account TBD. Check (2194) for ($425) forwarded to [PERSON_NAME] in Finance"
click at [341, 364] on div at bounding box center [389, 370] width 150 height 33
select select "10"
select select "2025"
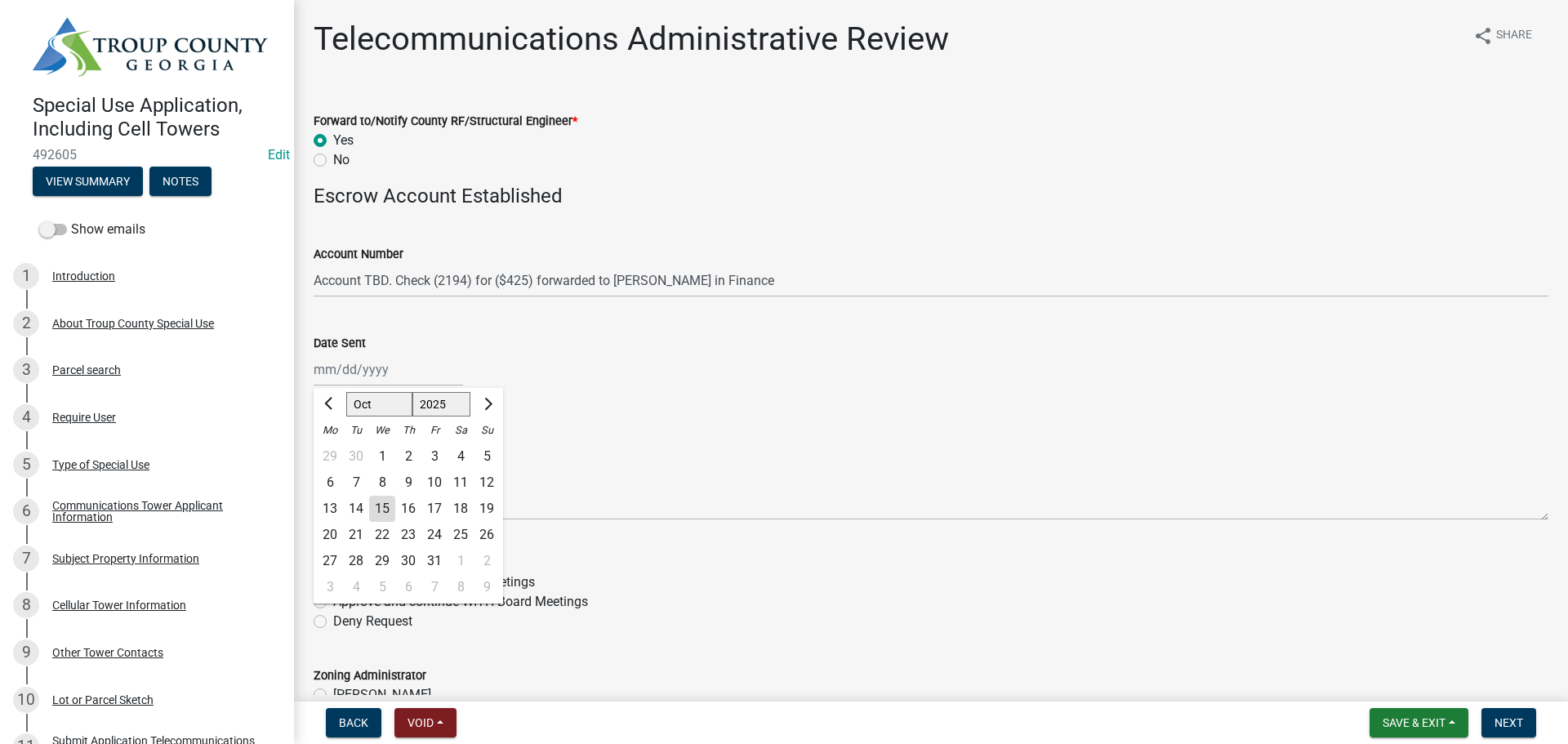
click at [355, 508] on div "14" at bounding box center [356, 509] width 26 height 26
type input "[DATE]"
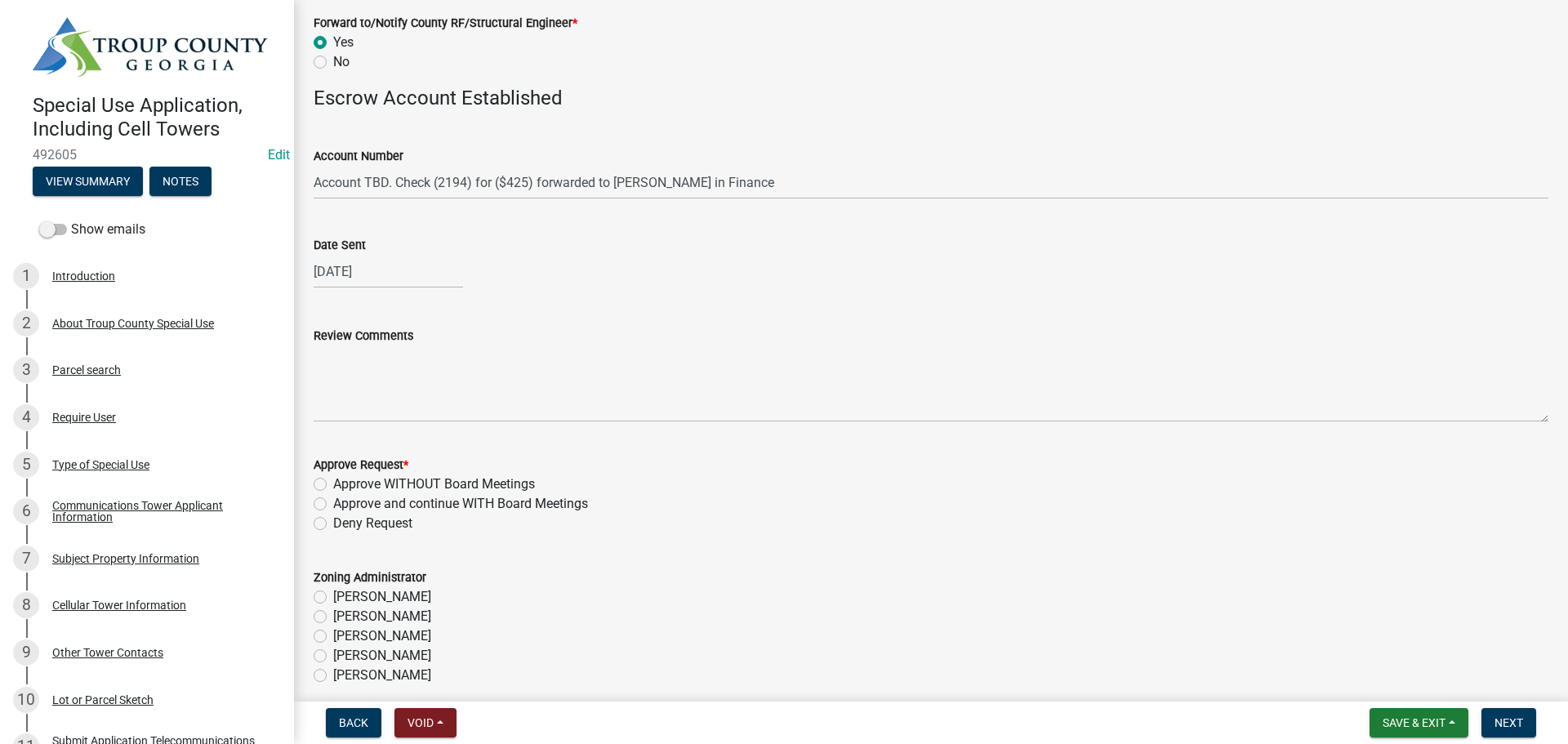
scroll to position [163, 0]
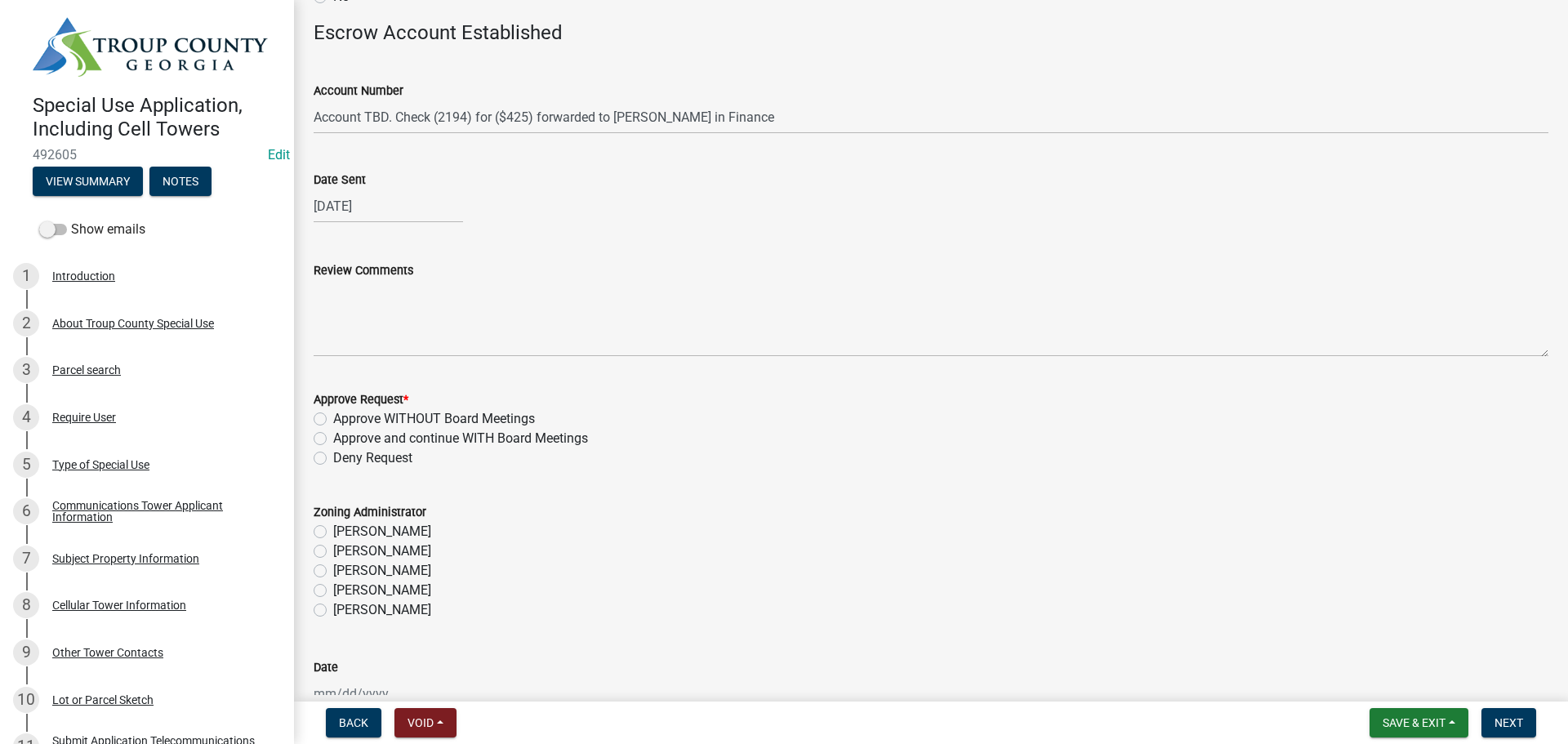
click at [475, 417] on label "Approve WITHOUT Board Meetings" at bounding box center [434, 419] width 201 height 19
click at [344, 417] on input "Approve WITHOUT Board Meetings" at bounding box center [338, 414] width 11 height 11
radio input "true"
click at [372, 605] on label "[PERSON_NAME]" at bounding box center [382, 610] width 98 height 19
click at [344, 605] on input "[PERSON_NAME]" at bounding box center [338, 605] width 11 height 11
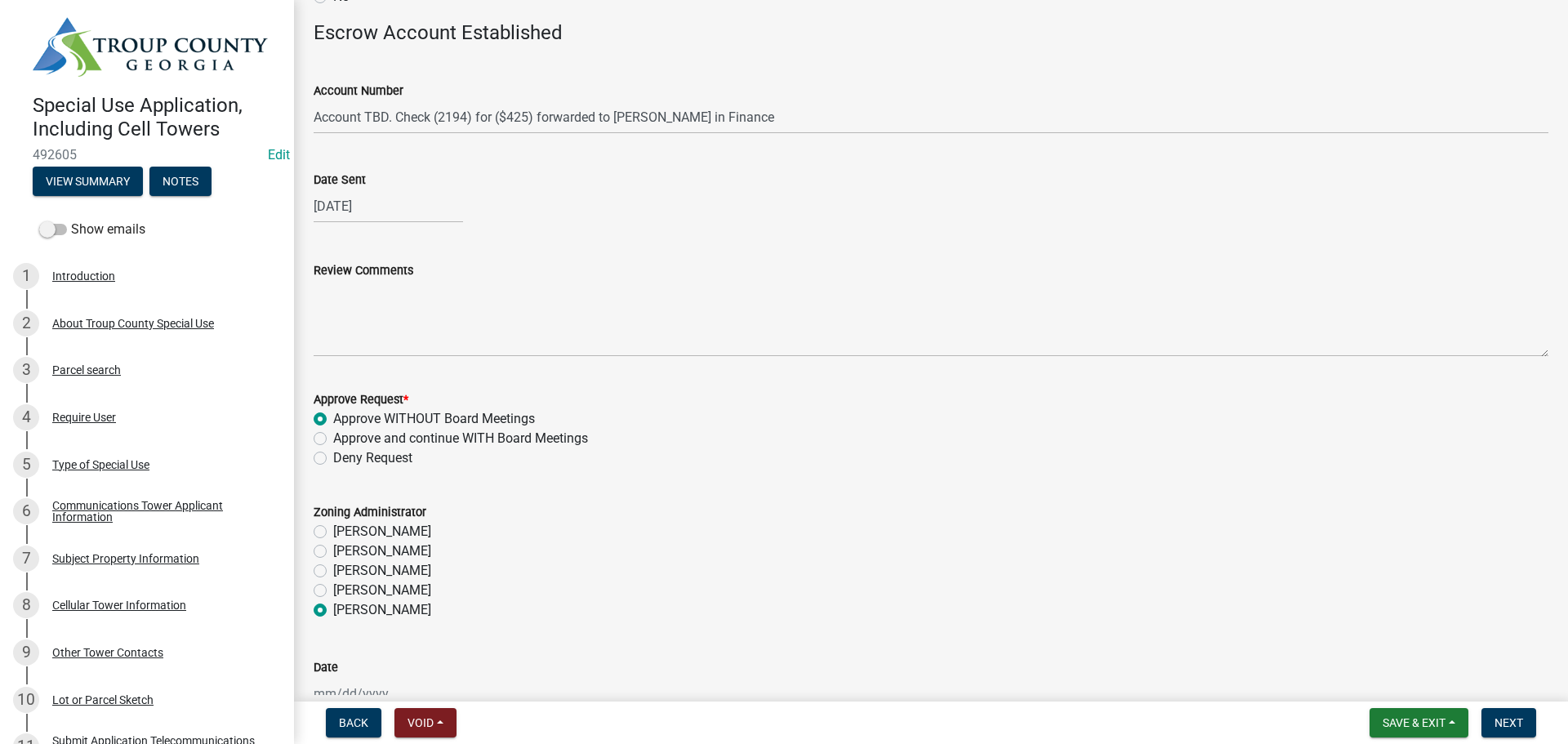
radio input "true"
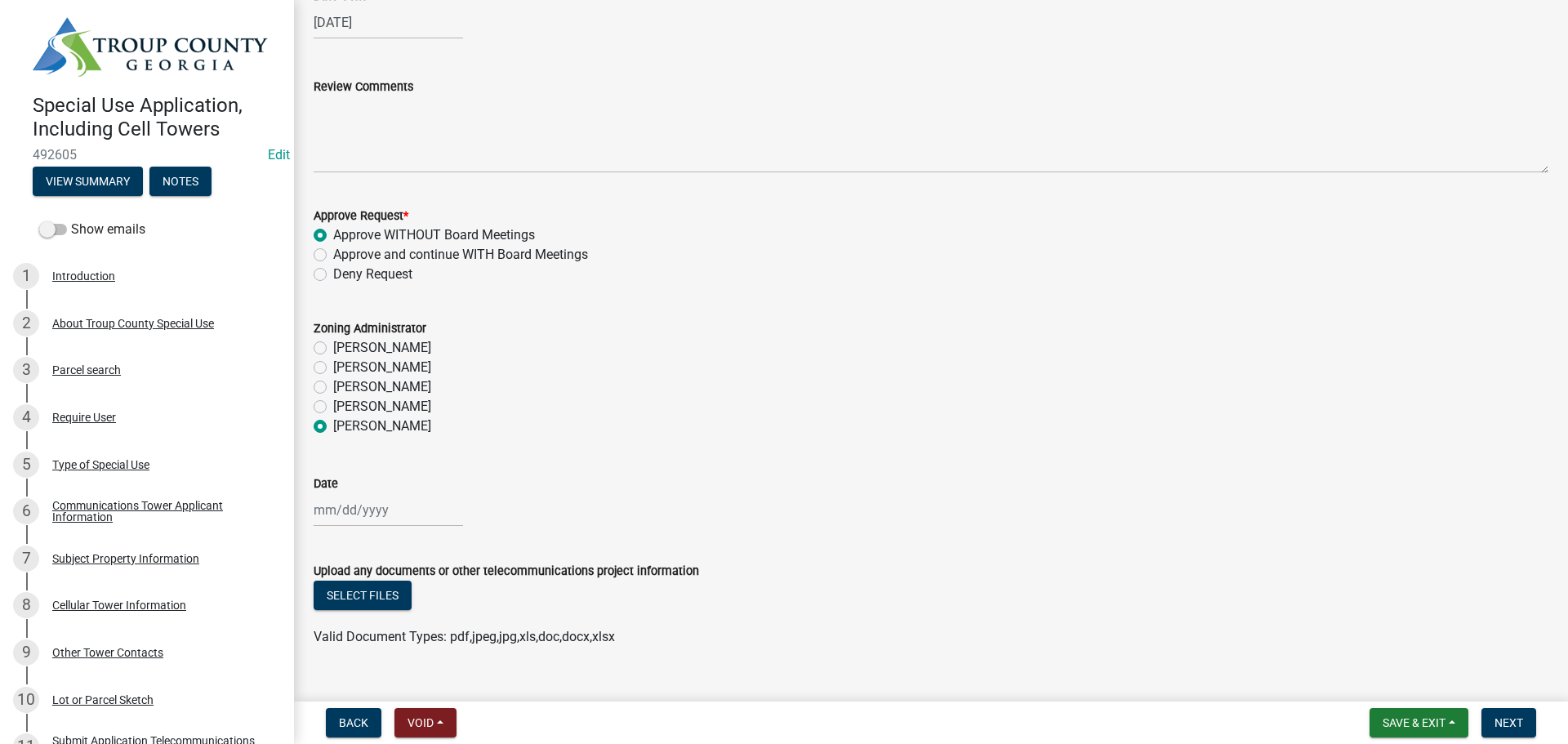
scroll to position [377, 0]
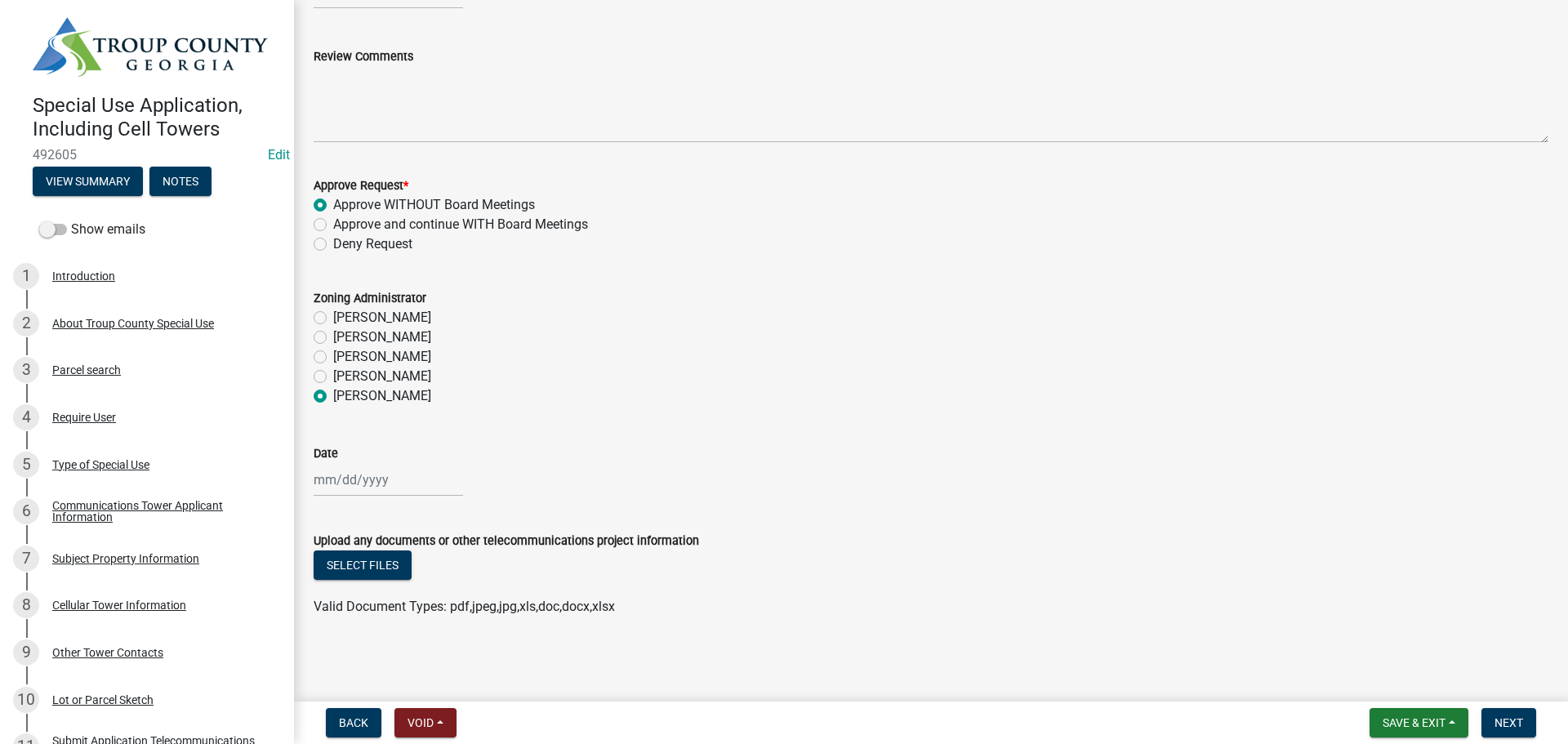
select select "10"
select select "2025"
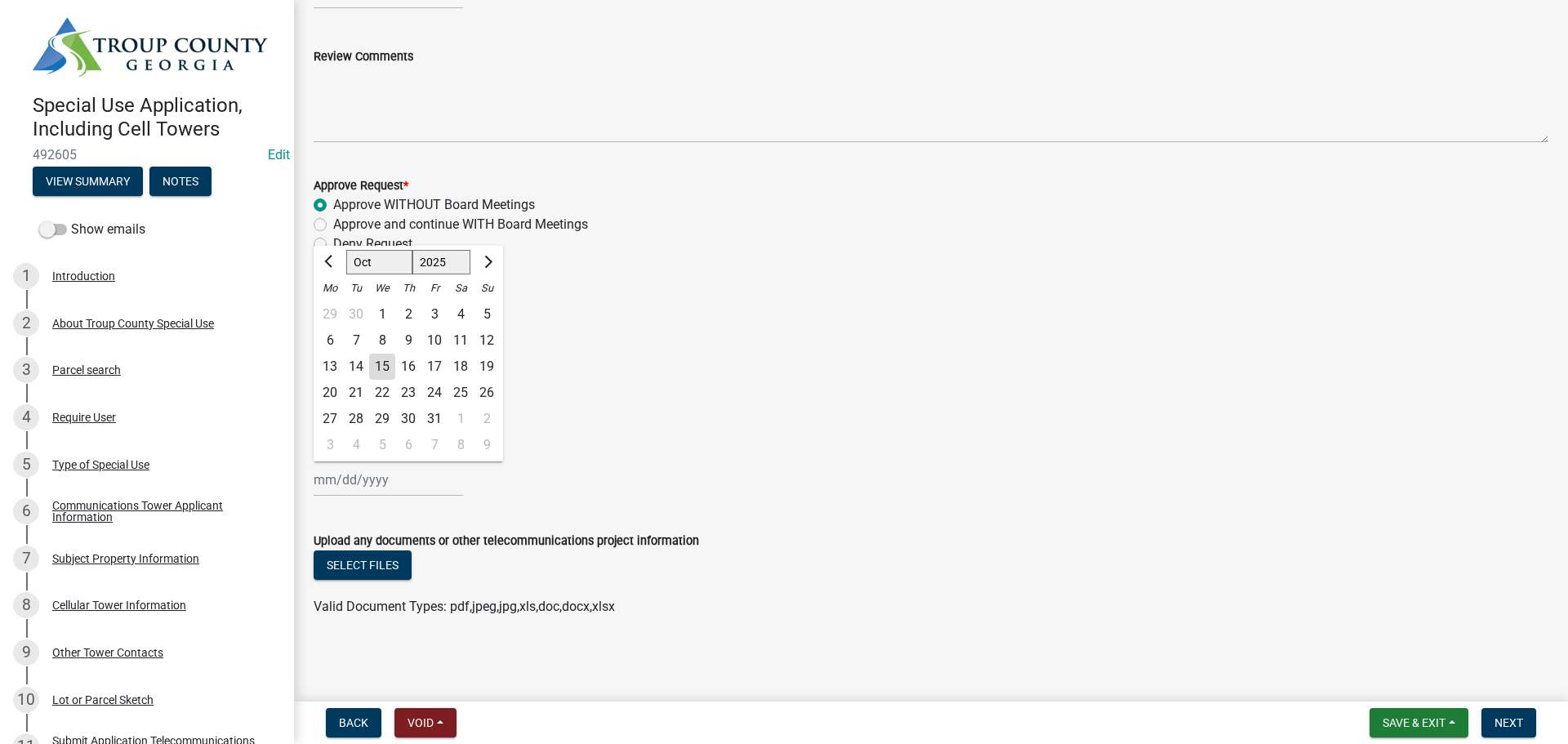
click at [375, 483] on div "[PERSON_NAME] Feb Mar Apr [PERSON_NAME][DATE] Oct Nov [DATE] 1526 1527 1528 152…" at bounding box center [389, 479] width 150 height 33
click at [380, 361] on div "15" at bounding box center [382, 367] width 26 height 26
type input "[DATE]"
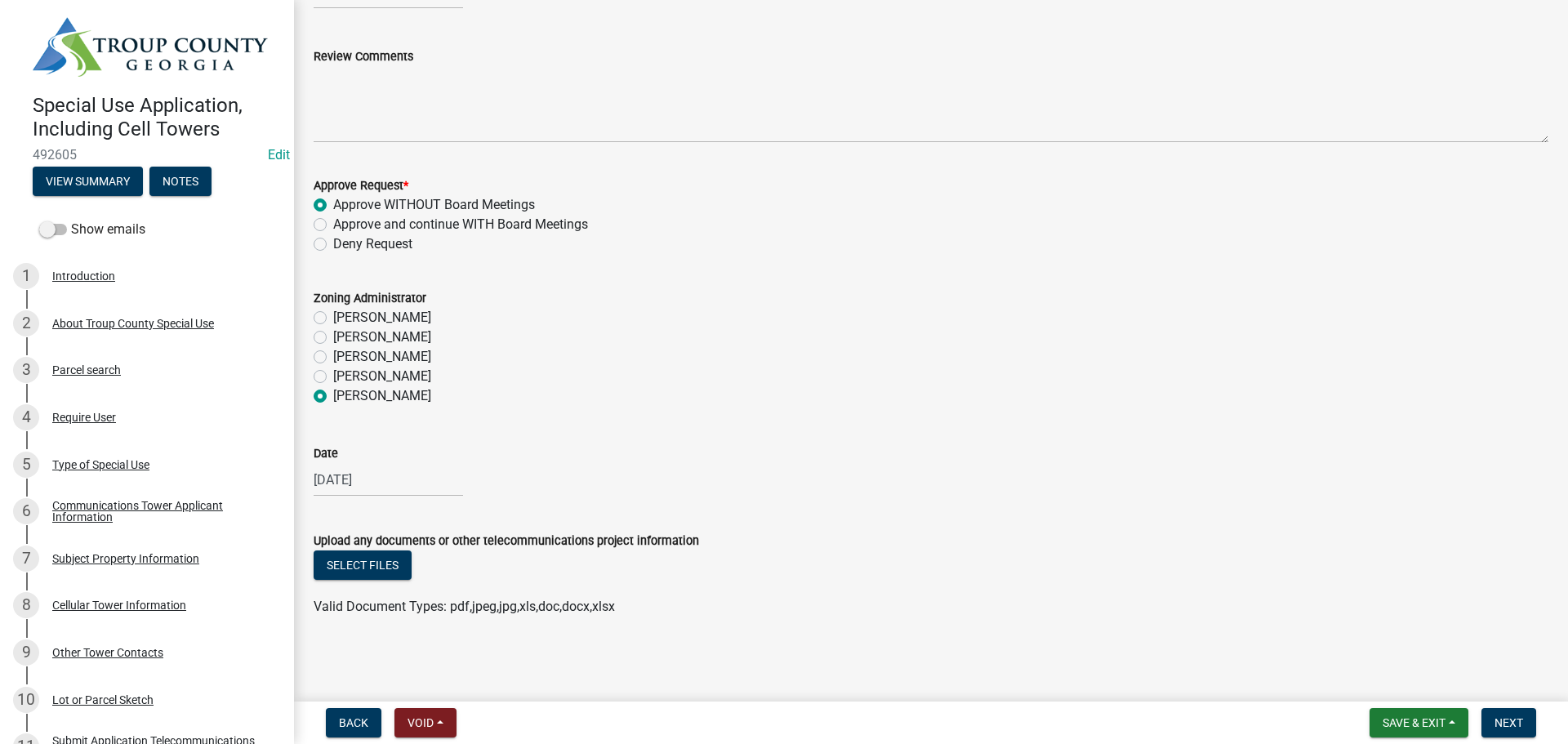
drag, startPoint x: 1007, startPoint y: 426, endPoint x: 1021, endPoint y: 435, distance: 16.6
click at [1009, 427] on div "Date [DATE]" at bounding box center [931, 459] width 1235 height 76
click at [1410, 712] on button "Save & Exit" at bounding box center [1419, 723] width 99 height 29
click at [1378, 645] on button "Save" at bounding box center [1403, 641] width 130 height 39
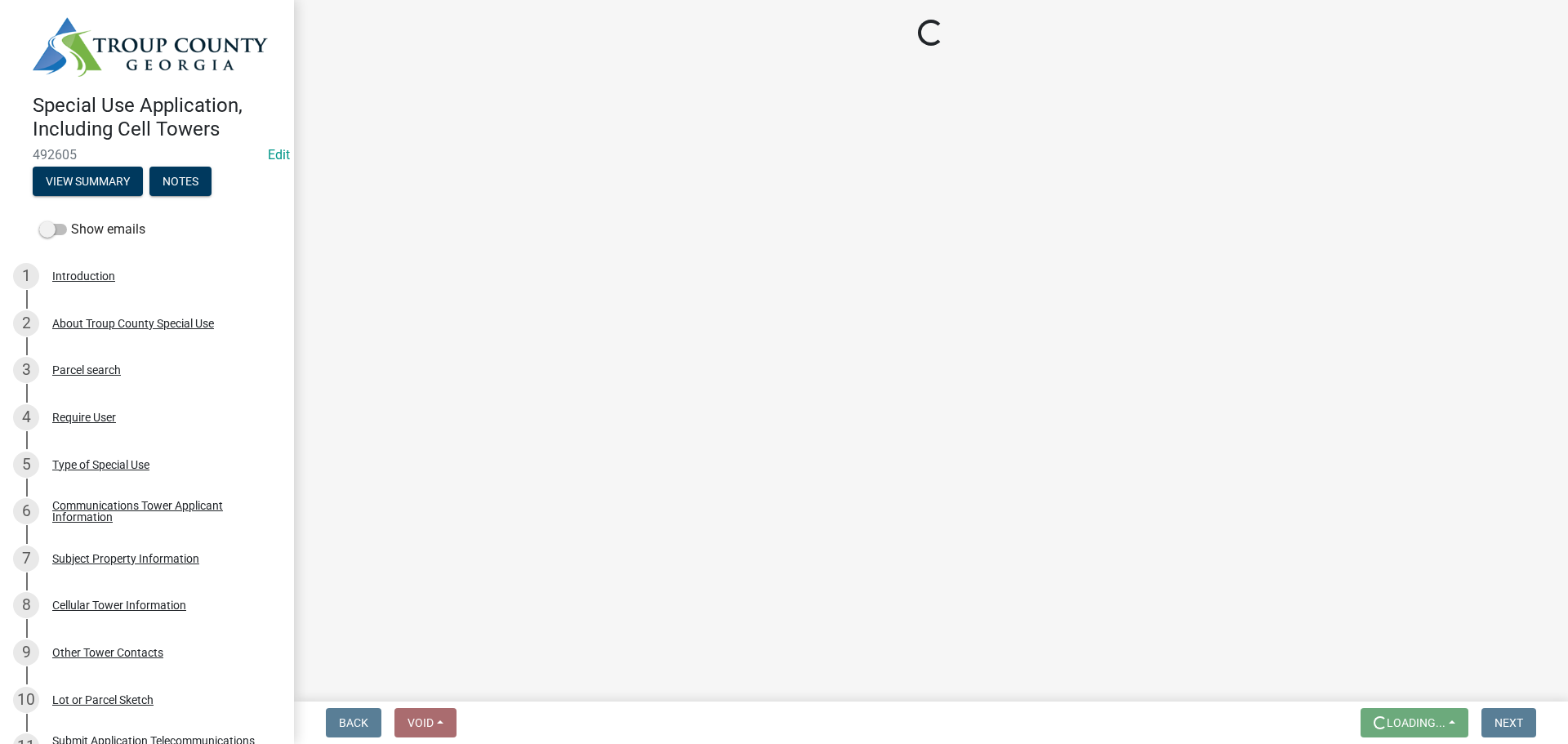
scroll to position [0, 0]
click at [1222, 417] on main "Loading..." at bounding box center [930, 347] width 1273 height 695
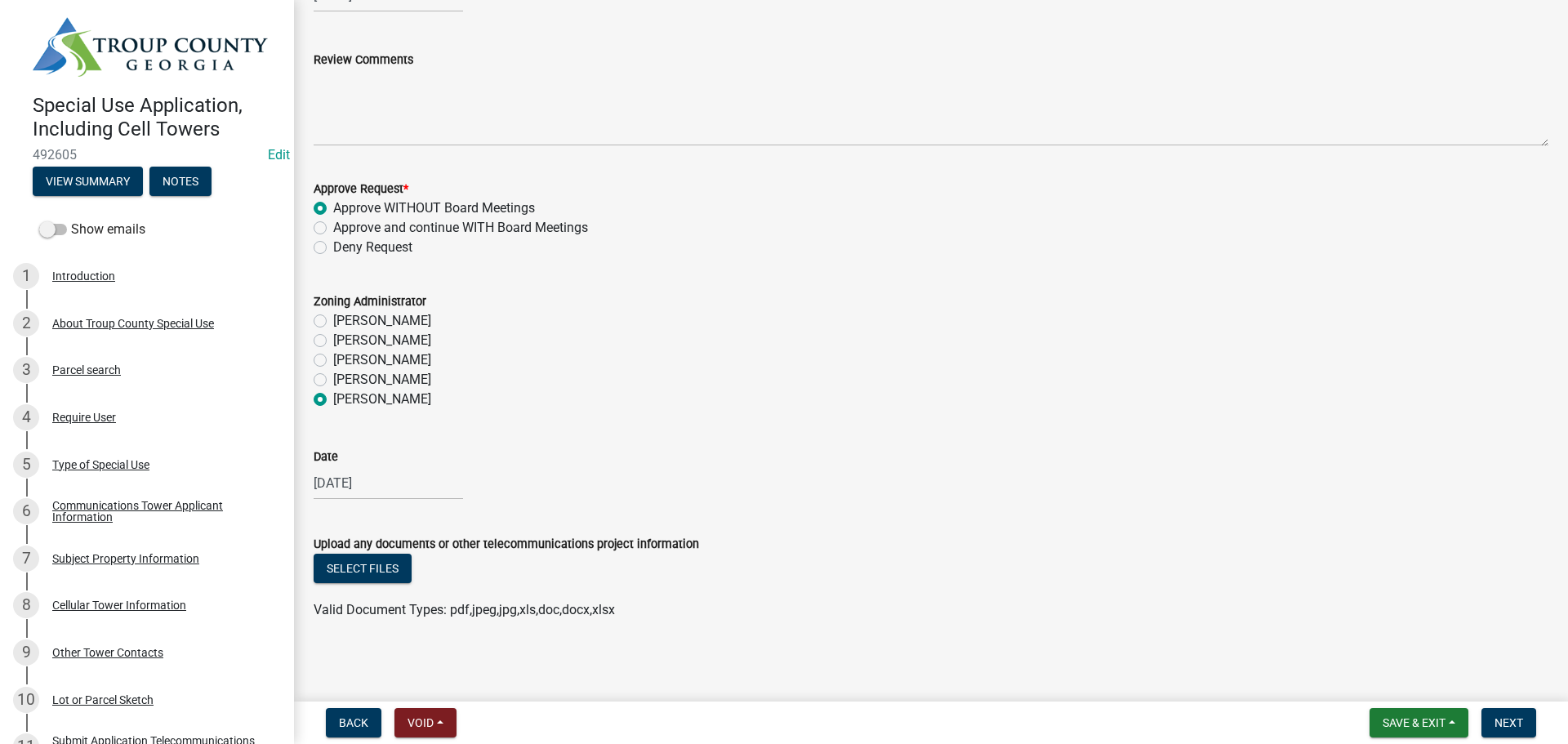
scroll to position [377, 0]
click at [386, 572] on button "Select files" at bounding box center [363, 565] width 98 height 29
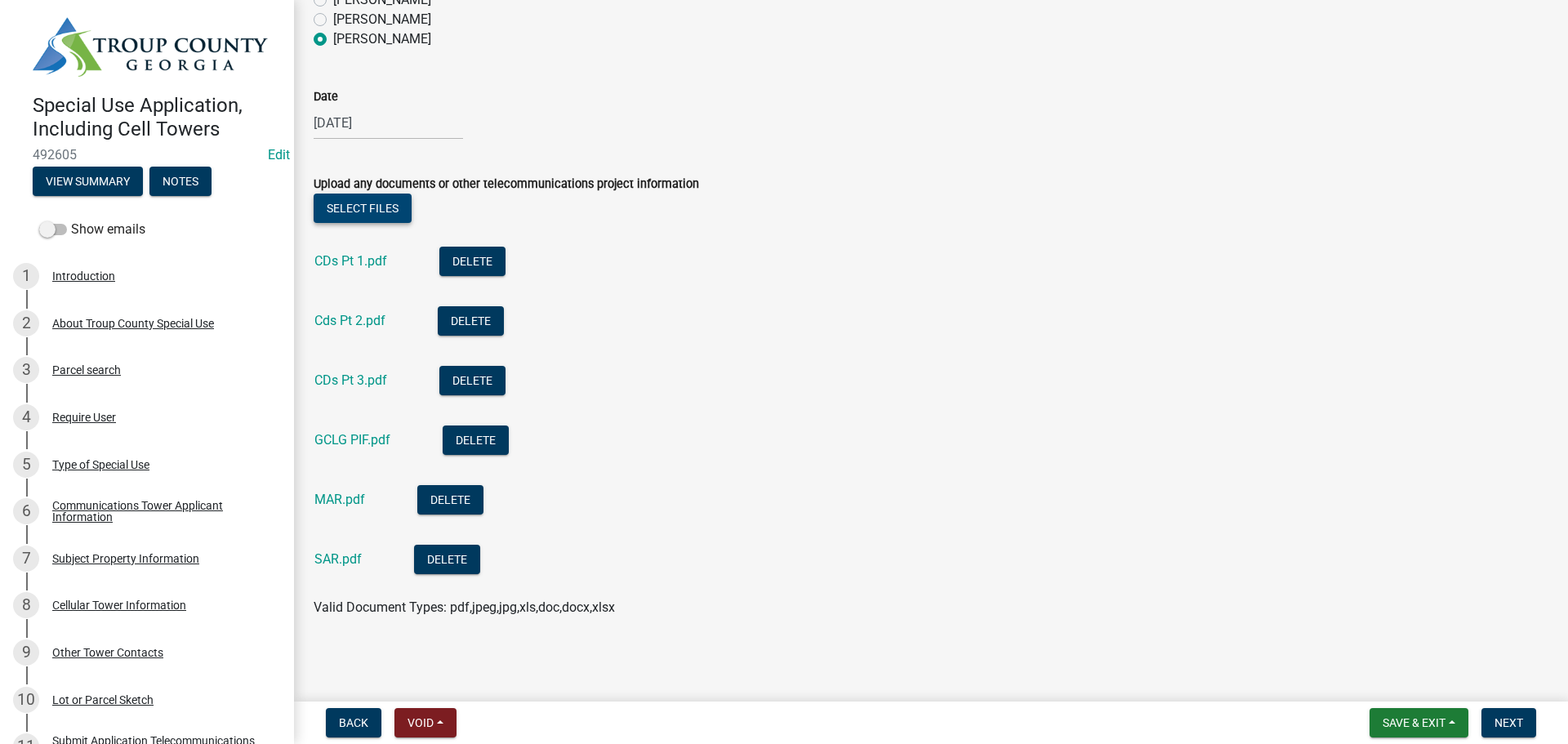
scroll to position [735, 0]
click at [1515, 717] on span "Next" at bounding box center [1508, 723] width 28 height 13
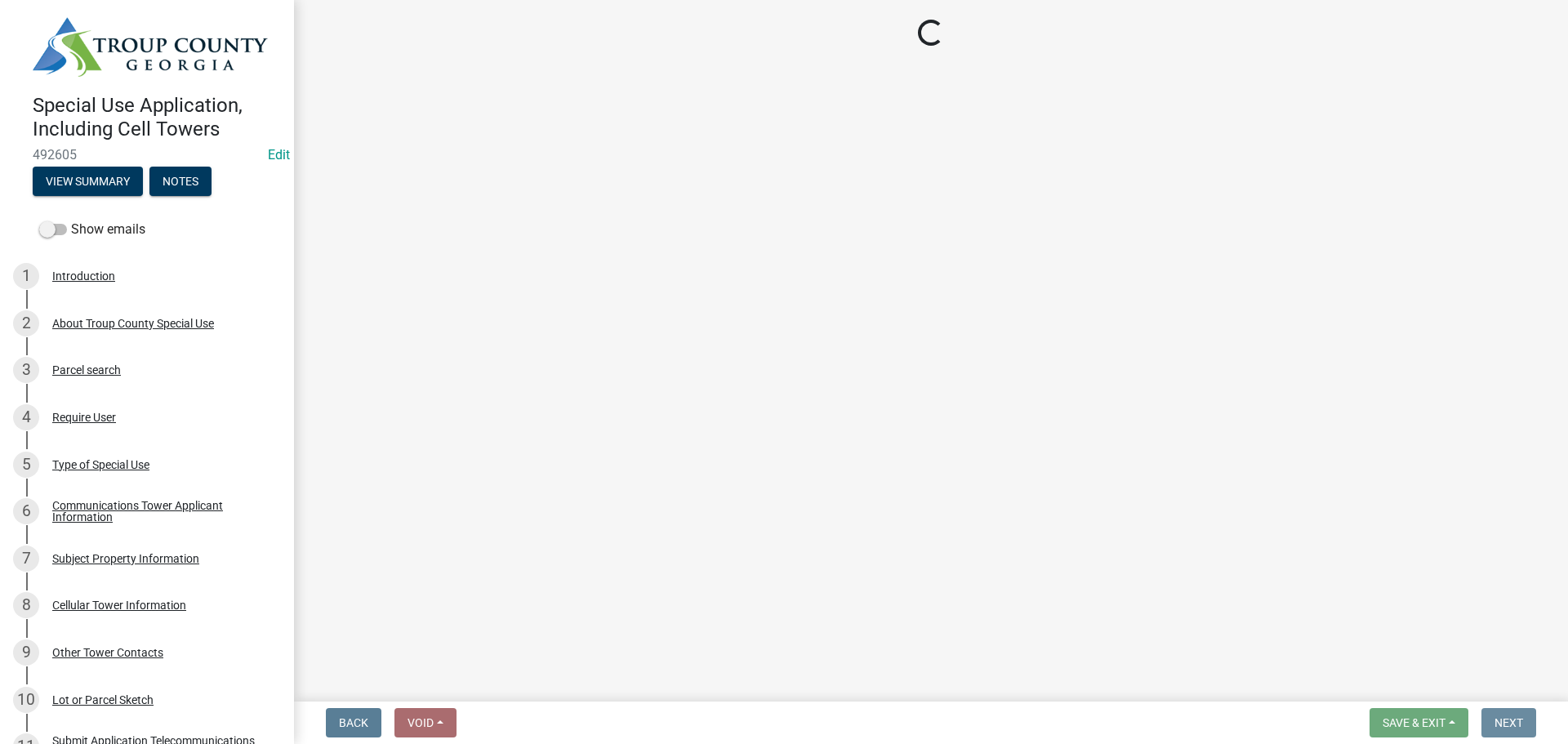
scroll to position [0, 0]
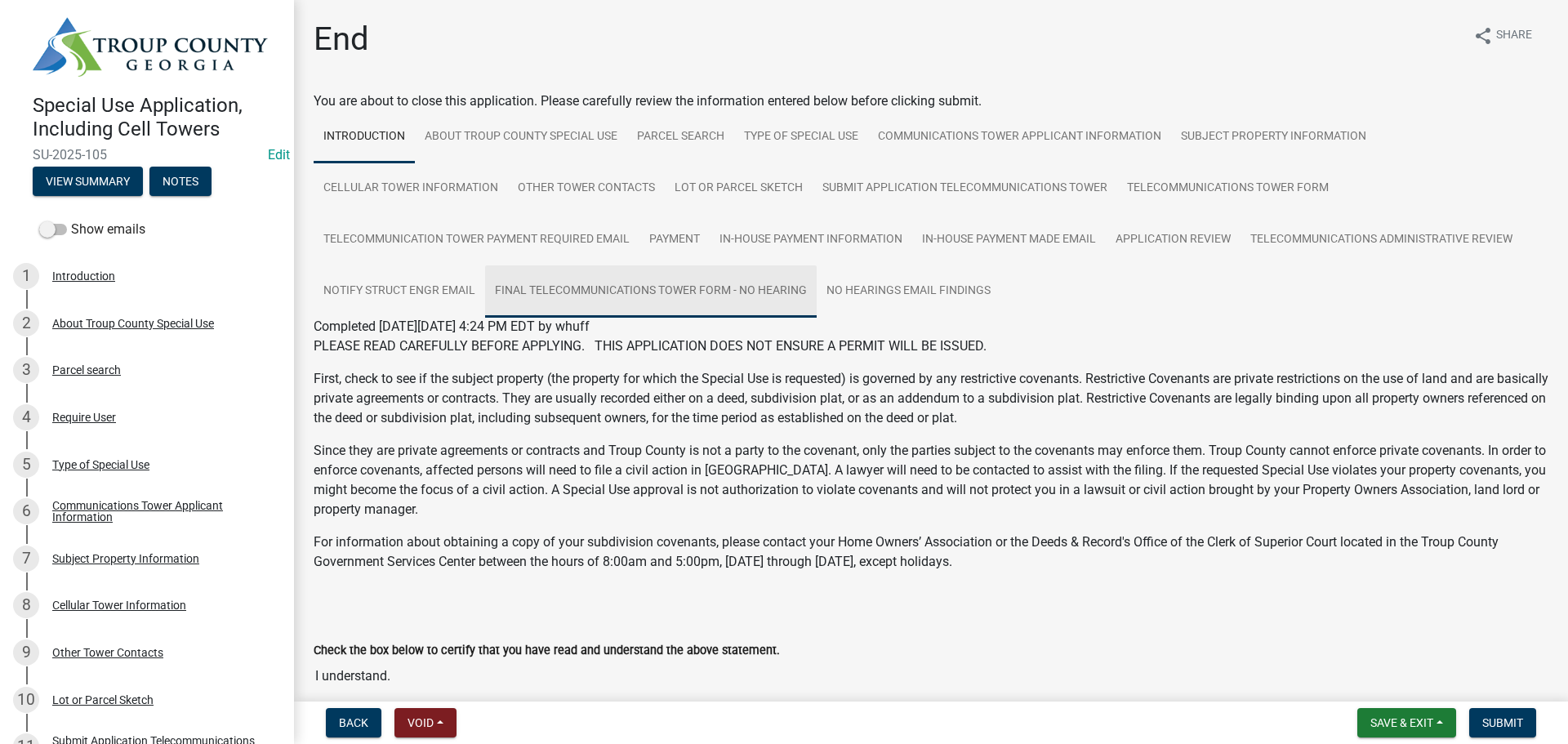
click at [706, 281] on link "Final Telecommunications Tower Form - No Hearing" at bounding box center [650, 292] width 331 height 53
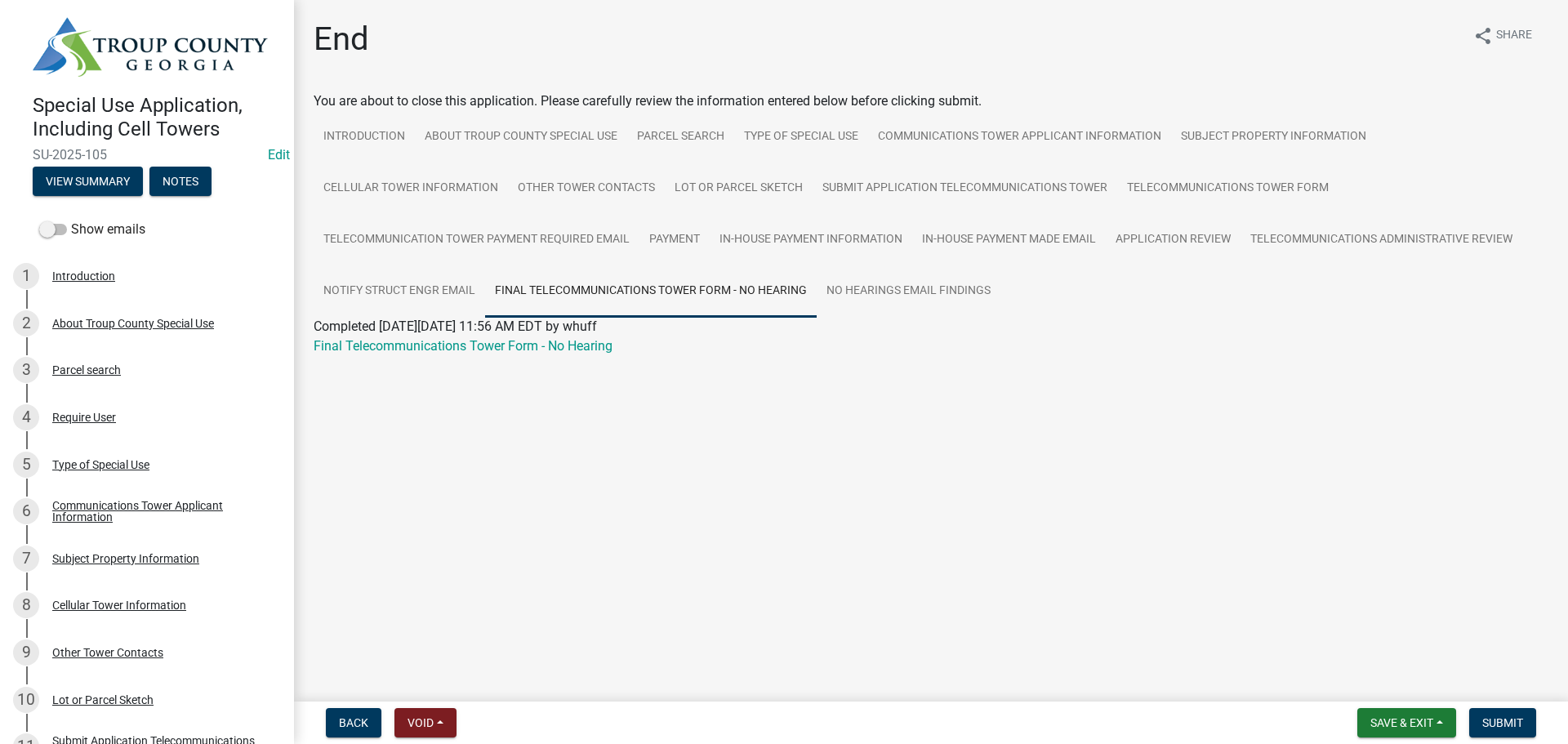
click at [533, 337] on div "Final Telecommunications Tower Form - No Hearing" at bounding box center [930, 346] width 1259 height 19
click at [396, 277] on link "Notify Struct Engr Email" at bounding box center [400, 292] width 171 height 53
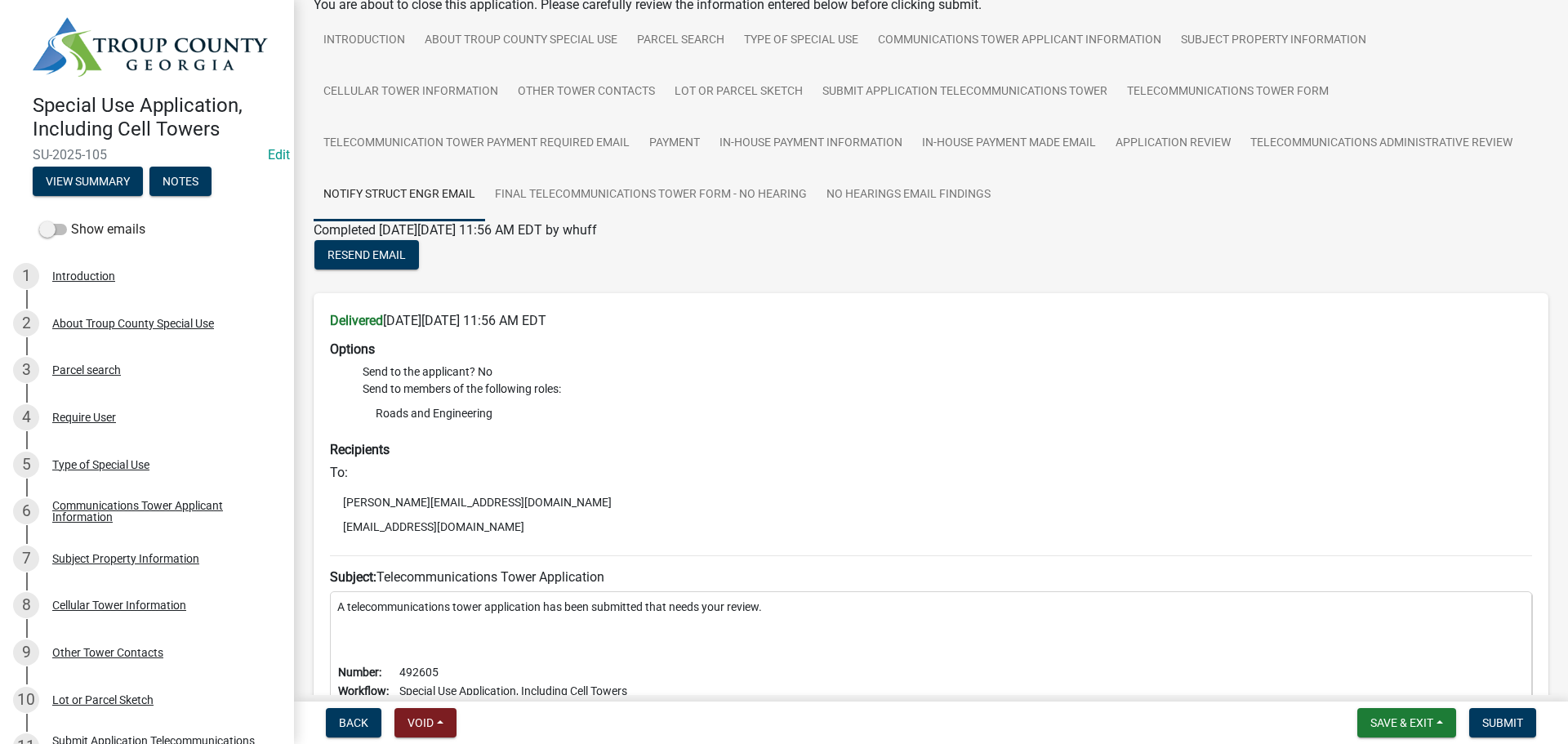
scroll to position [82, 0]
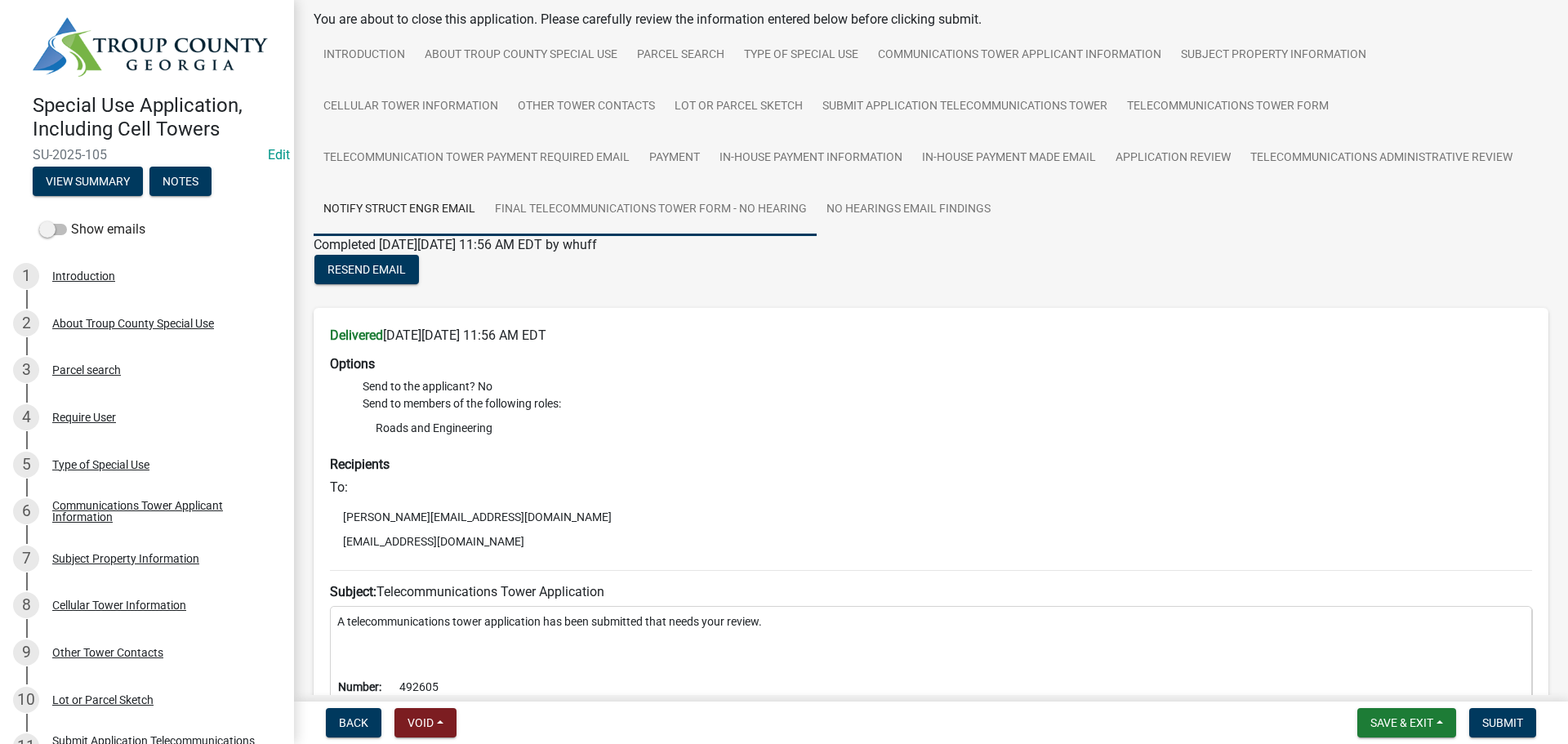
click at [678, 206] on link "Final Telecommunications Tower Form - No Hearing" at bounding box center [650, 210] width 331 height 53
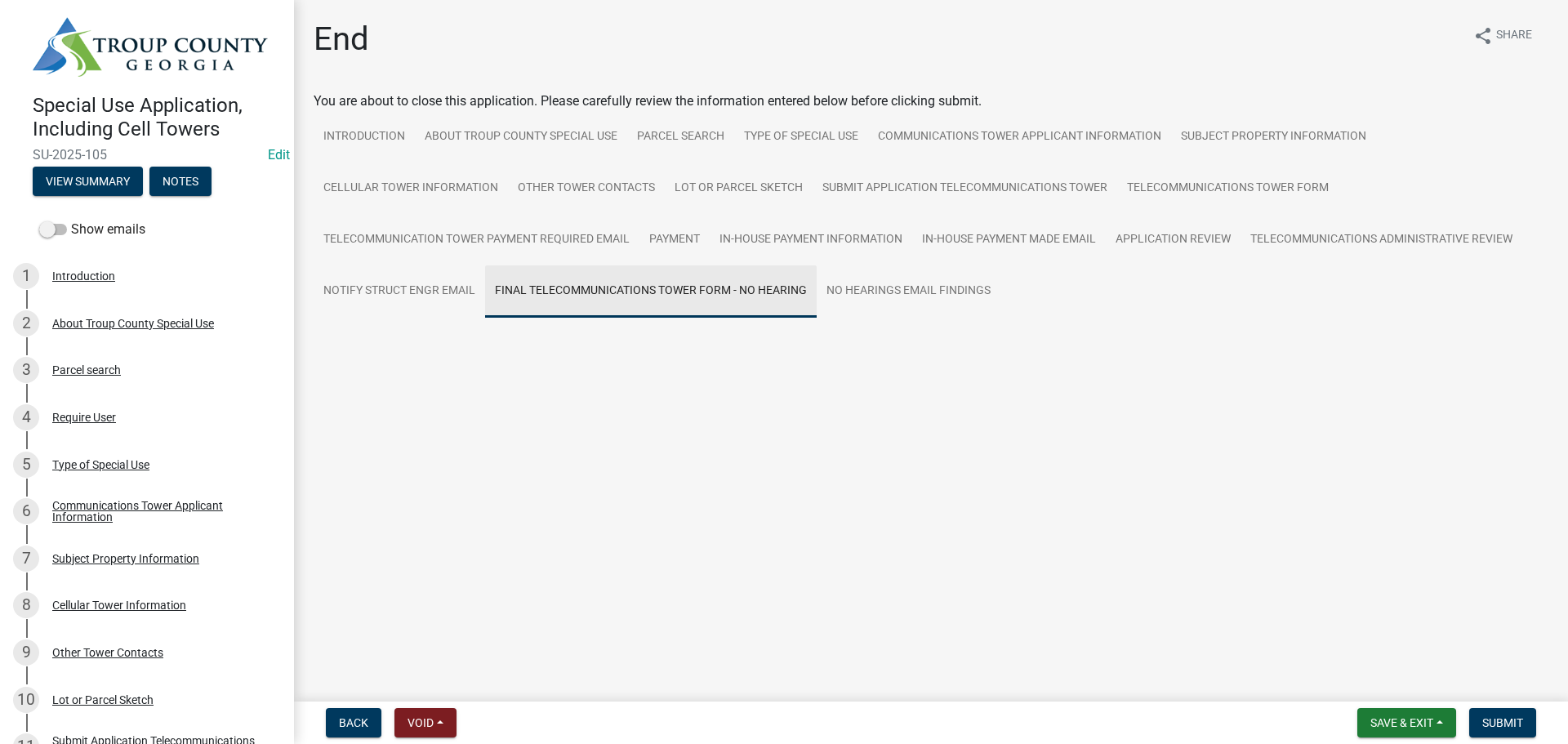
scroll to position [0, 0]
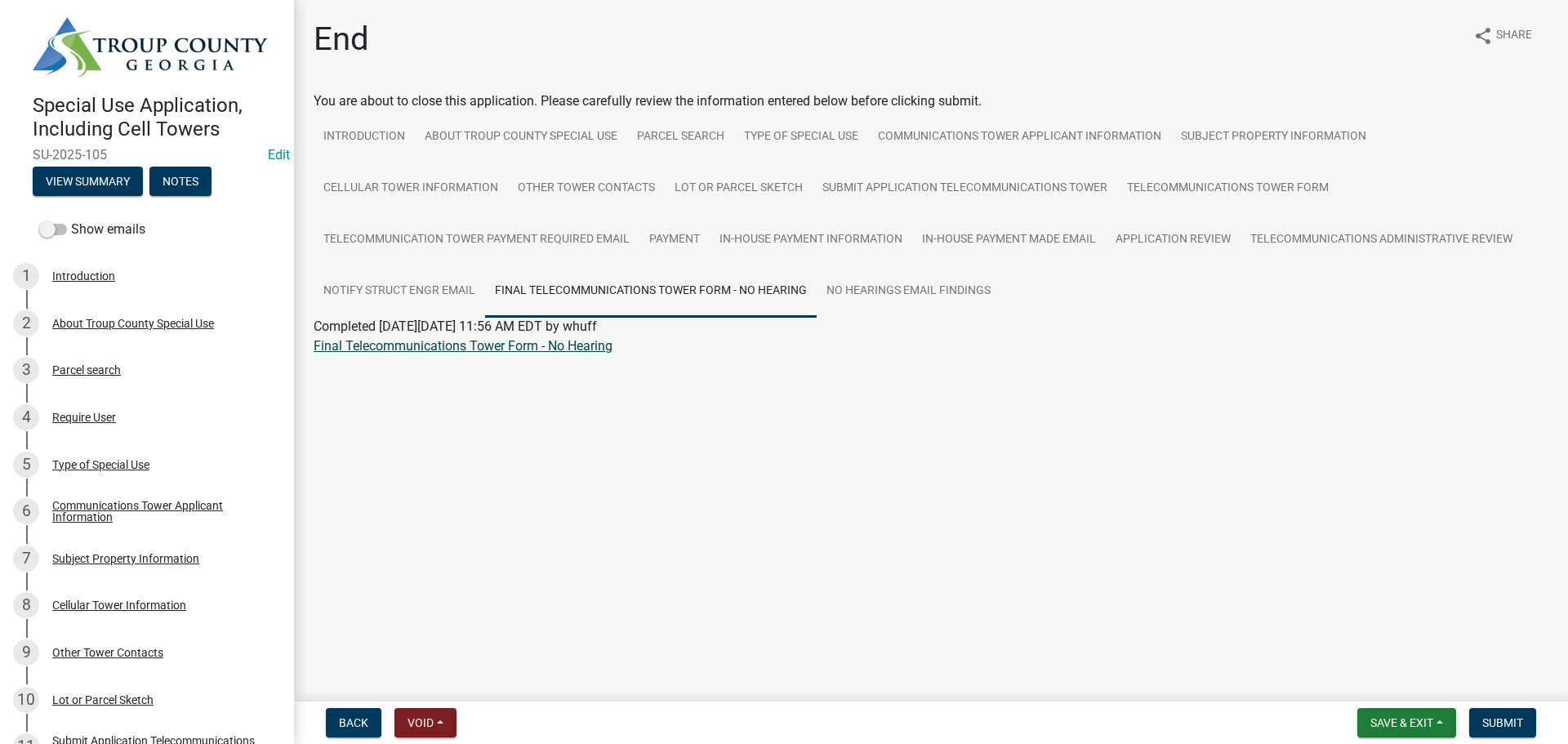
click at [580, 344] on link "Final Telecommunications Tower Form - No Hearing" at bounding box center [463, 346] width 298 height 16
click at [582, 185] on link "Other Tower Contacts" at bounding box center [585, 189] width 157 height 53
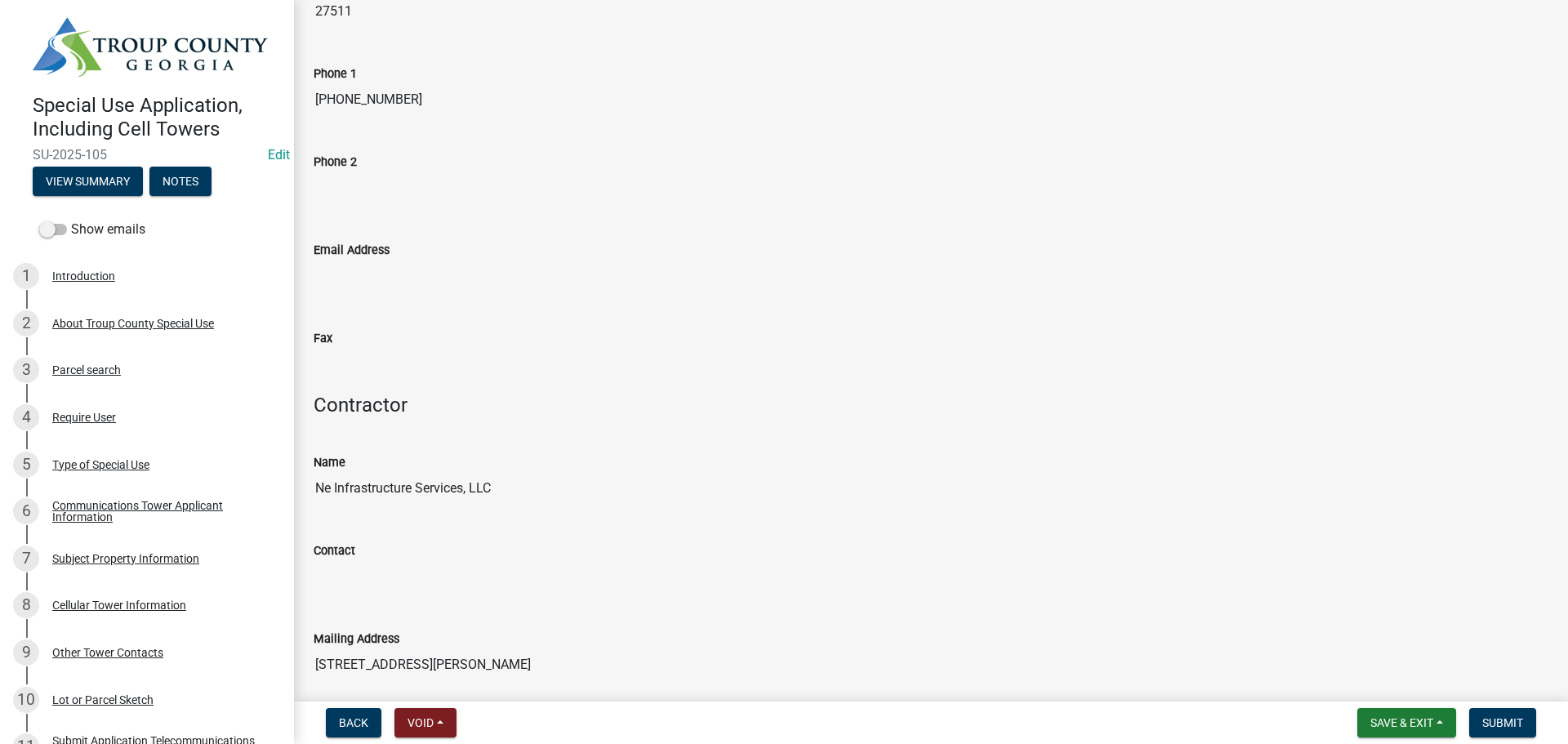
scroll to position [1797, 0]
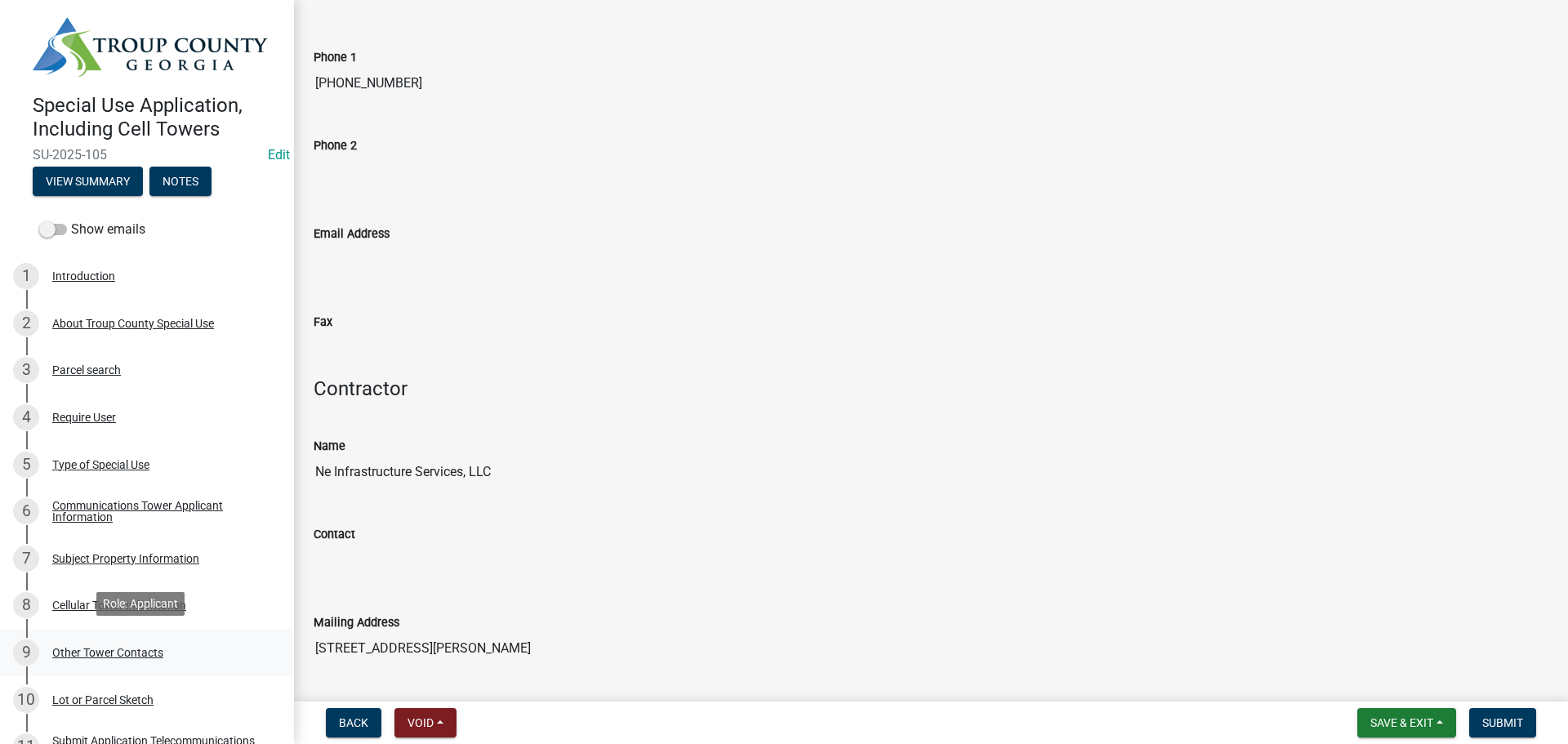
click at [138, 640] on div "9 Other Tower Contacts" at bounding box center [140, 653] width 255 height 26
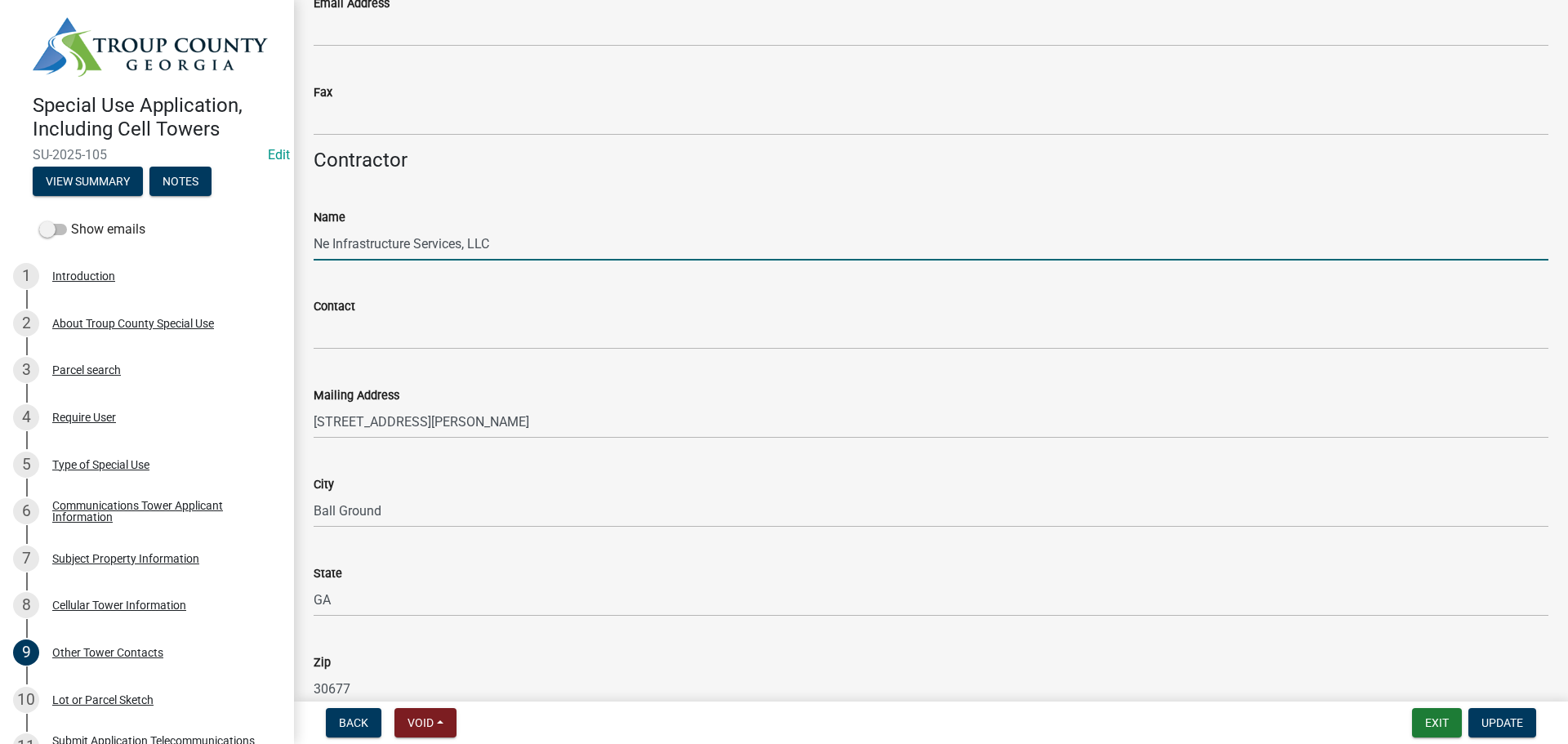
click at [330, 248] on input "Ne Infrastructure Services, LLC" at bounding box center [931, 244] width 1235 height 33
type input "NextEdge Infrastructure Services, LLC"
click at [1504, 722] on span "Update" at bounding box center [1502, 723] width 42 height 13
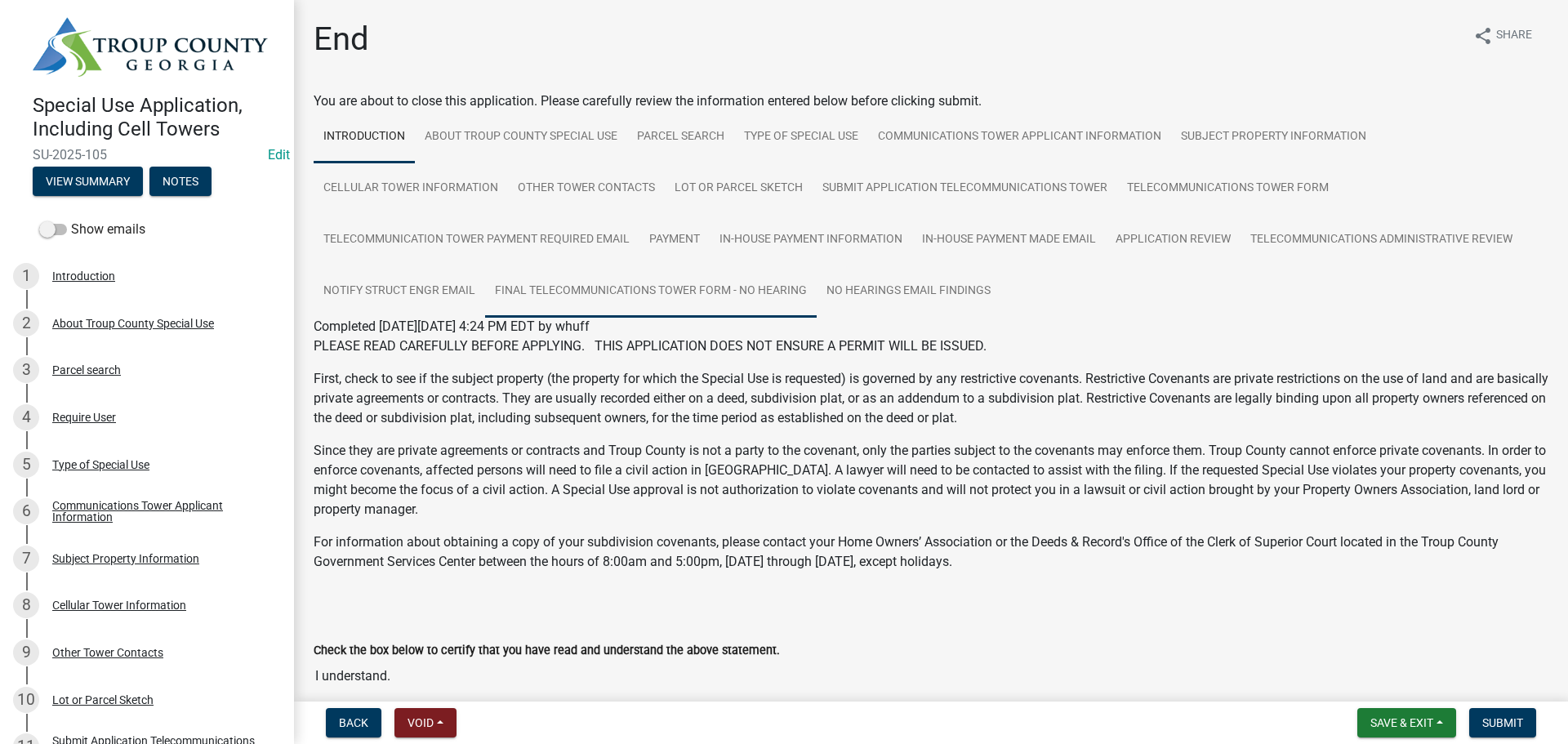
click at [746, 288] on link "Final Telecommunications Tower Form - No Hearing" at bounding box center [650, 292] width 331 height 53
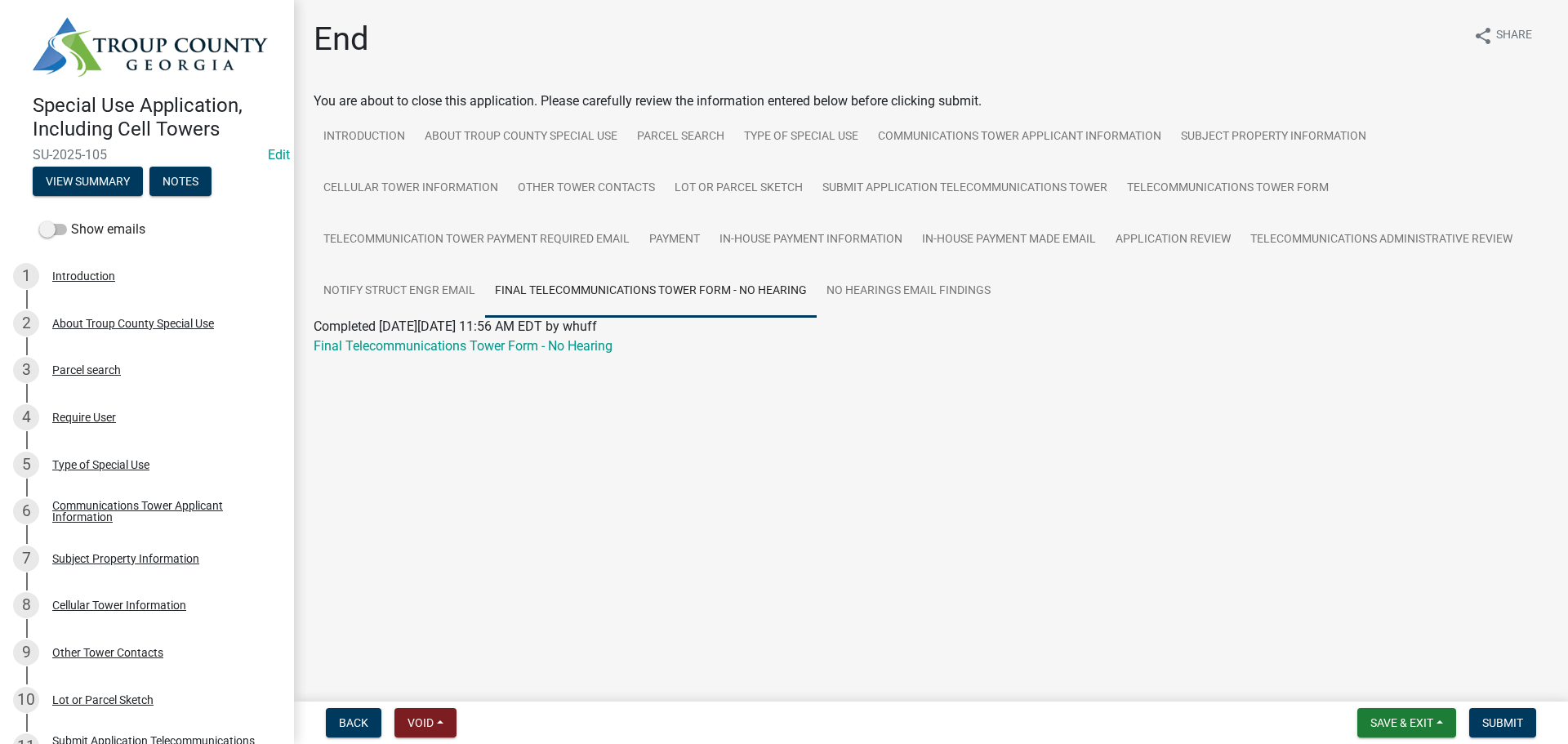
click at [574, 354] on div "Final Telecommunications Tower Form - No Hearing" at bounding box center [930, 346] width 1259 height 19
click at [574, 347] on link "Final Telecommunications Tower Form - No Hearing" at bounding box center [463, 346] width 298 height 16
